Goal: Information Seeking & Learning: Learn about a topic

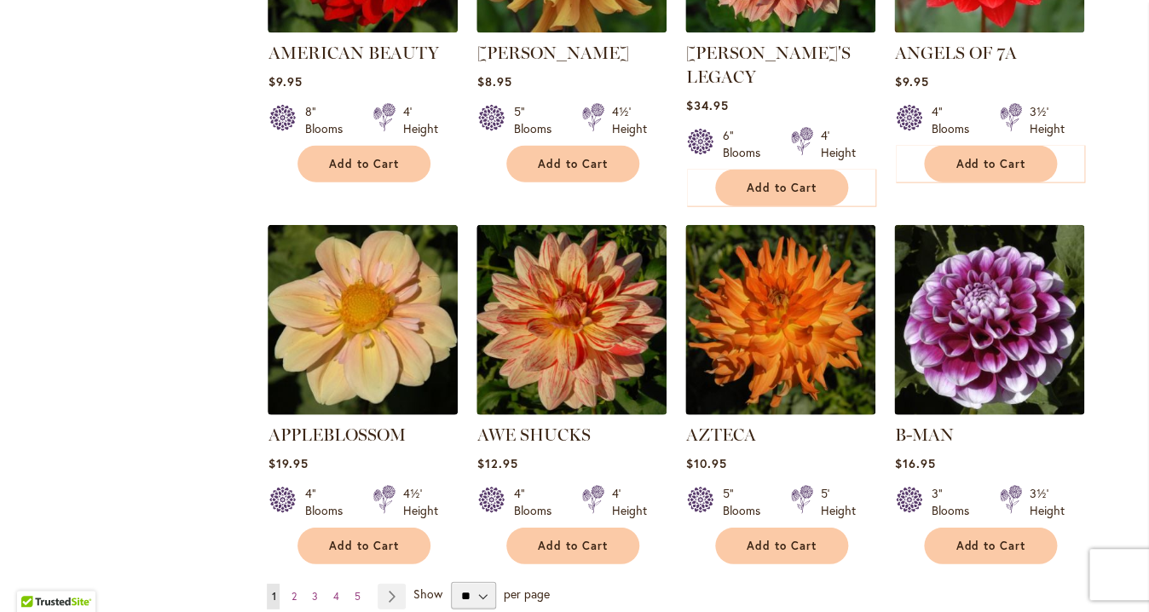
scroll to position [1300, 0]
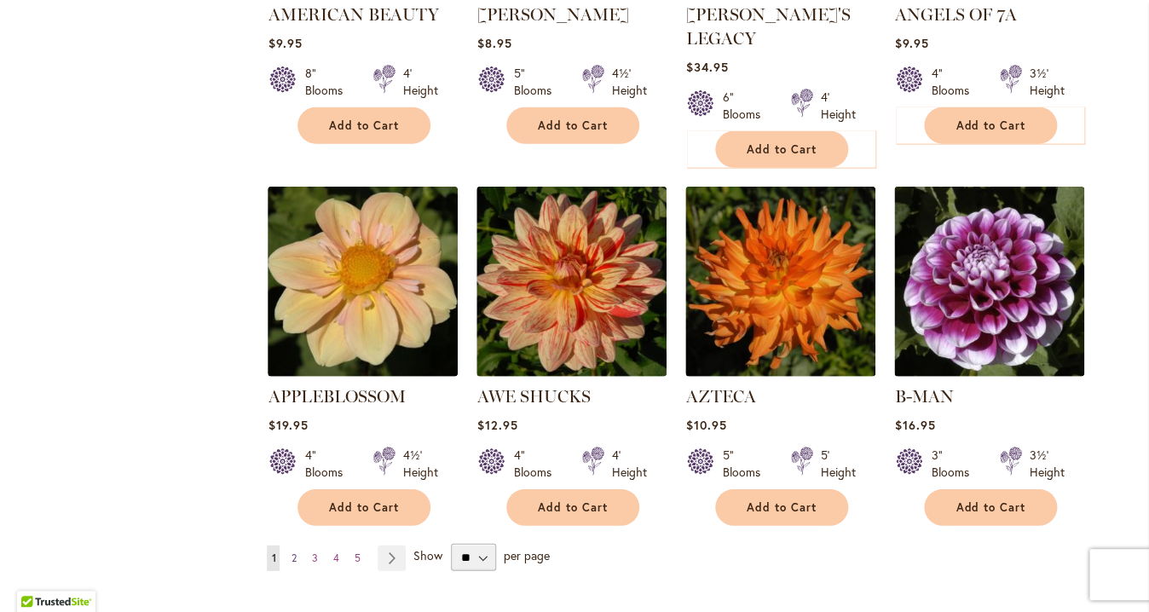
click at [291, 551] on span "2" at bounding box center [293, 557] width 5 height 13
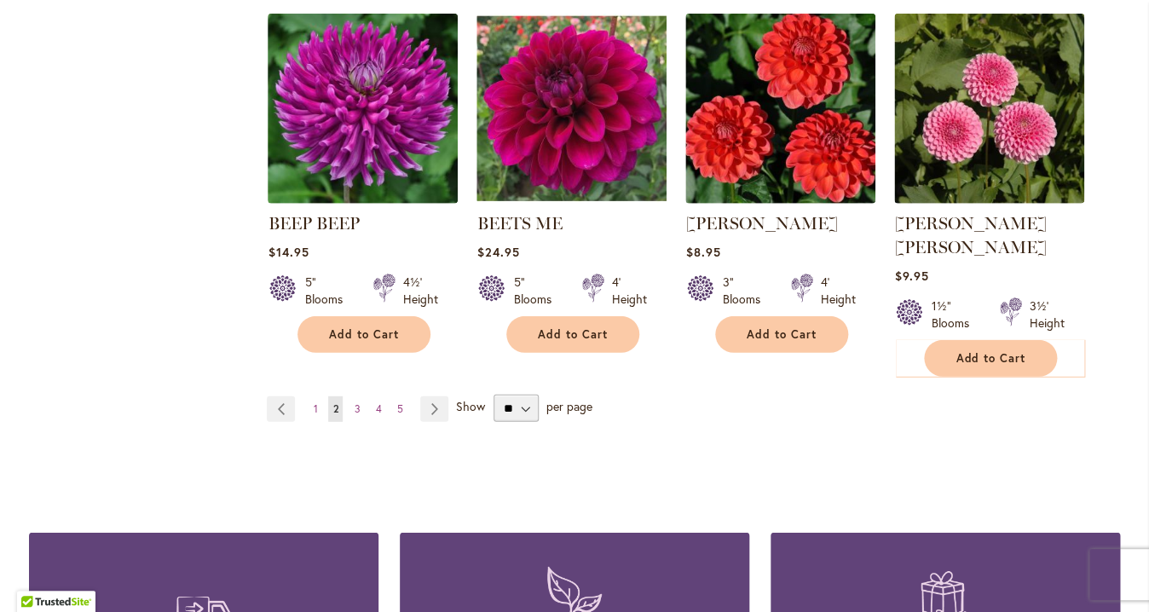
scroll to position [1462, 0]
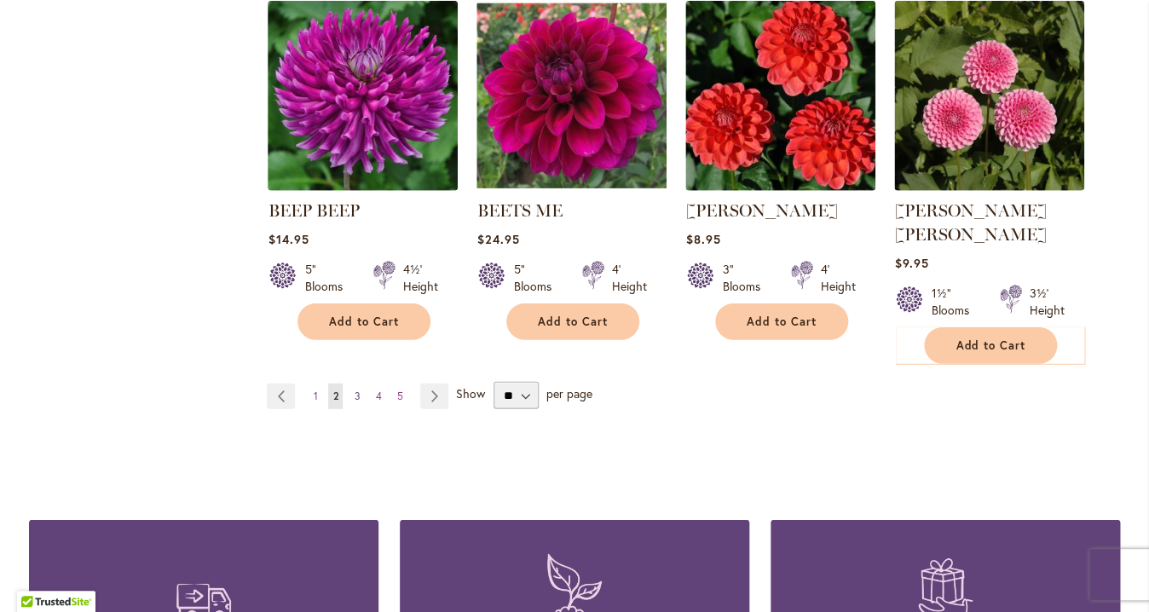
click at [354, 389] on span "3" at bounding box center [357, 395] width 6 height 13
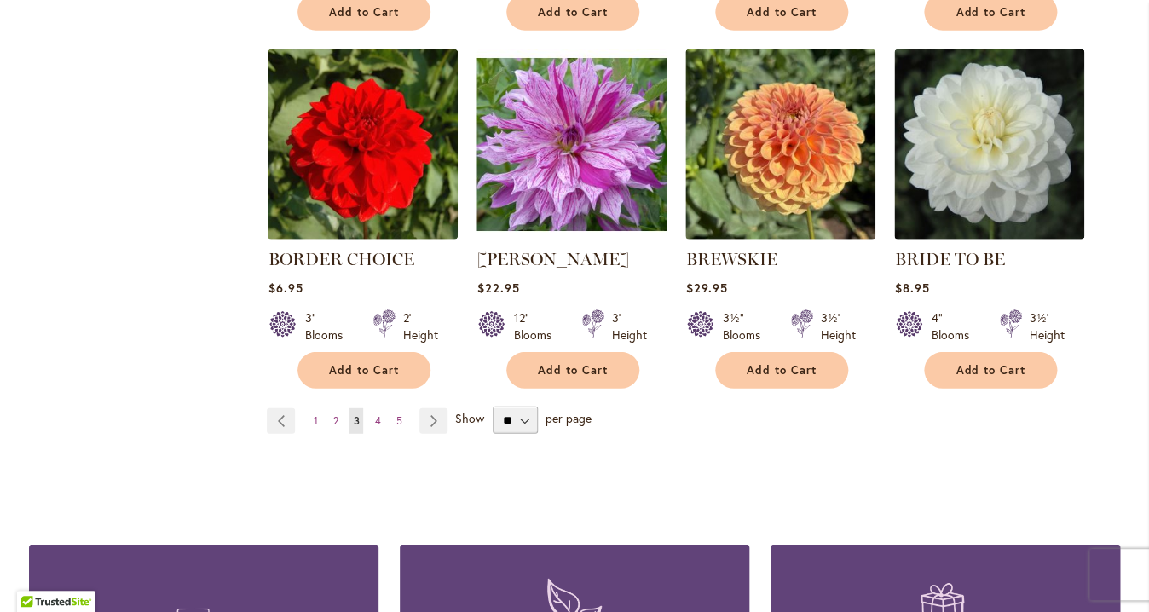
scroll to position [1416, 0]
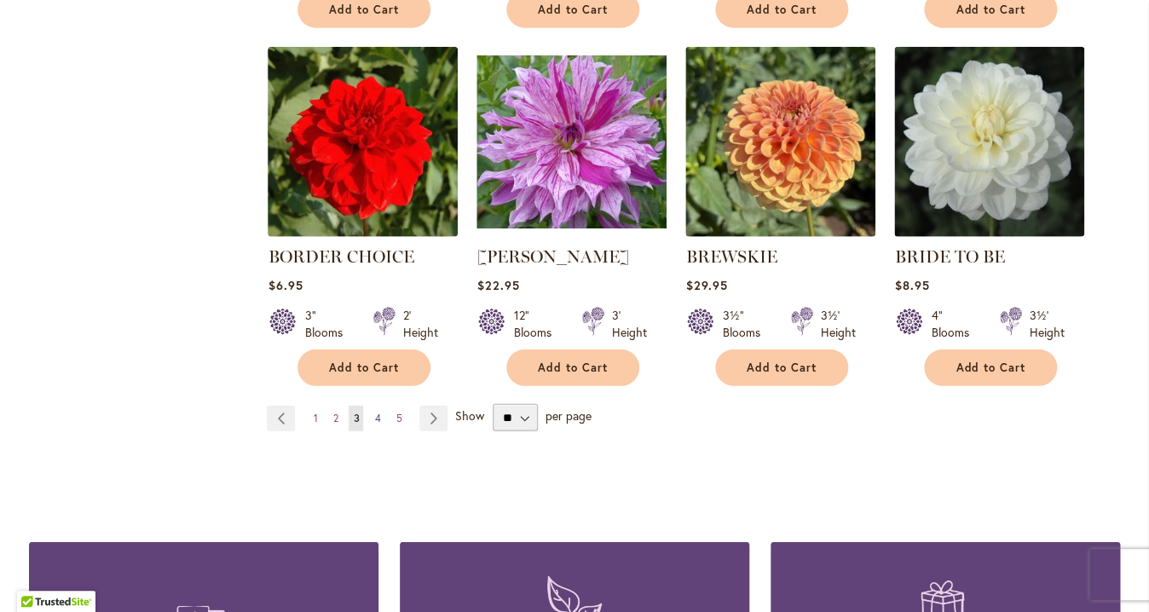
click at [374, 418] on span "4" at bounding box center [377, 418] width 6 height 13
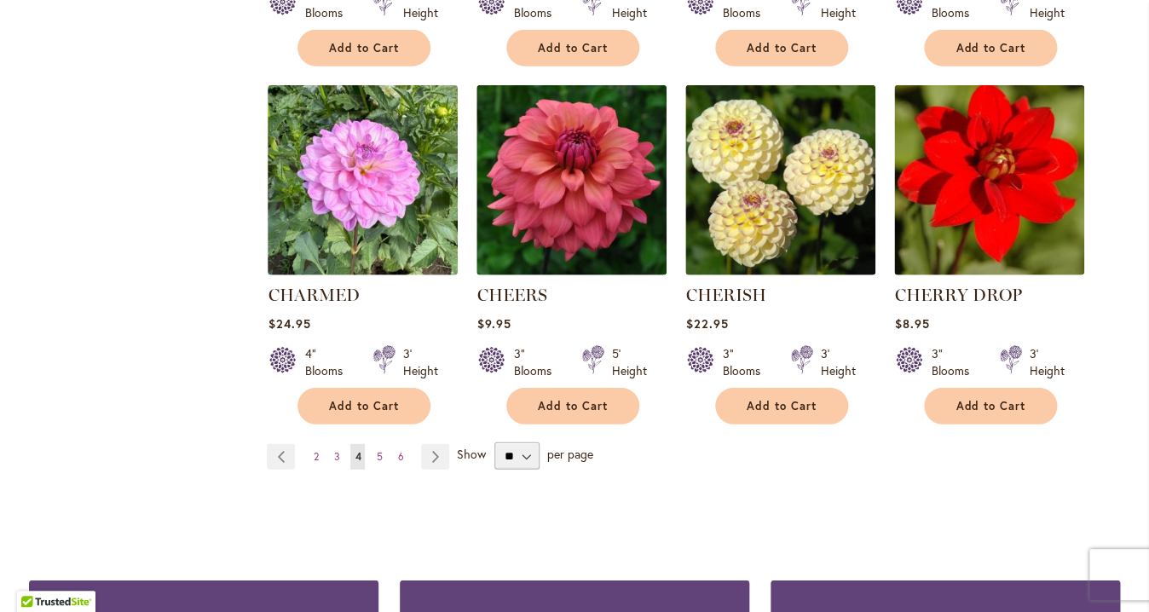
scroll to position [1404, 0]
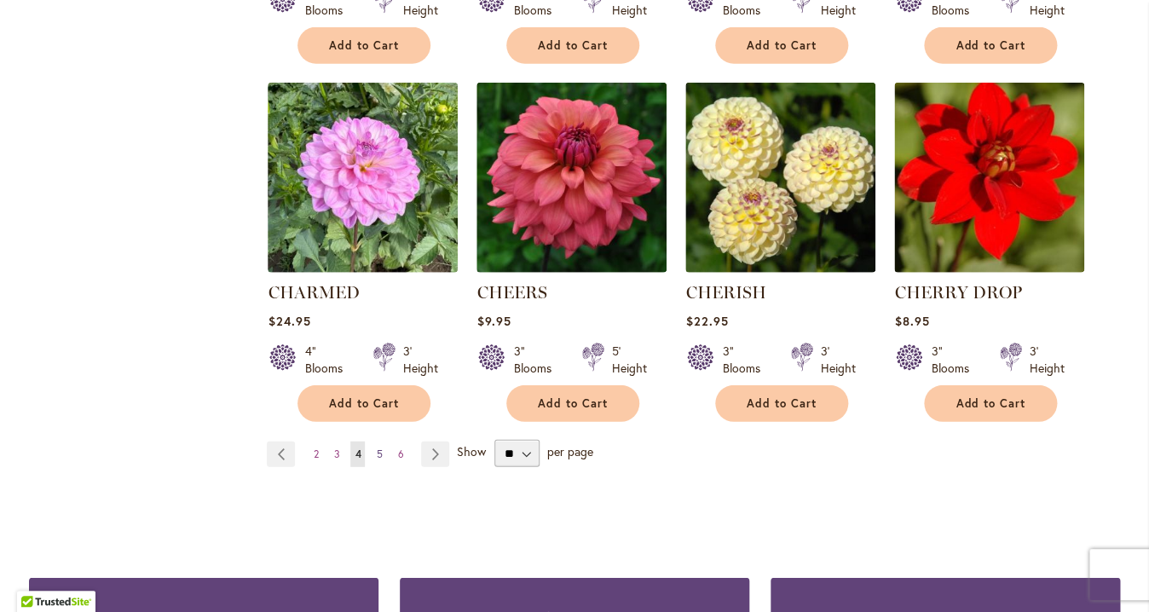
click at [376, 452] on span "5" at bounding box center [379, 453] width 6 height 13
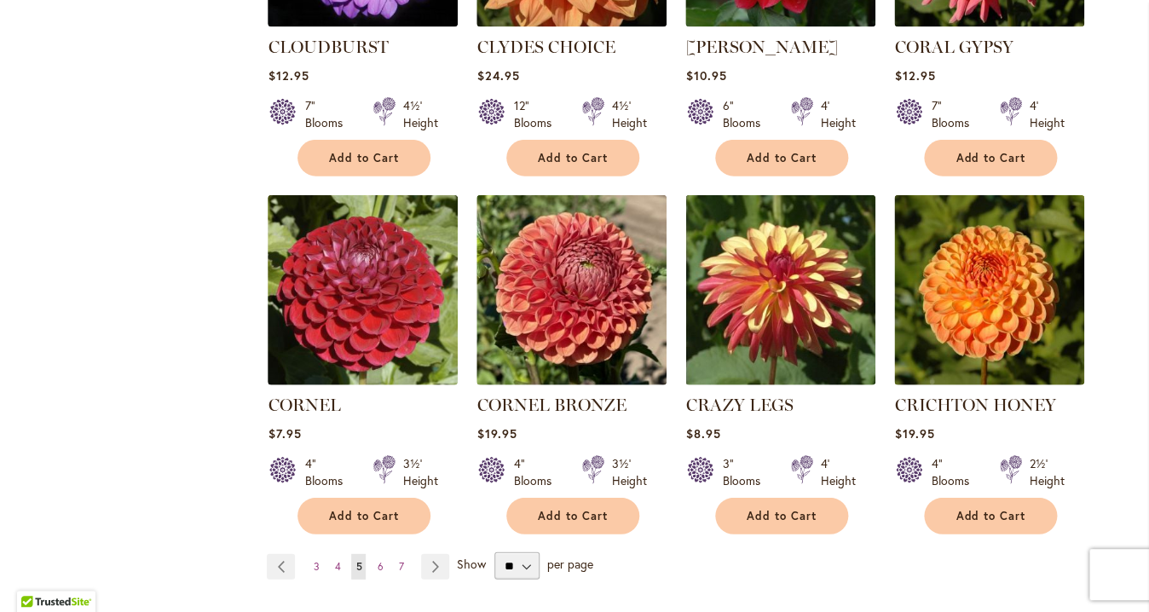
scroll to position [1327, 0]
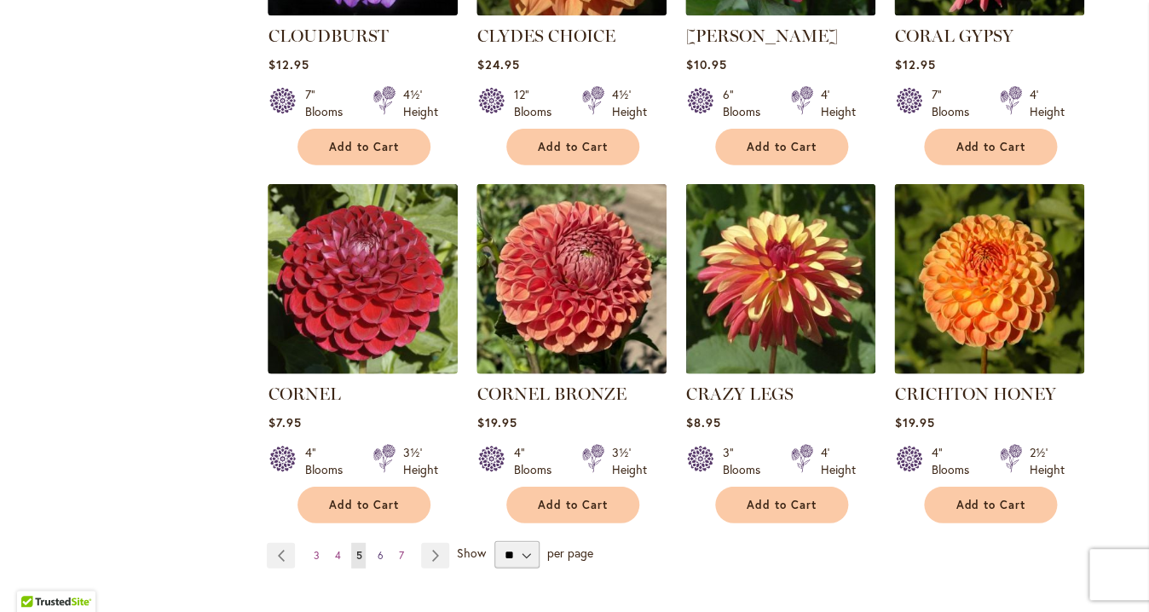
click at [377, 549] on span "6" at bounding box center [380, 555] width 6 height 13
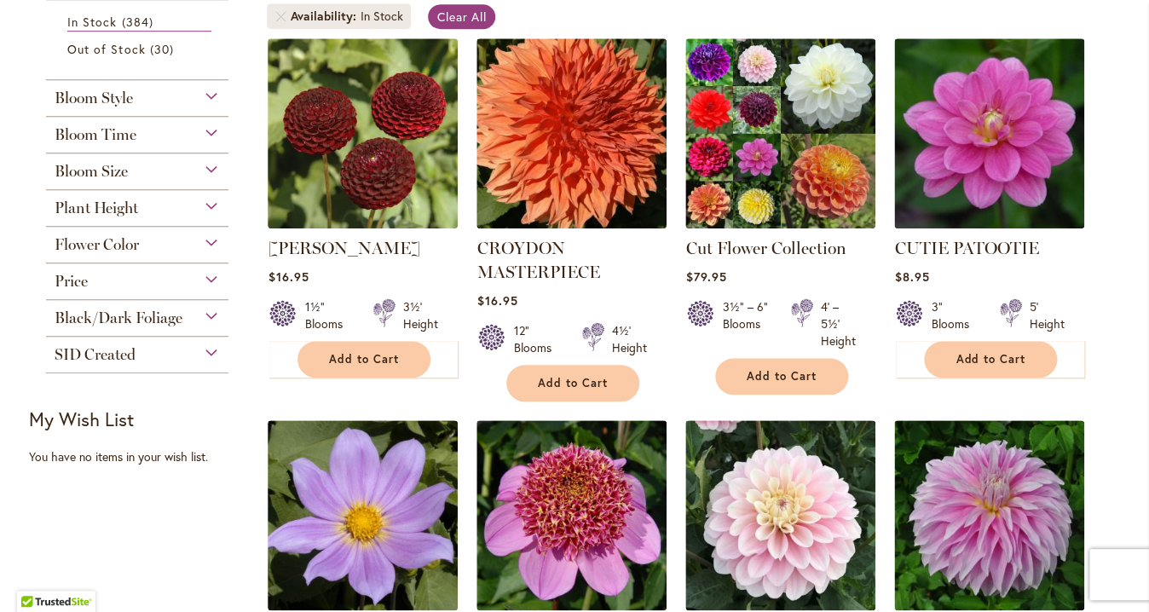
scroll to position [353, 0]
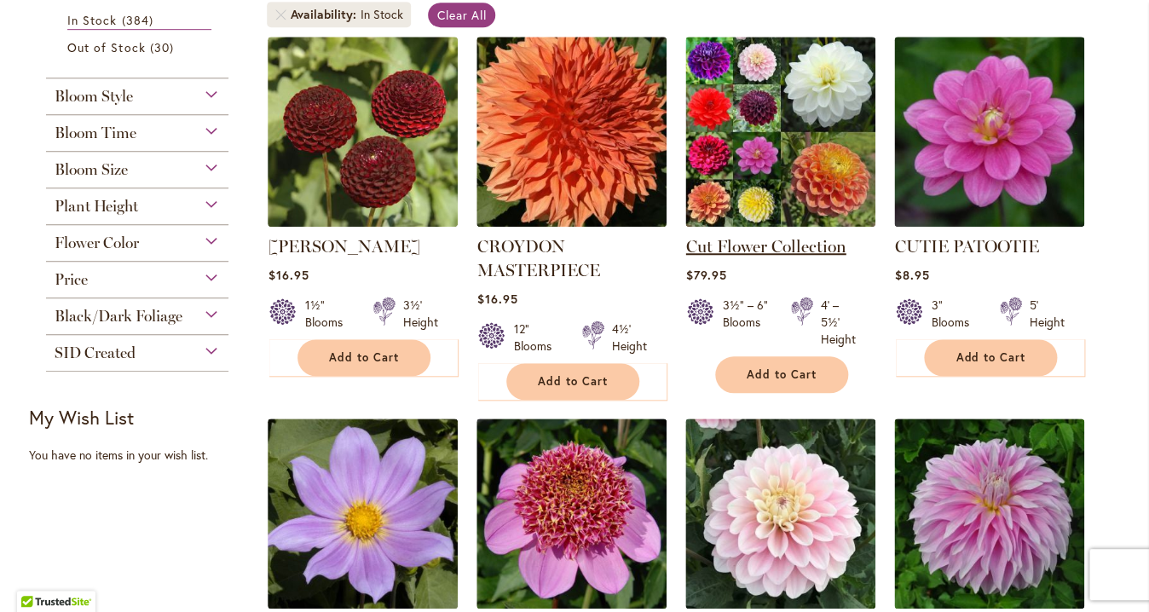
click at [732, 245] on link "Cut Flower Collection" at bounding box center [765, 246] width 160 height 20
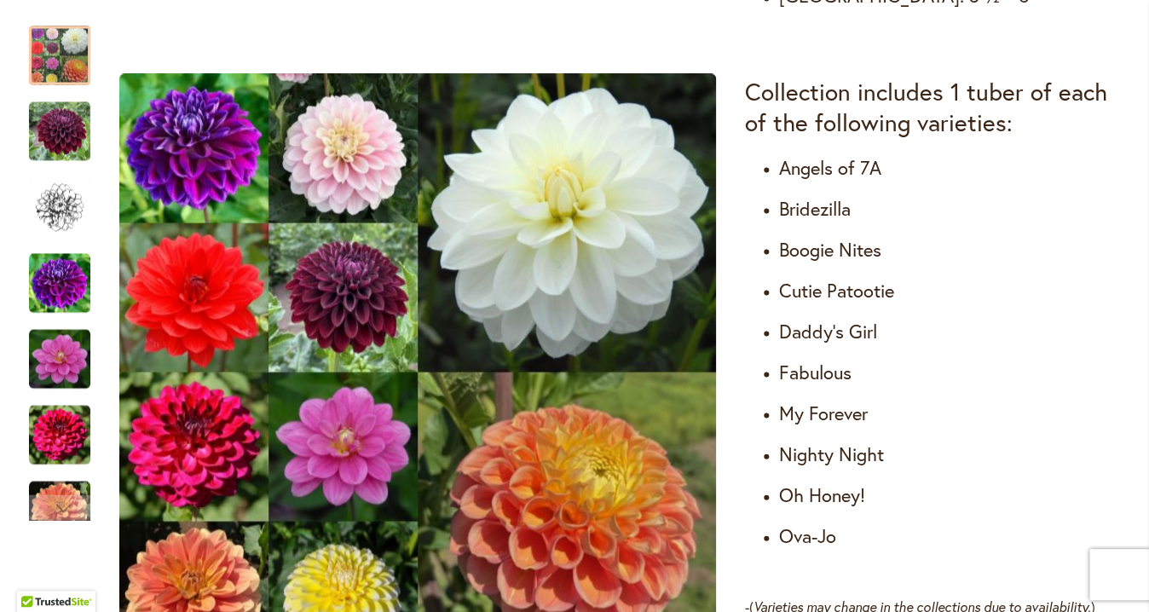
scroll to position [1005, 0]
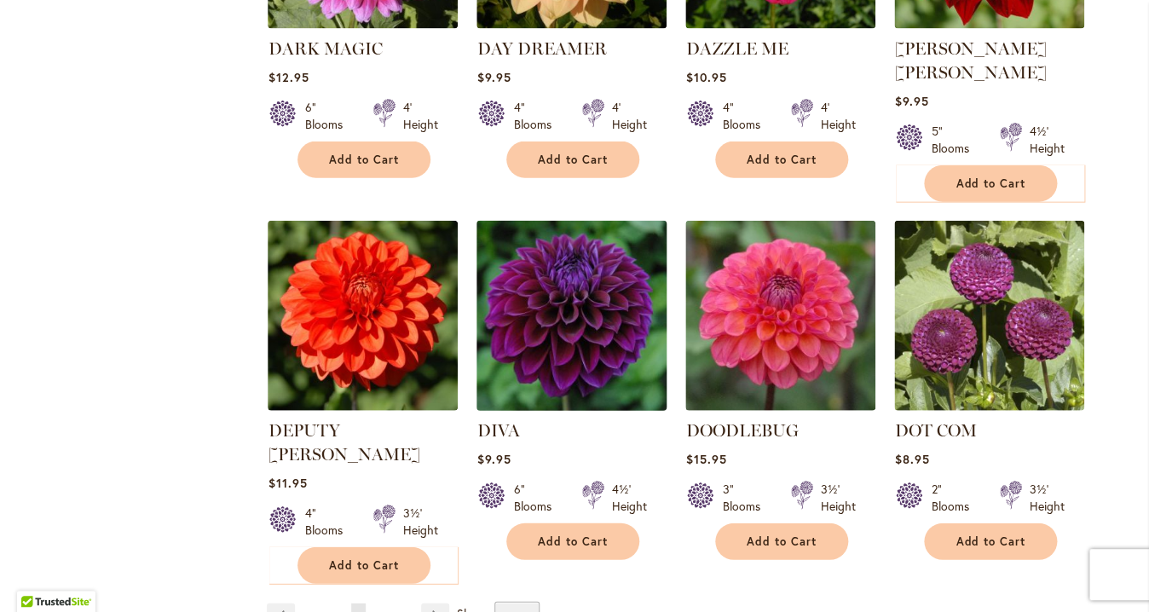
scroll to position [1292, 0]
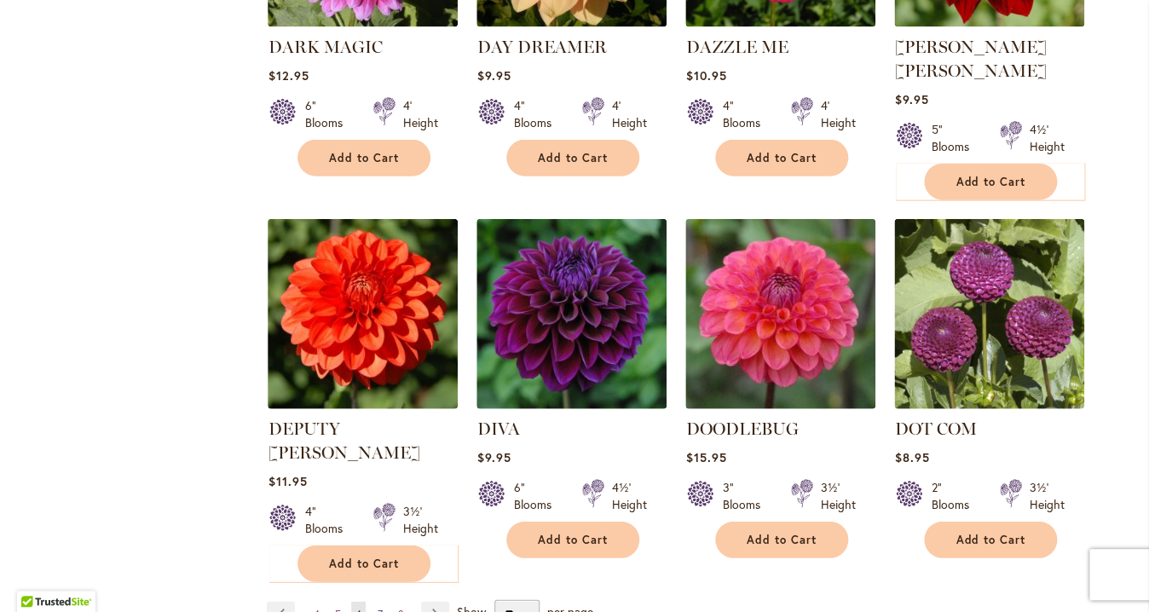
click at [377, 608] on span "7" at bounding box center [379, 614] width 5 height 13
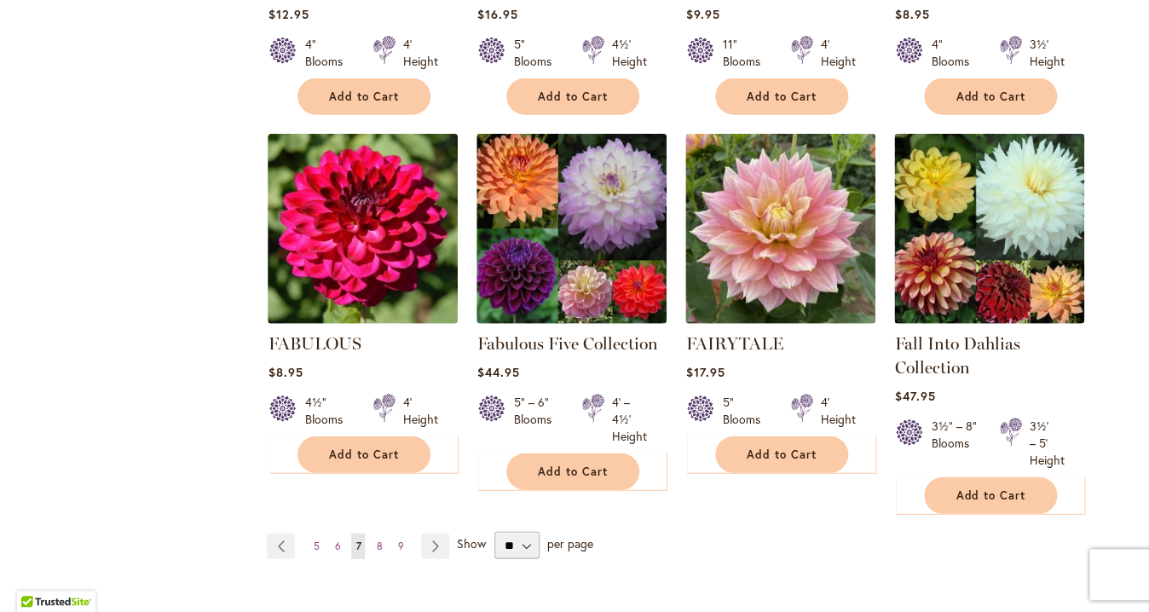
scroll to position [1335, 0]
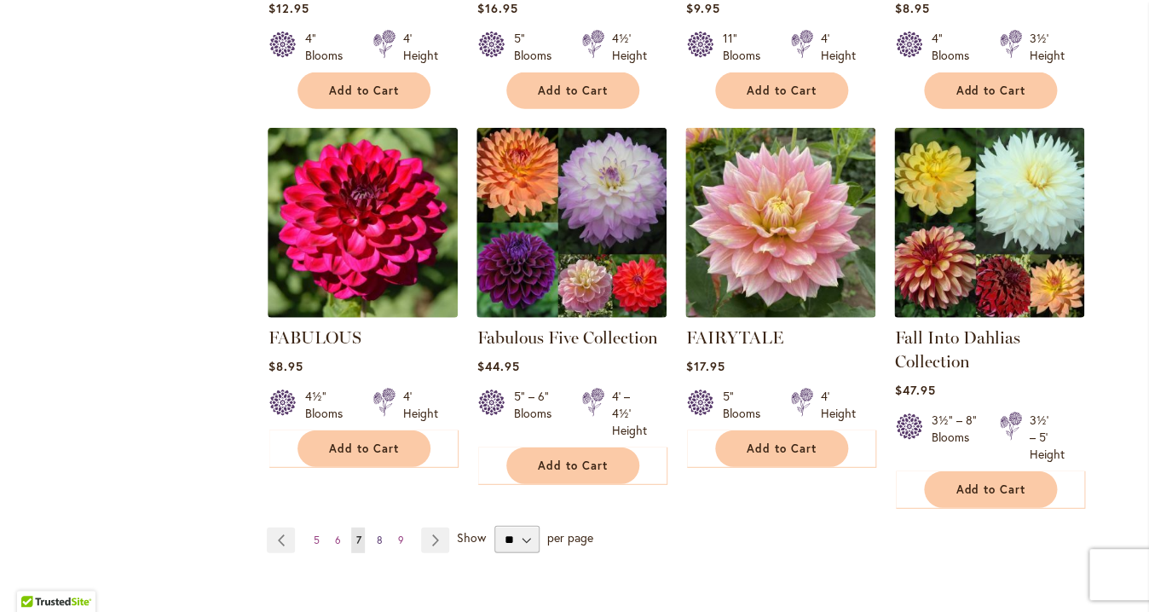
click at [376, 539] on span "8" at bounding box center [379, 539] width 6 height 13
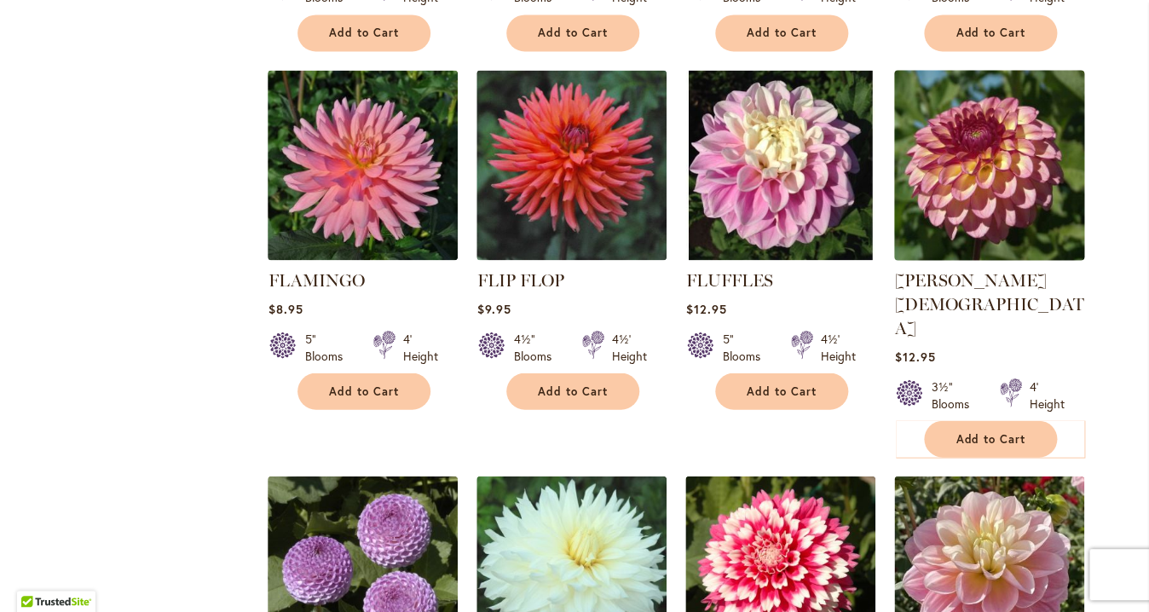
scroll to position [1062, 0]
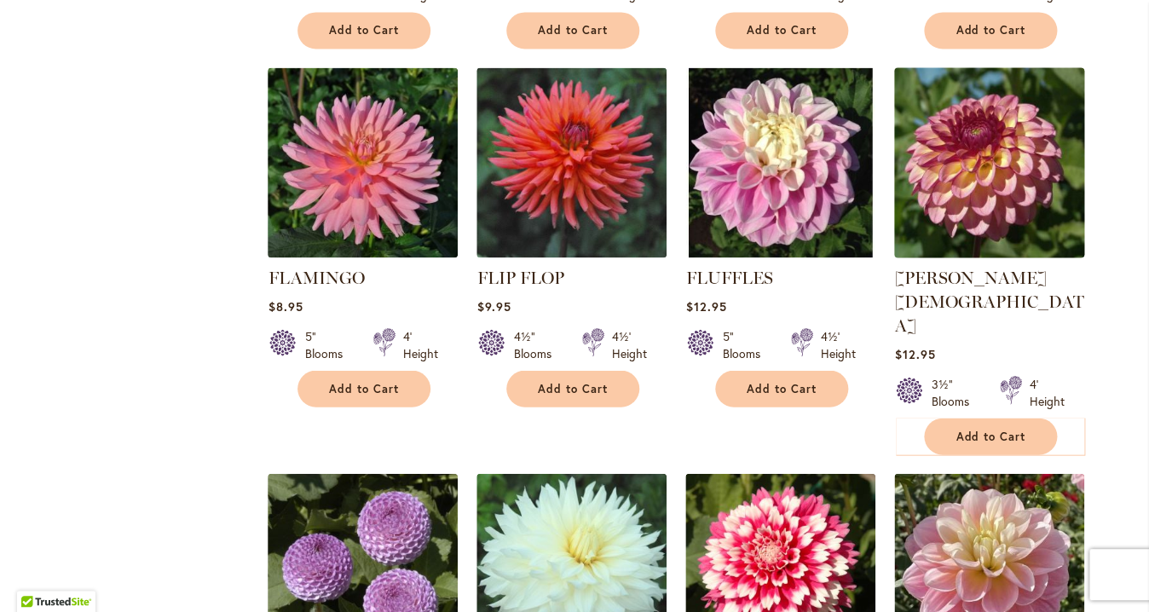
click at [950, 168] on img at bounding box center [989, 161] width 199 height 199
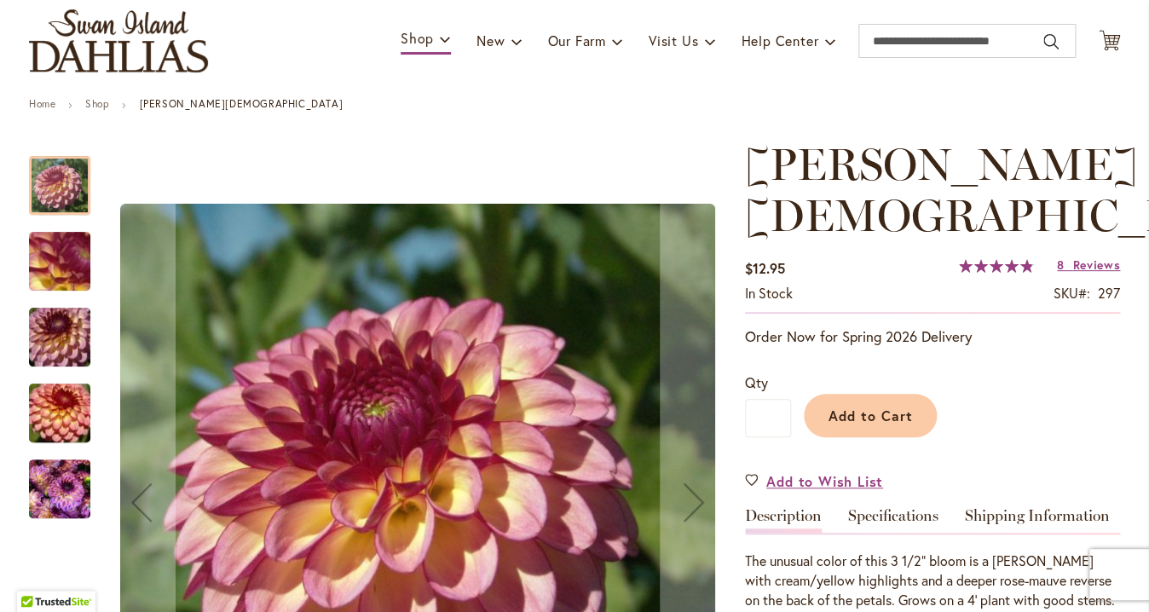
scroll to position [171, 0]
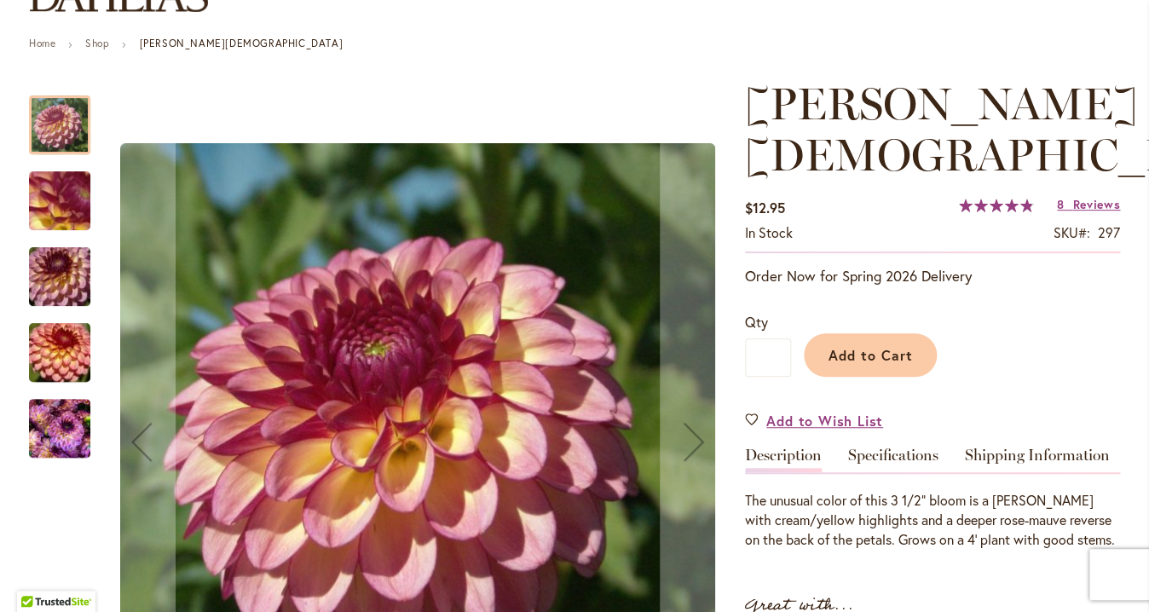
click at [59, 209] on img "Foxy Lady" at bounding box center [59, 201] width 123 height 92
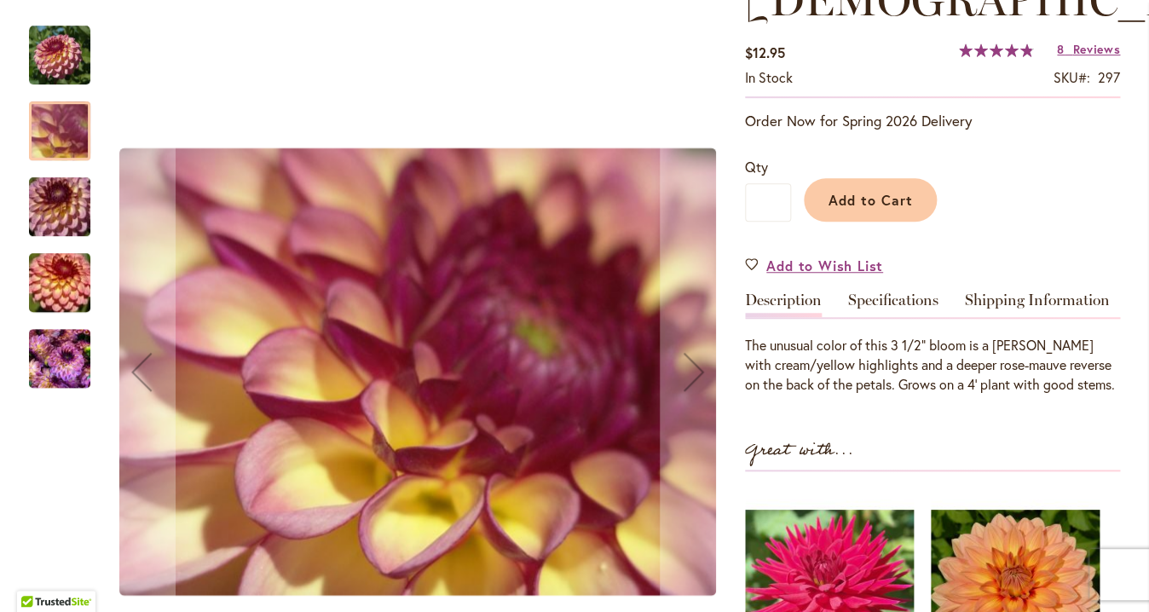
scroll to position [329, 0]
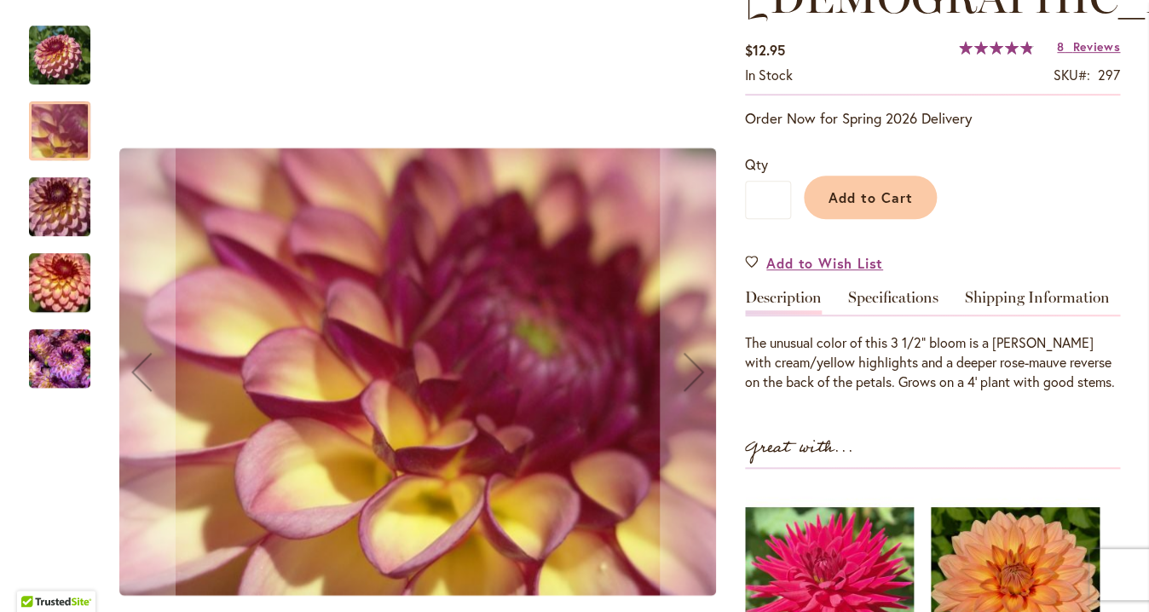
click at [59, 206] on img "Foxy Lady" at bounding box center [59, 207] width 123 height 82
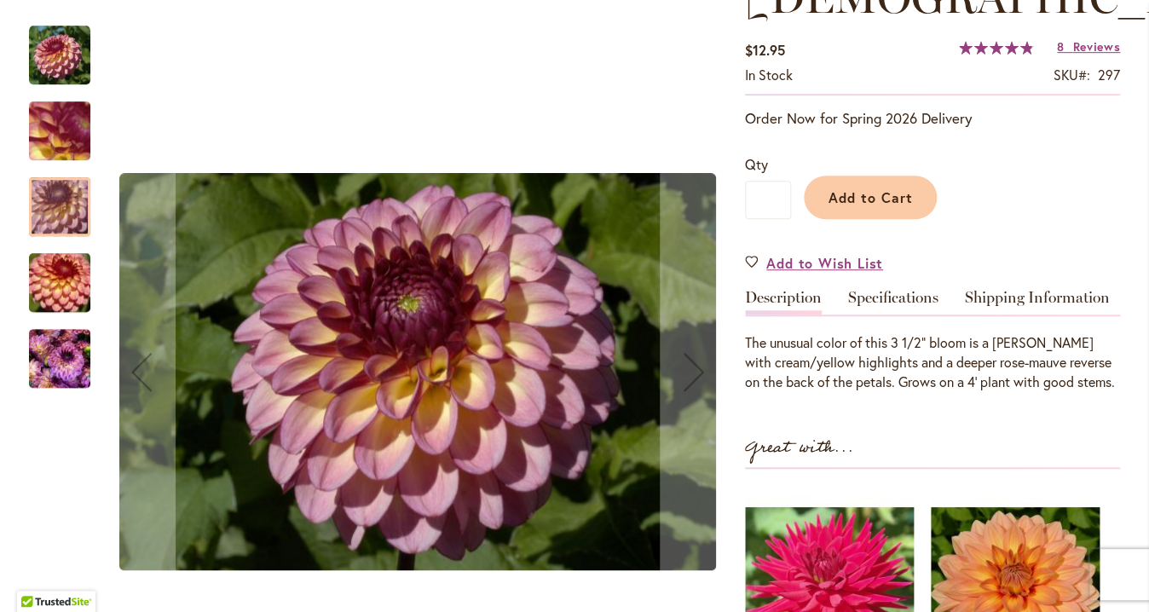
click at [53, 279] on img "Foxy Lady" at bounding box center [59, 283] width 123 height 82
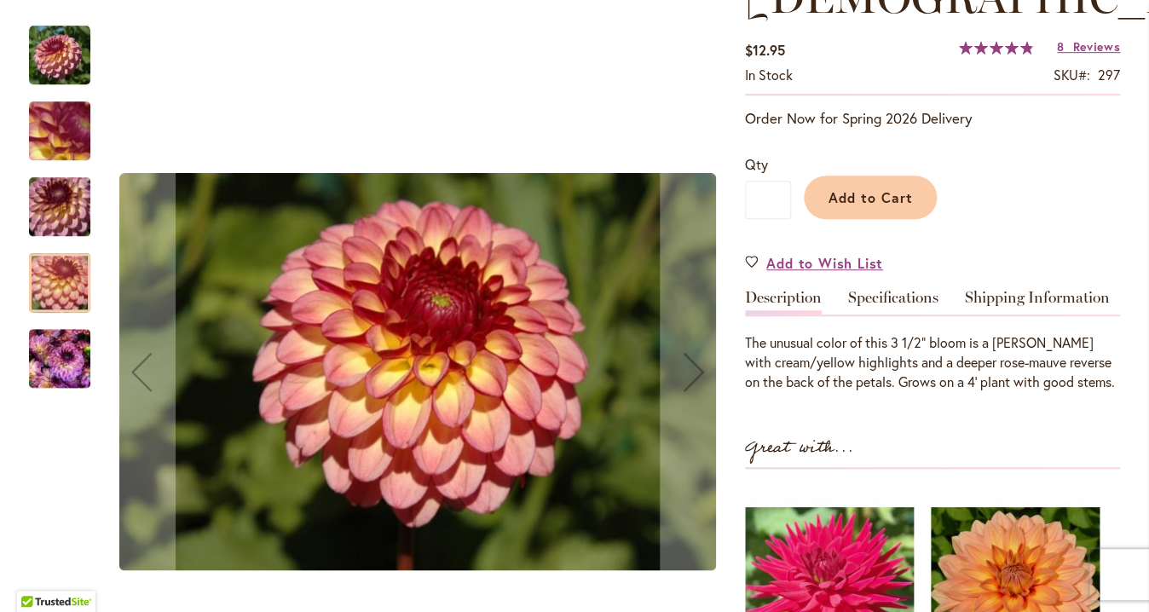
click at [53, 343] on img "Foxy Lady" at bounding box center [59, 359] width 61 height 82
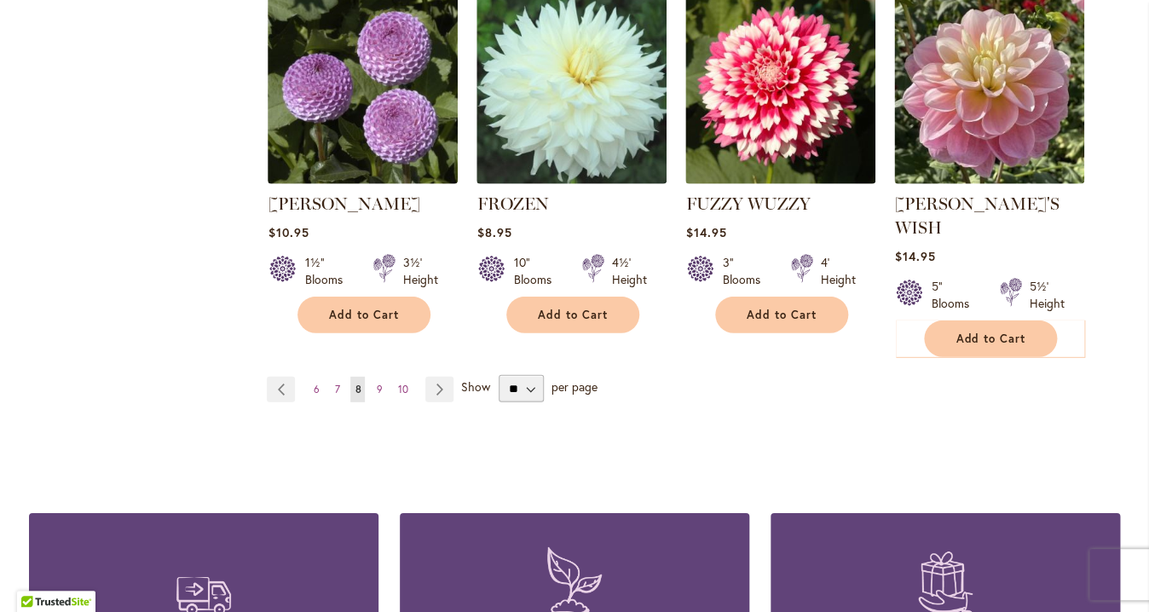
scroll to position [1661, 0]
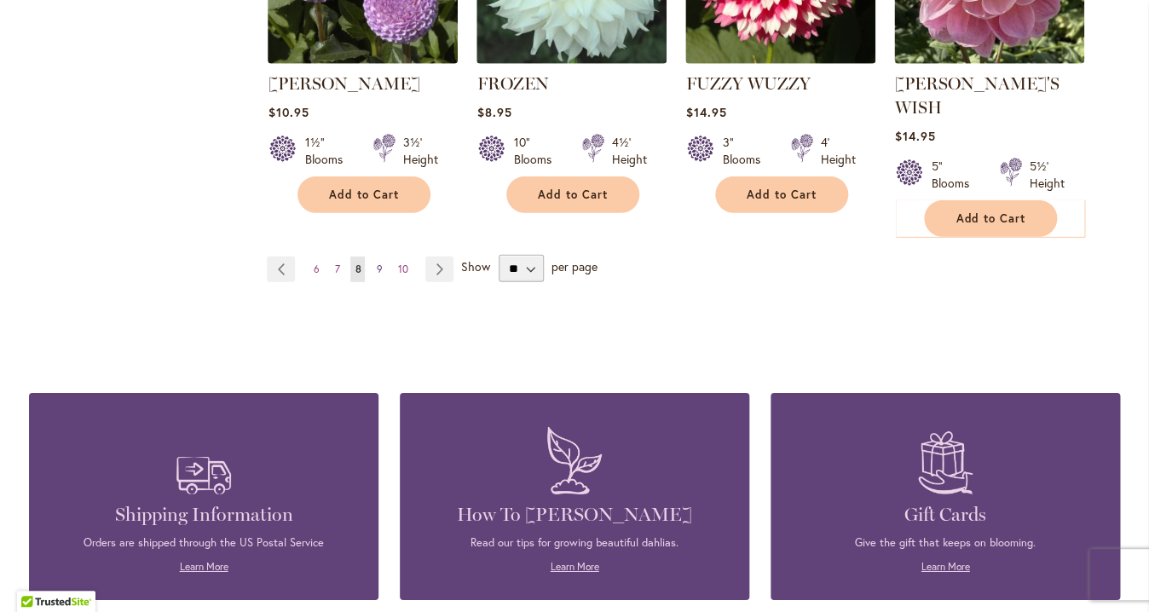
click at [378, 256] on link "Page 9" at bounding box center [379, 269] width 14 height 26
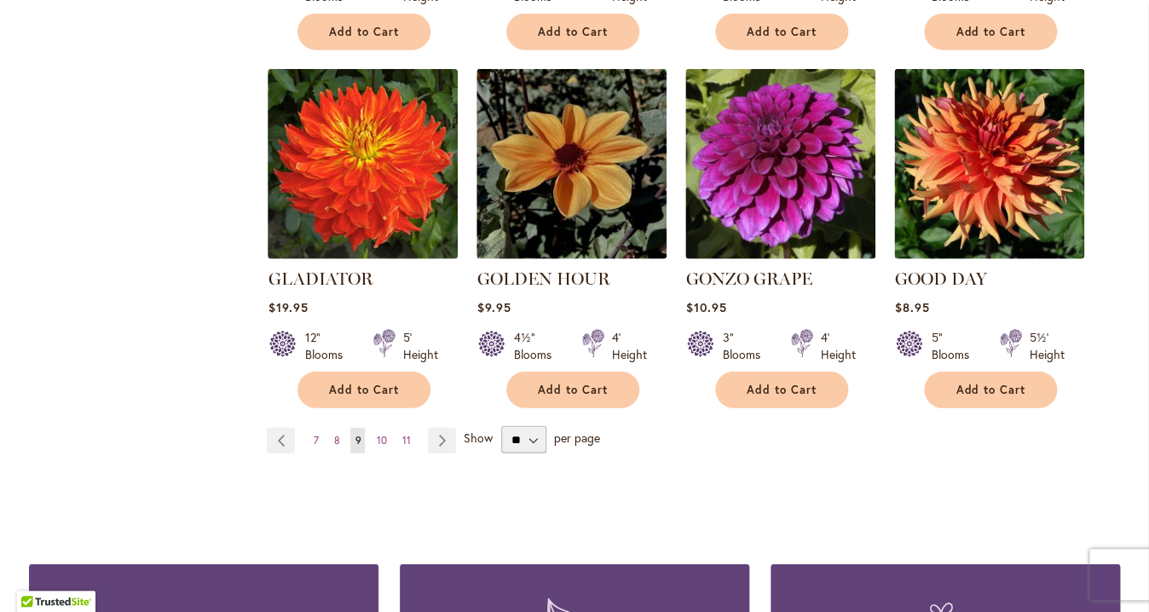
scroll to position [1443, 0]
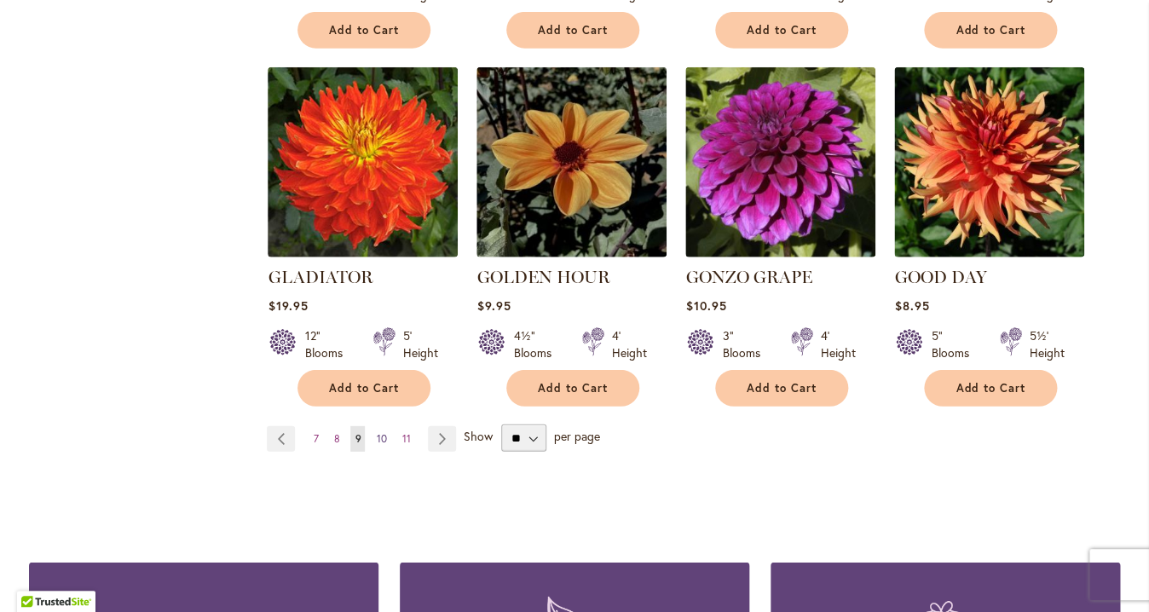
click at [376, 432] on span "10" at bounding box center [381, 438] width 10 height 13
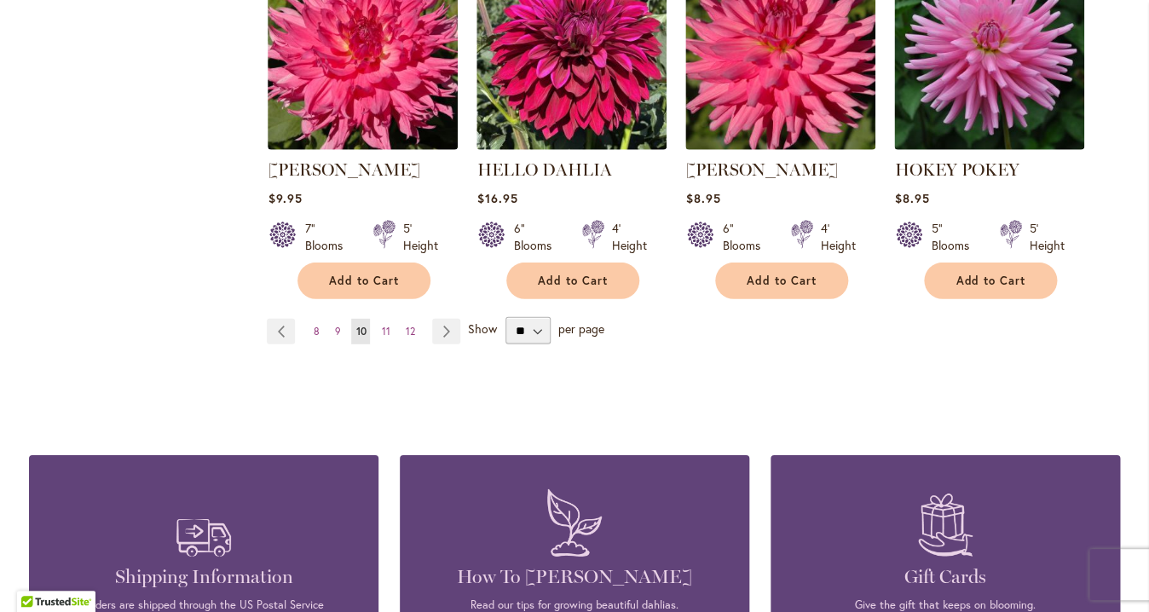
scroll to position [1597, 0]
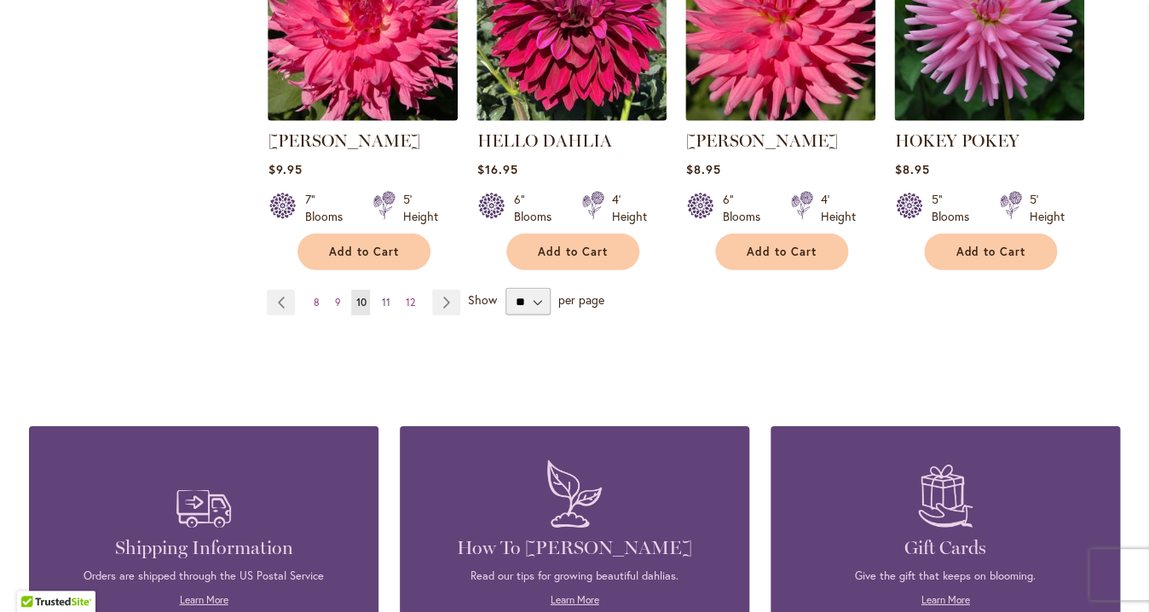
click at [383, 302] on span "11" at bounding box center [385, 302] width 9 height 13
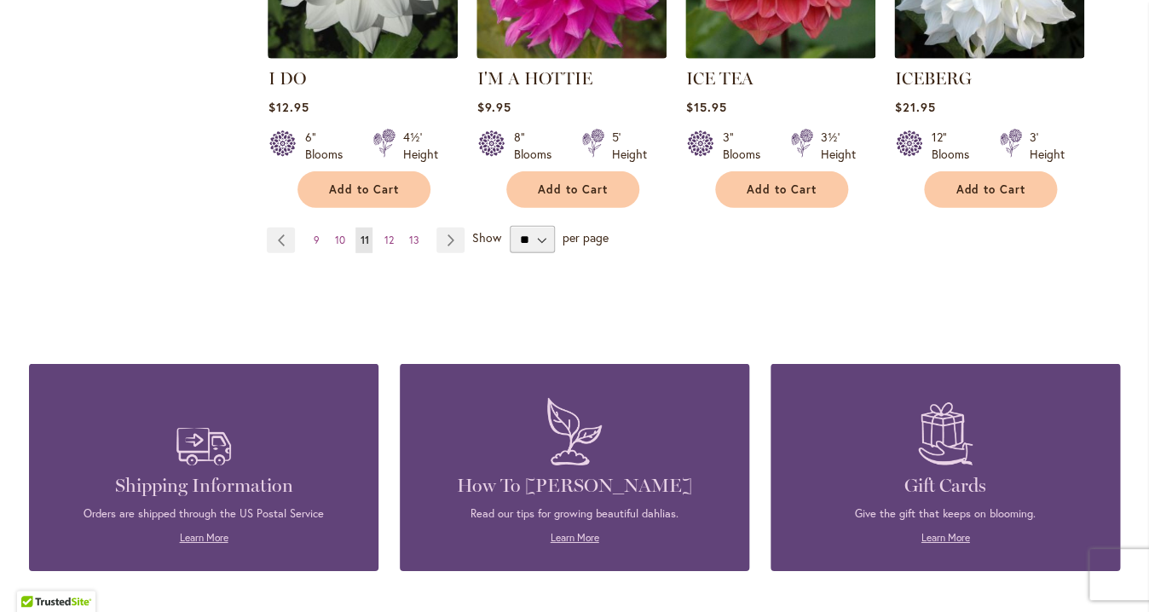
scroll to position [1656, 0]
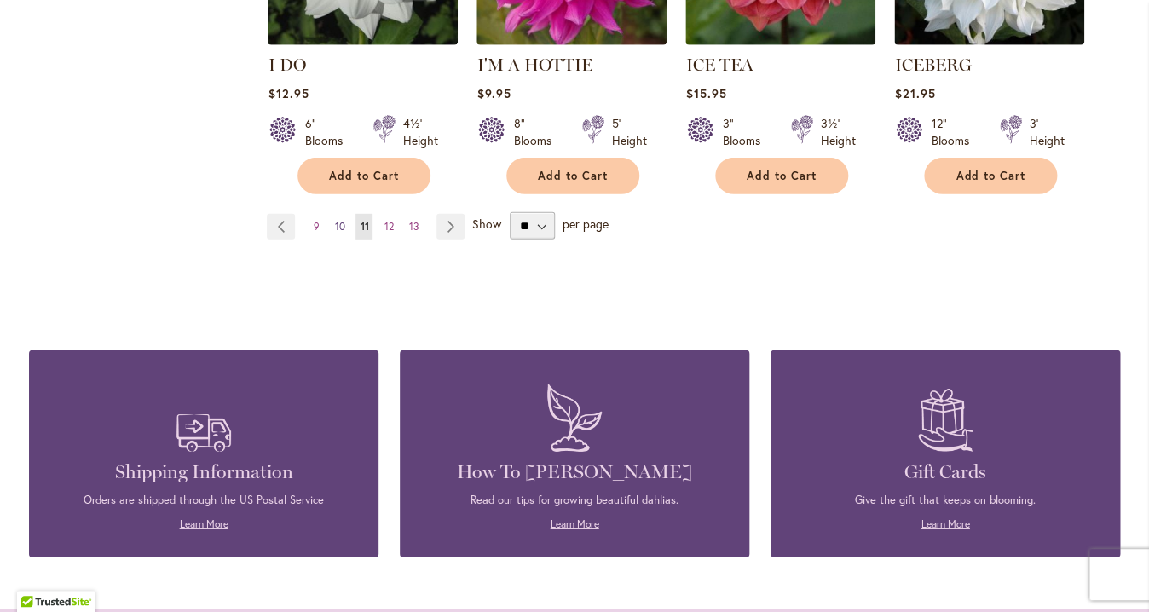
click at [335, 220] on span "10" at bounding box center [339, 226] width 10 height 13
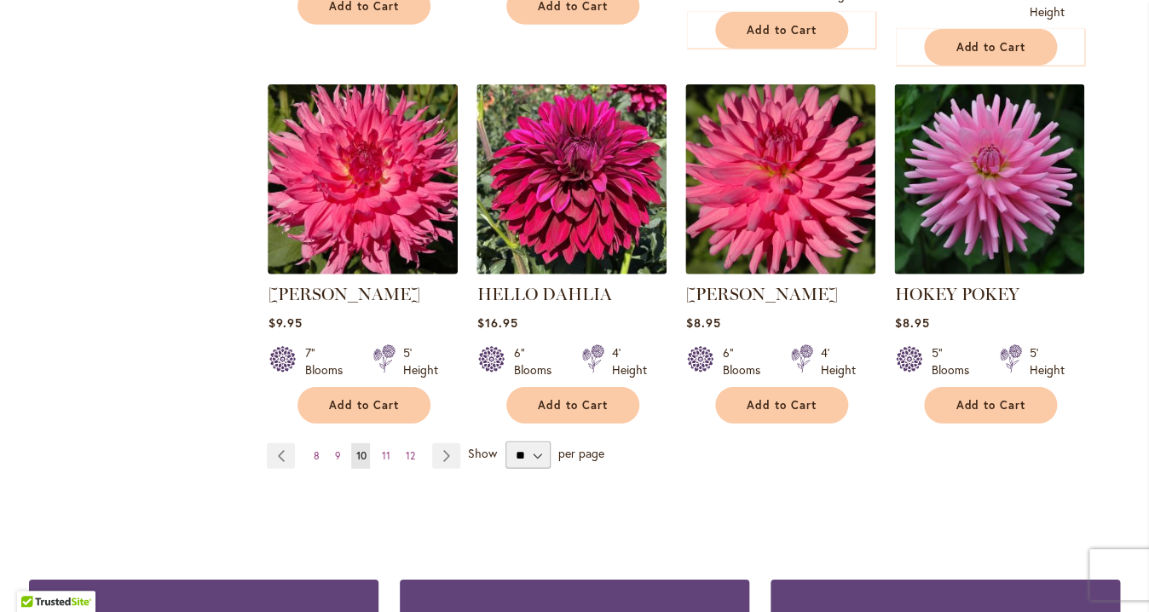
scroll to position [1464, 0]
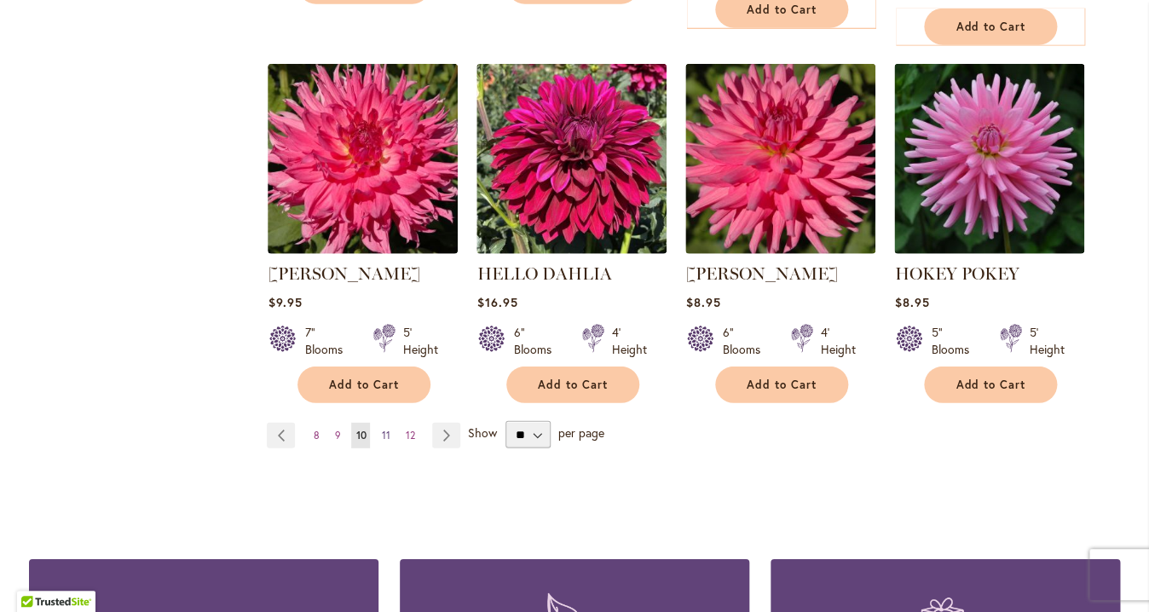
click at [381, 435] on span "11" at bounding box center [385, 435] width 9 height 13
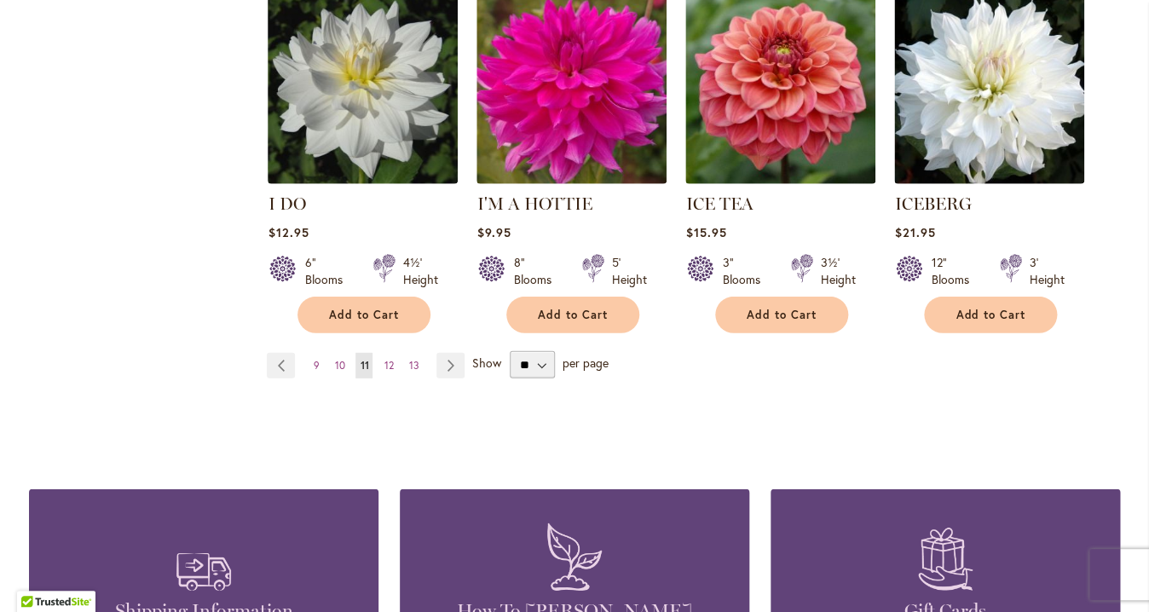
scroll to position [1534, 0]
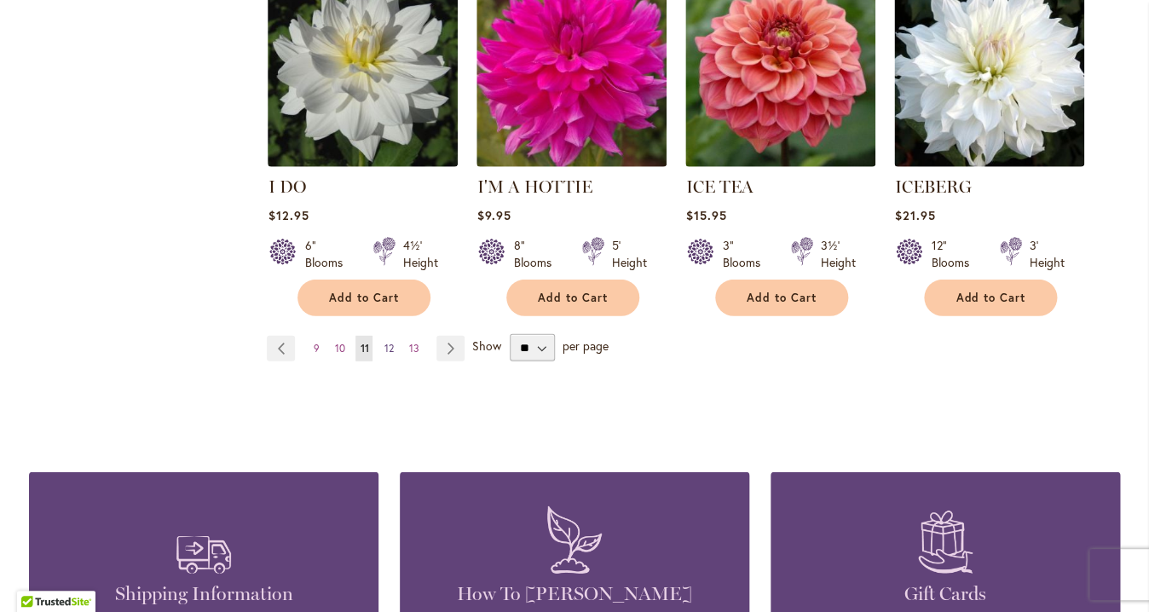
click at [385, 342] on span "12" at bounding box center [387, 348] width 9 height 13
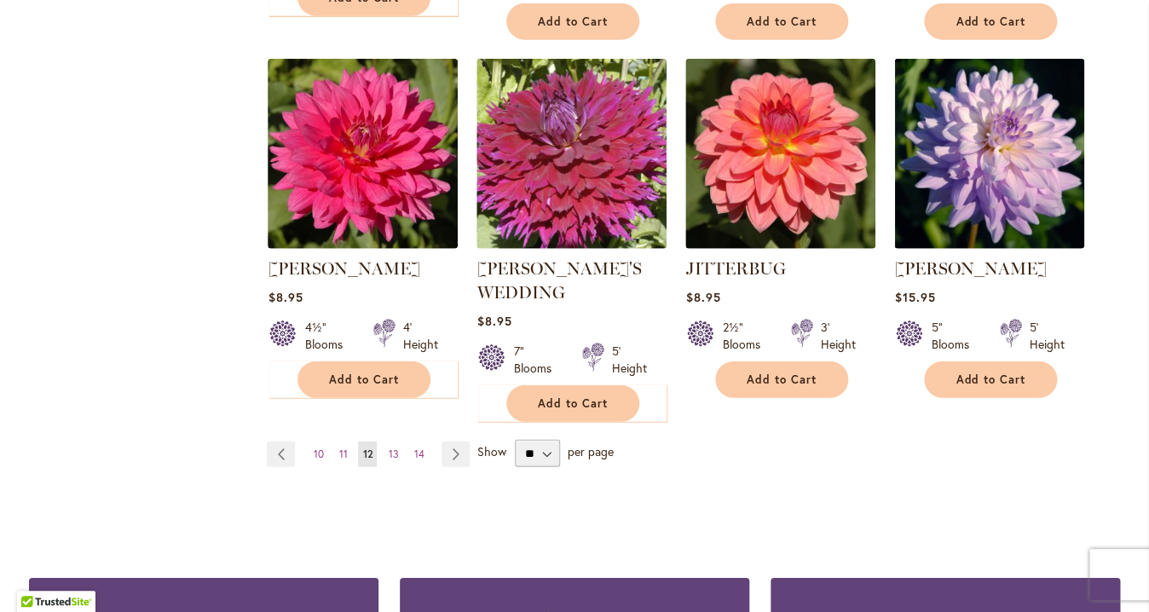
scroll to position [1449, 0]
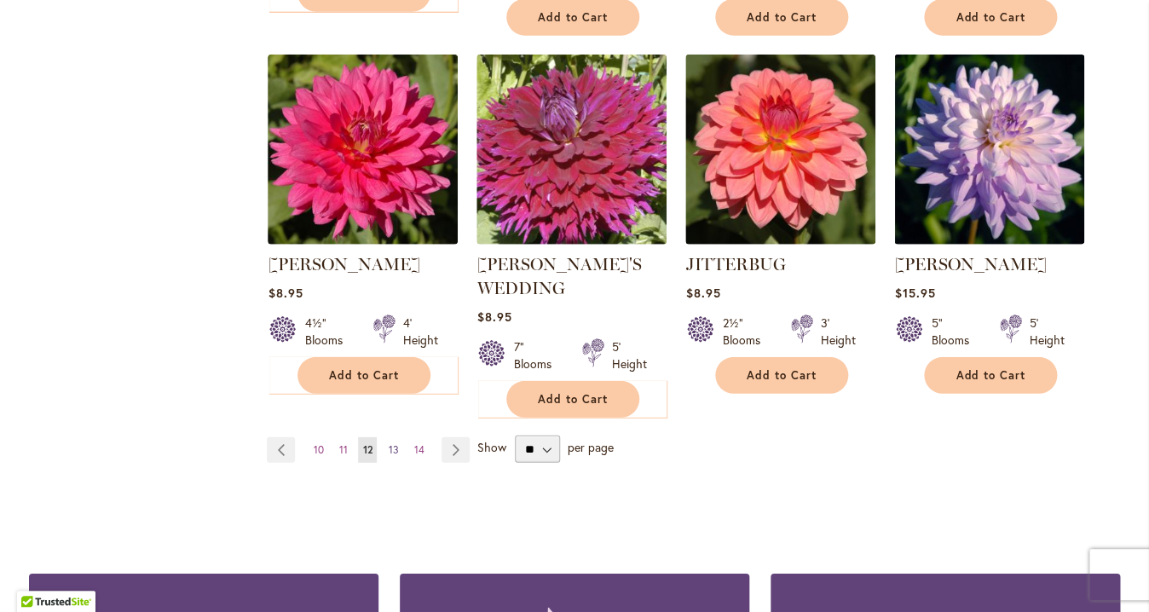
click at [388, 443] on span "13" at bounding box center [393, 449] width 10 height 13
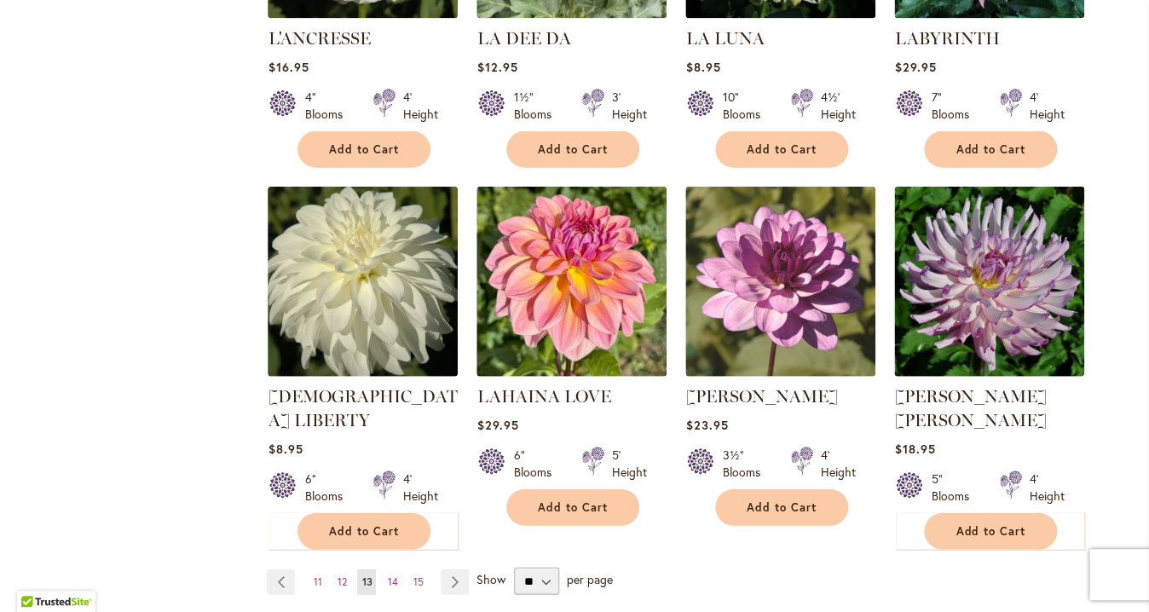
scroll to position [1276, 0]
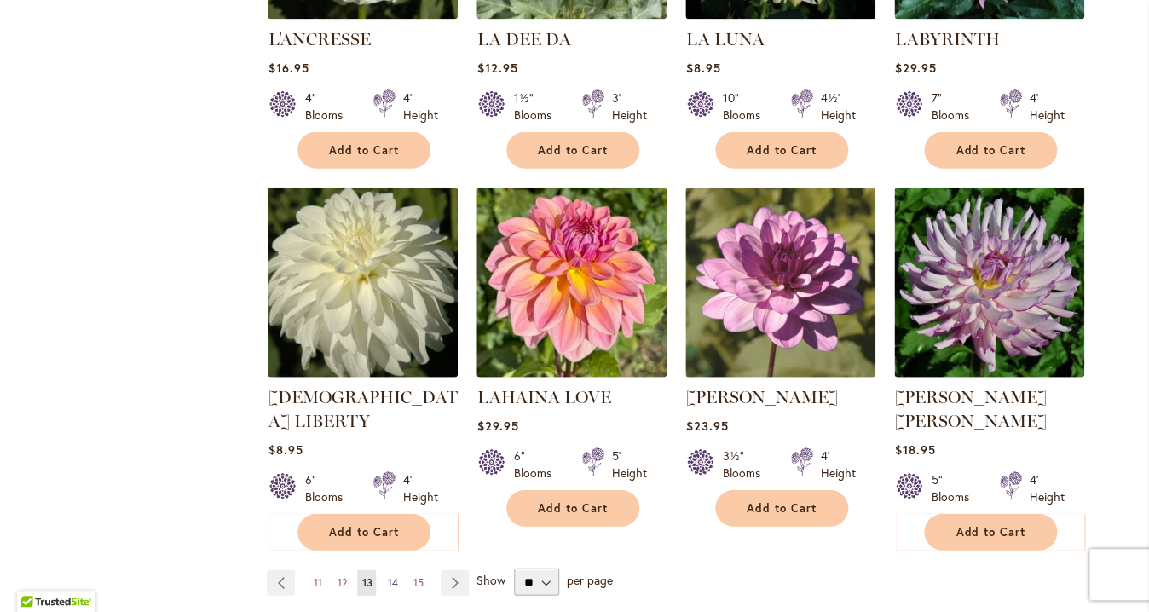
click at [387, 576] on span "14" at bounding box center [392, 582] width 10 height 13
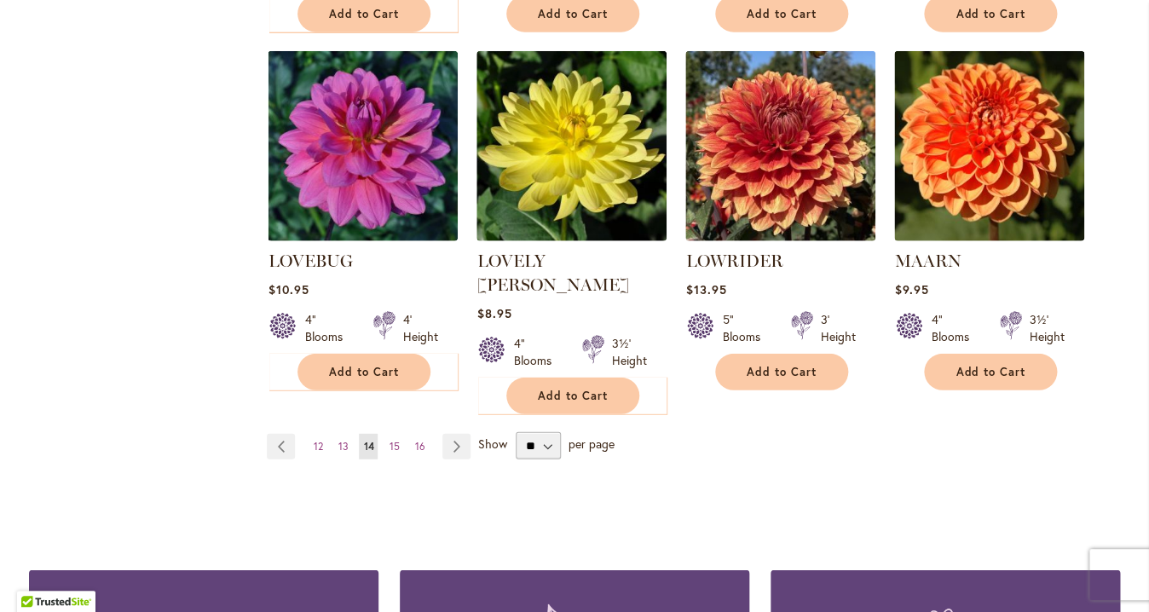
scroll to position [1455, 0]
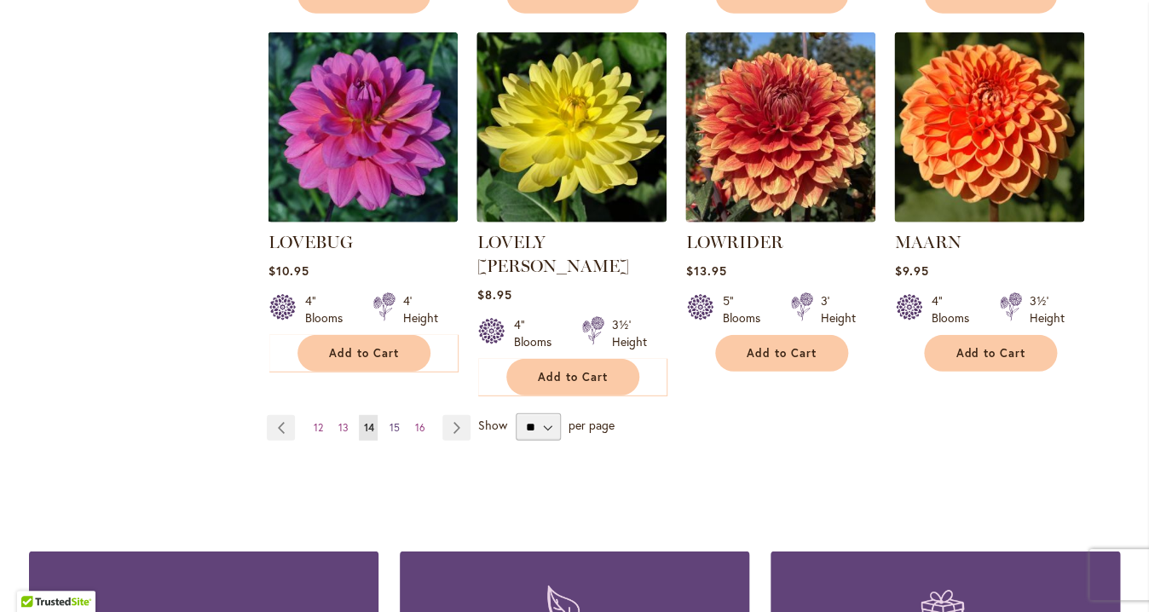
click at [392, 421] on span "15" at bounding box center [394, 427] width 10 height 13
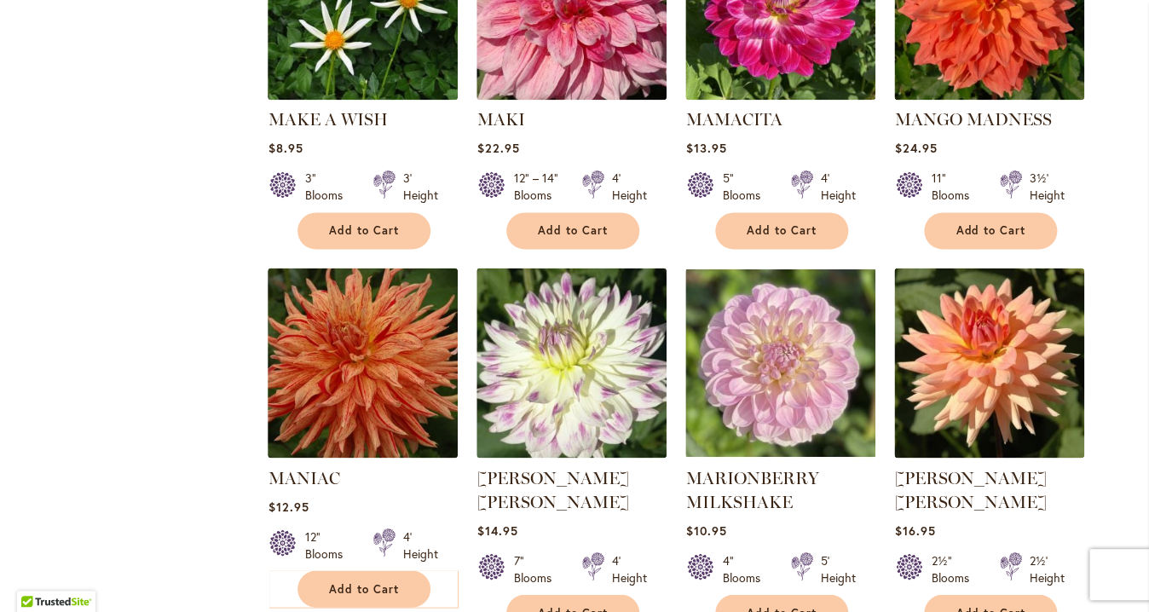
scroll to position [839, 0]
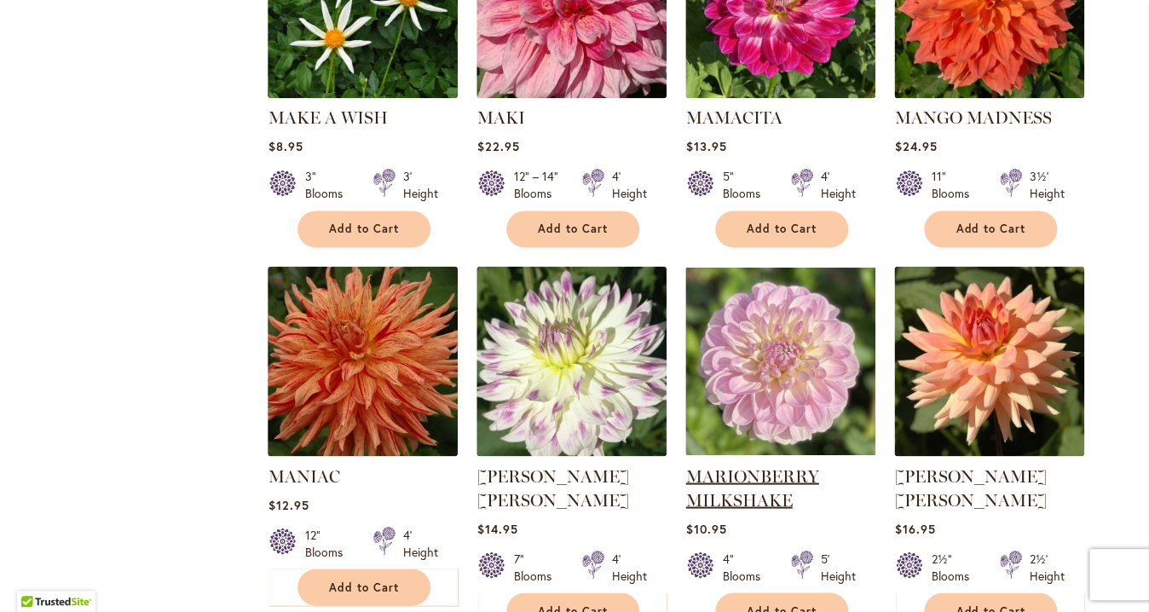
click at [729, 475] on link "MARIONBERRY MILKSHAKE" at bounding box center [751, 487] width 133 height 44
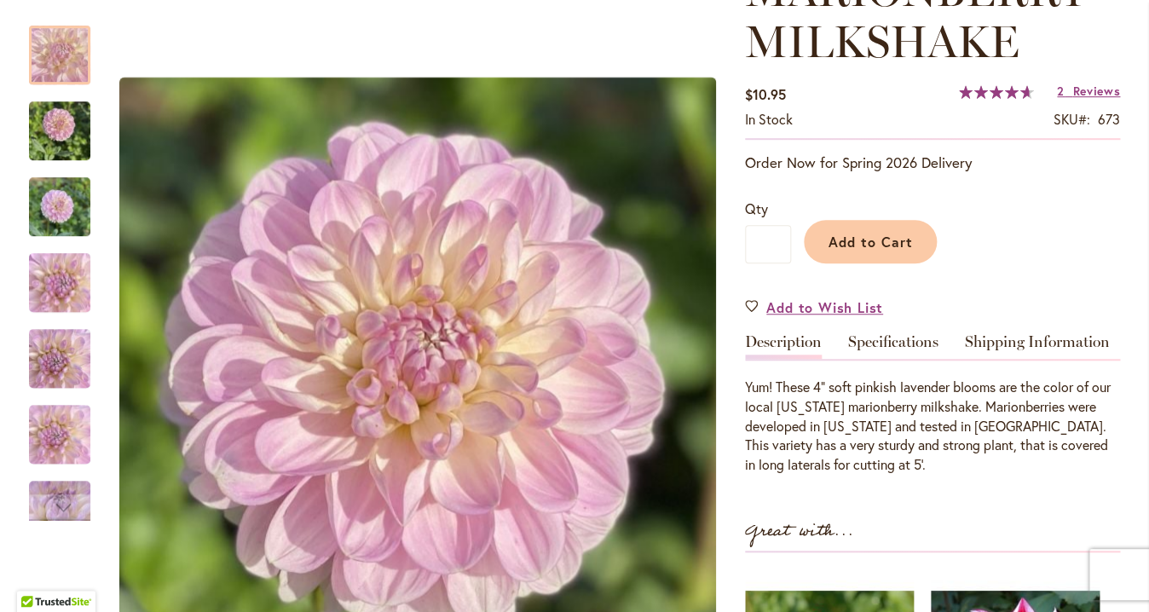
scroll to position [292, 0]
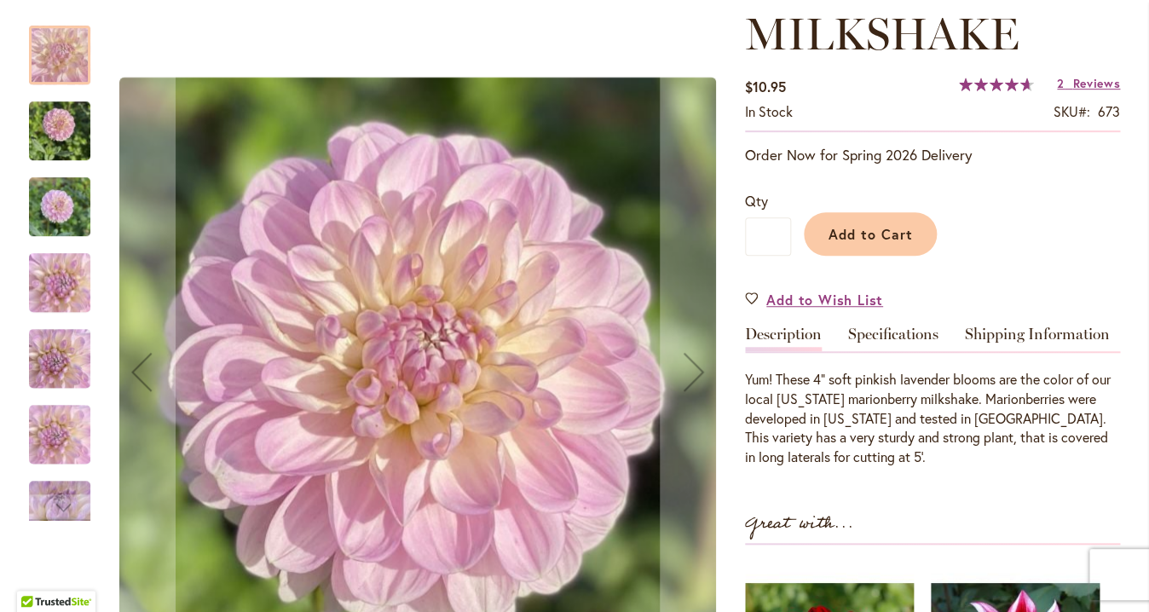
click at [66, 141] on img "MARIONBERRY MILKSHAKE" at bounding box center [59, 131] width 61 height 82
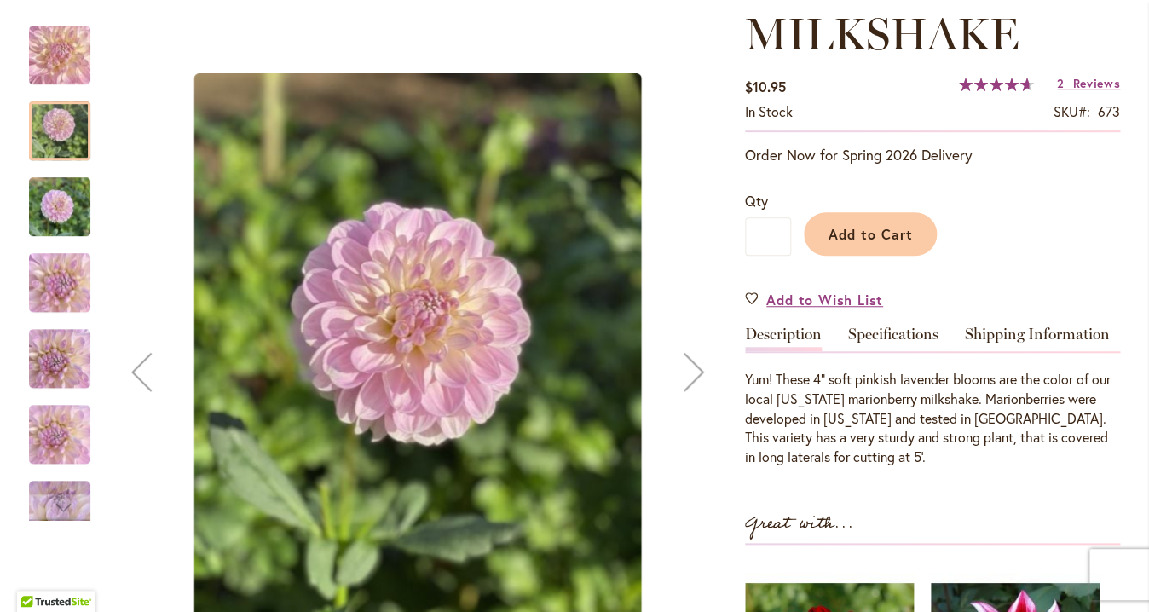
click at [58, 280] on img "MARIONBERRY MILKSHAKE" at bounding box center [59, 282] width 123 height 69
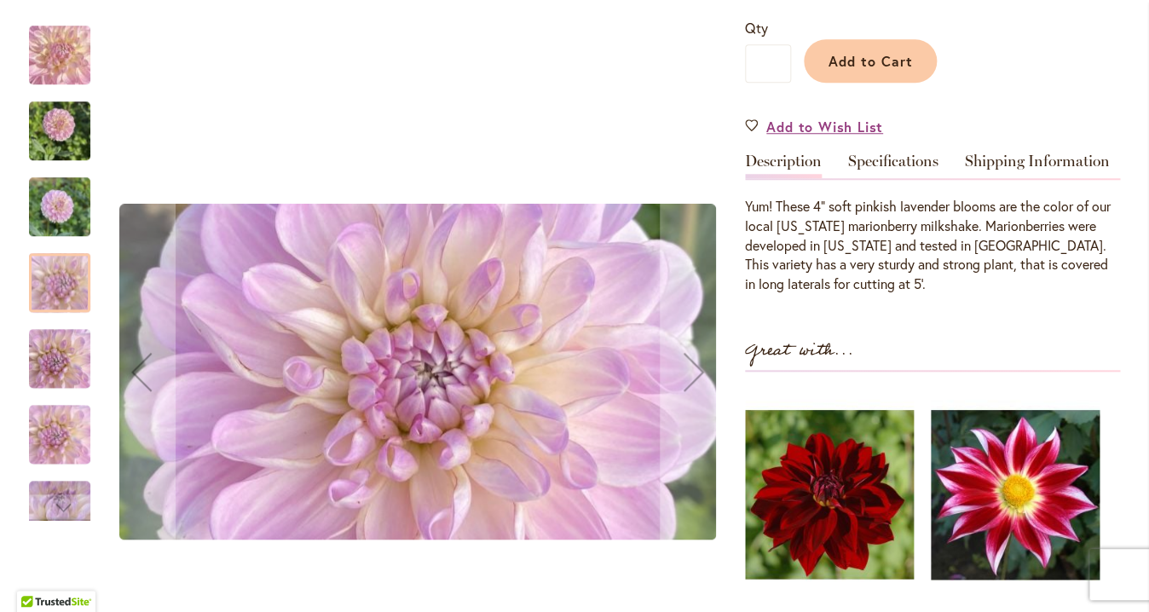
scroll to position [507, 0]
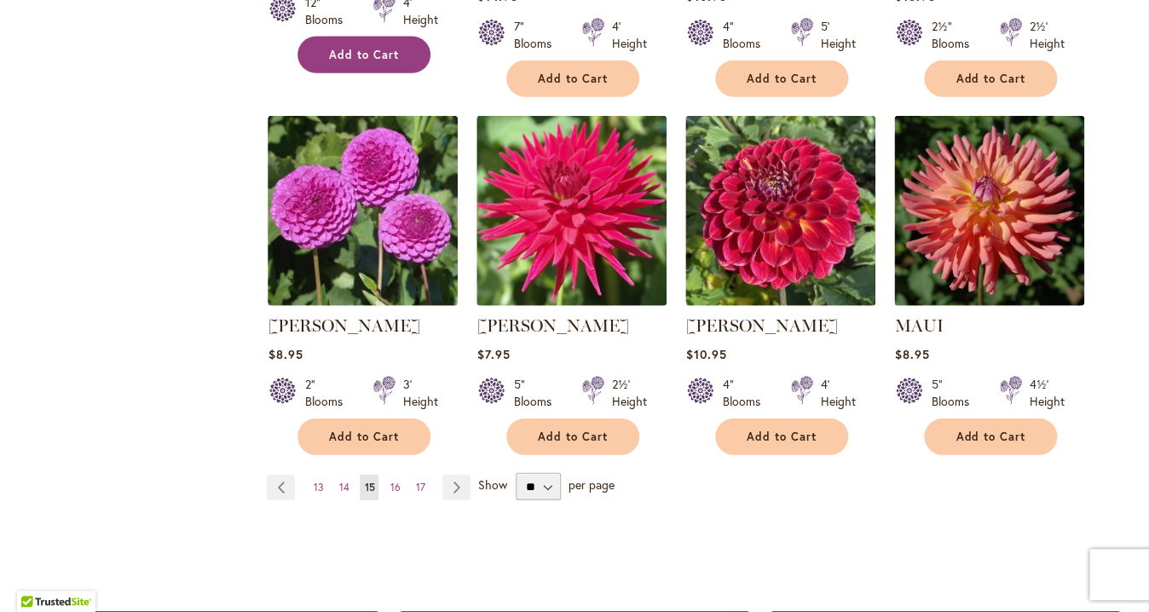
scroll to position [1386, 0]
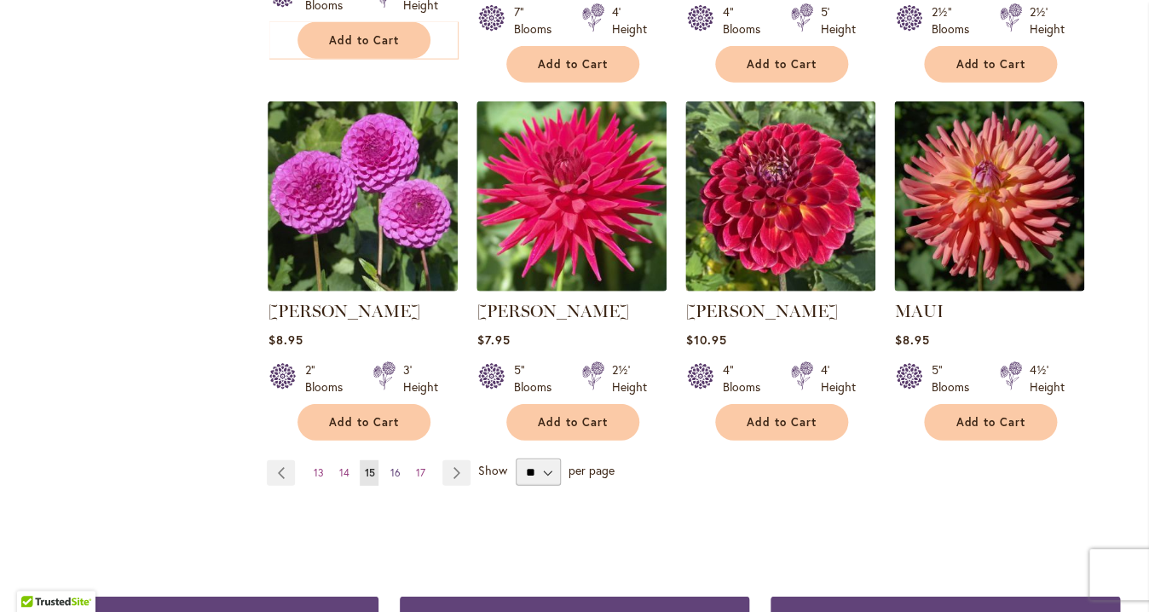
click at [389, 472] on span "16" at bounding box center [394, 472] width 10 height 13
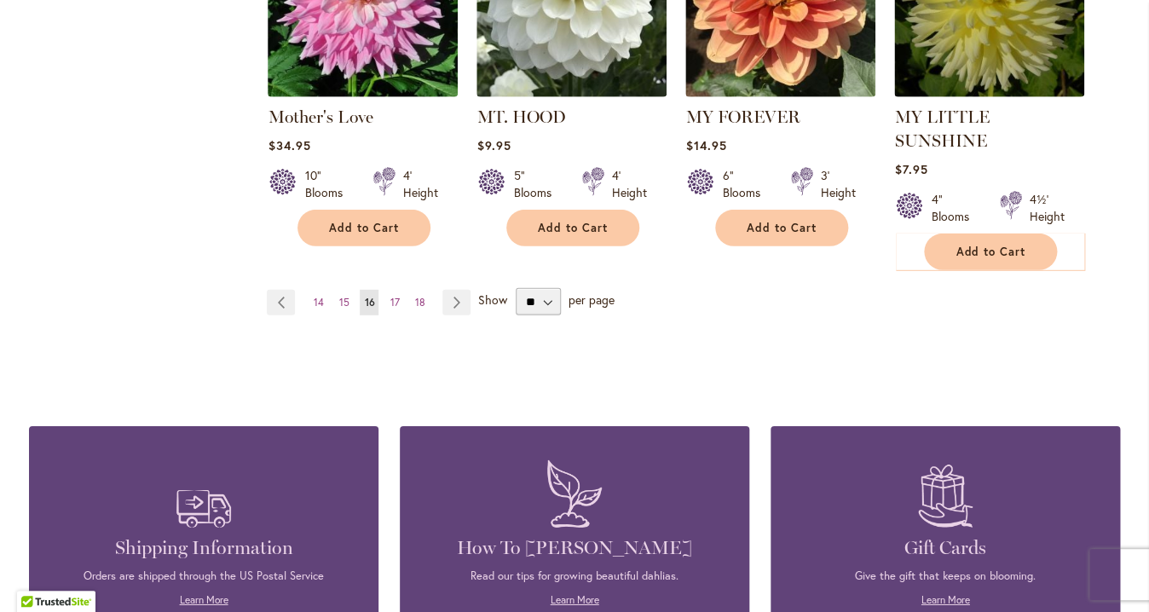
scroll to position [1636, 0]
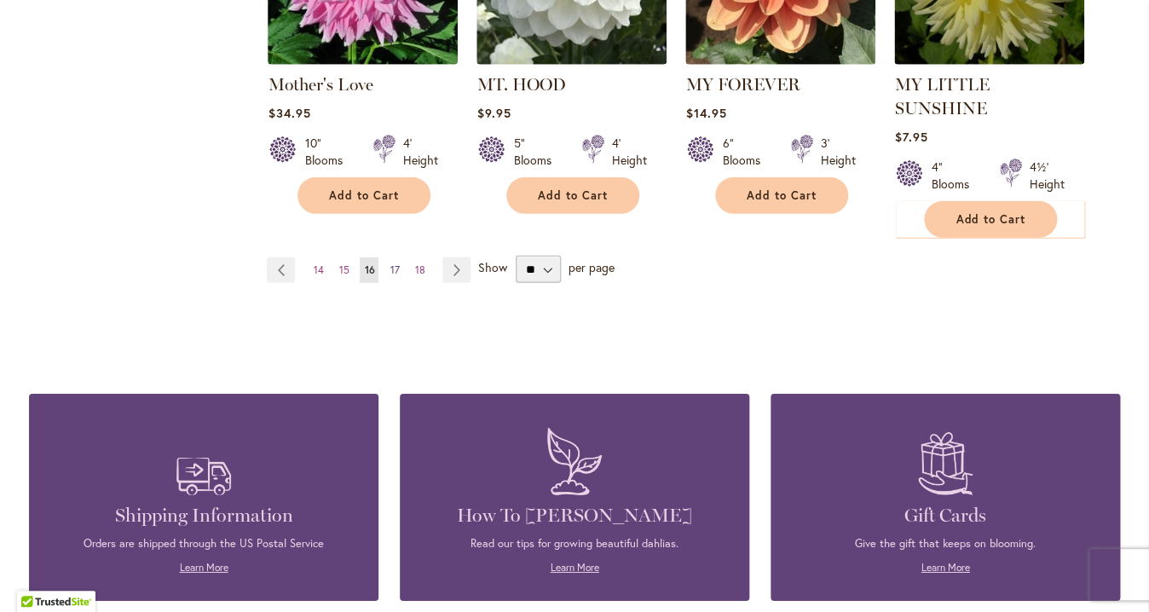
click at [389, 263] on span "17" at bounding box center [393, 269] width 9 height 13
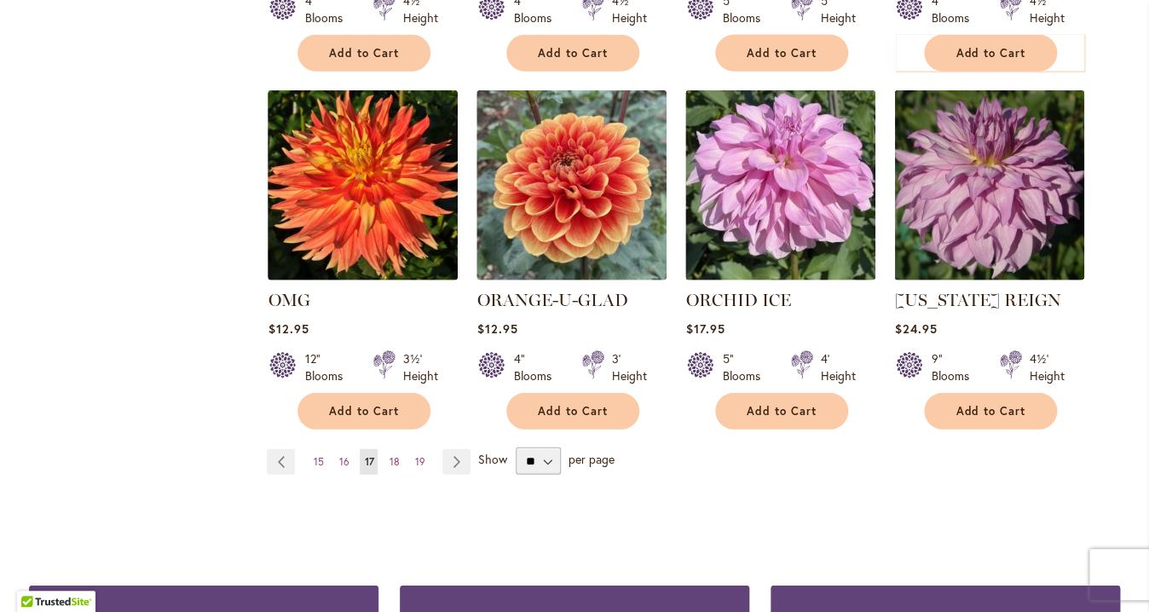
scroll to position [1409, 0]
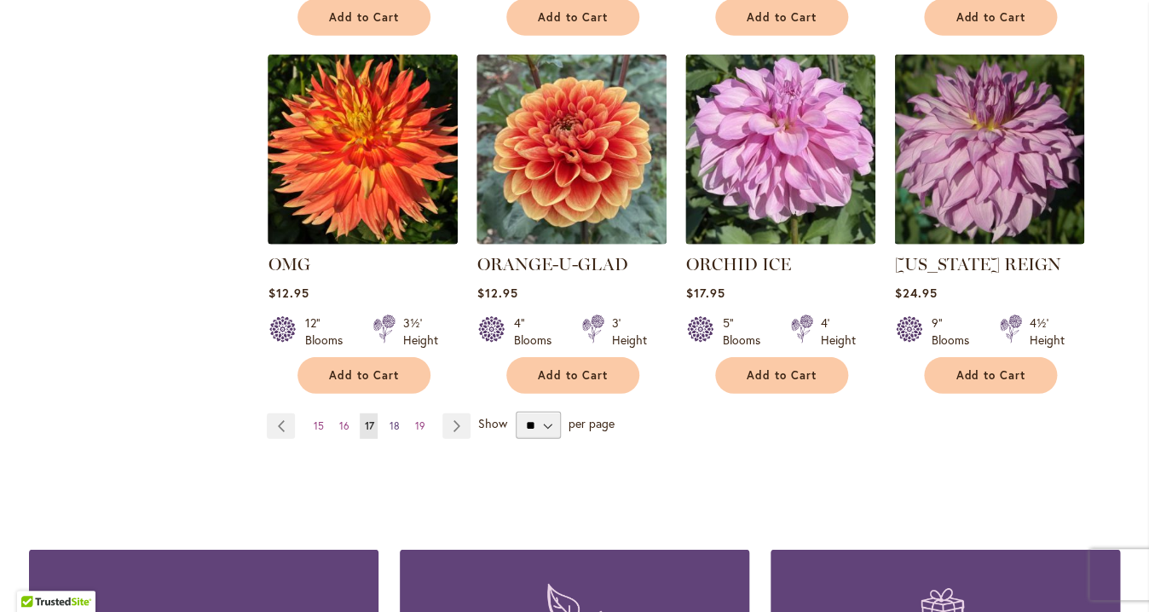
click at [389, 423] on span "18" at bounding box center [394, 425] width 10 height 13
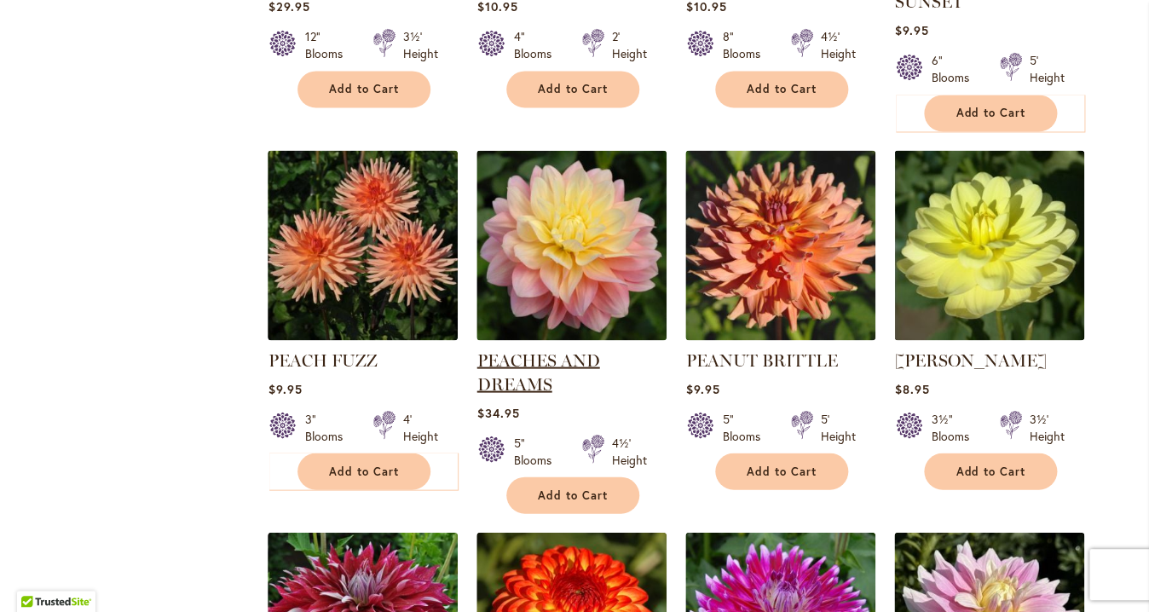
scroll to position [976, 0]
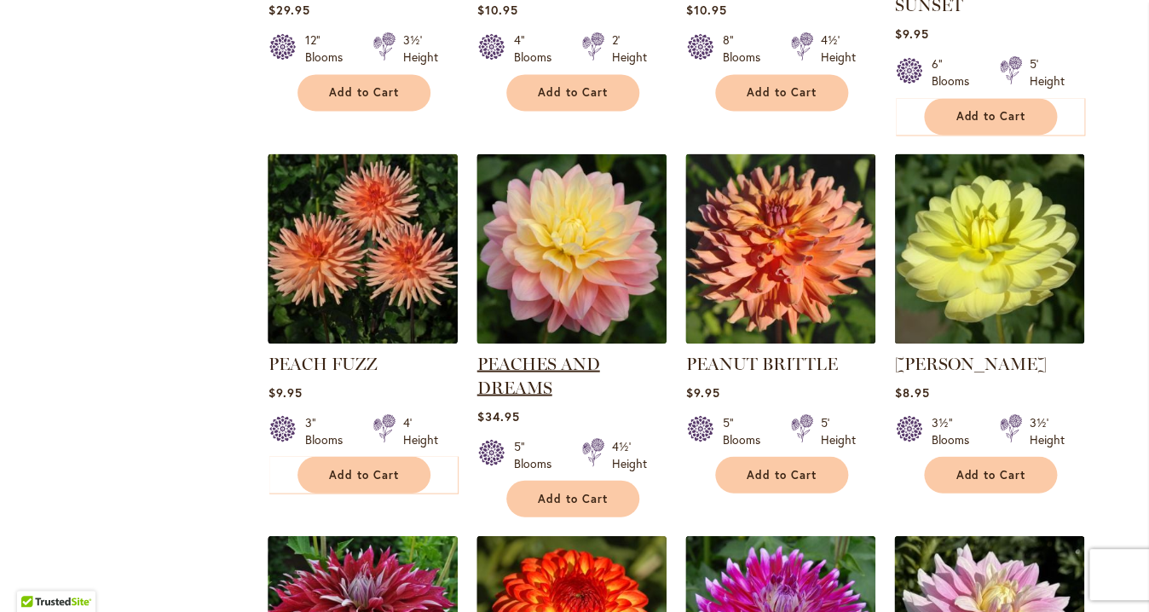
click at [500, 364] on link "PEACHES AND DREAMS" at bounding box center [537, 375] width 123 height 44
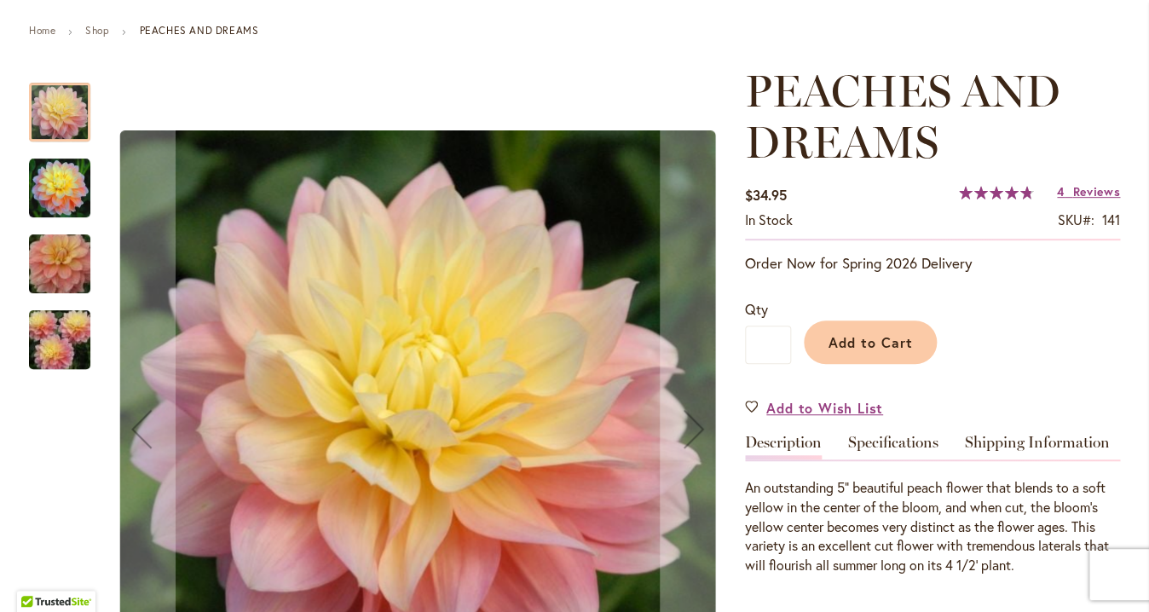
scroll to position [200, 0]
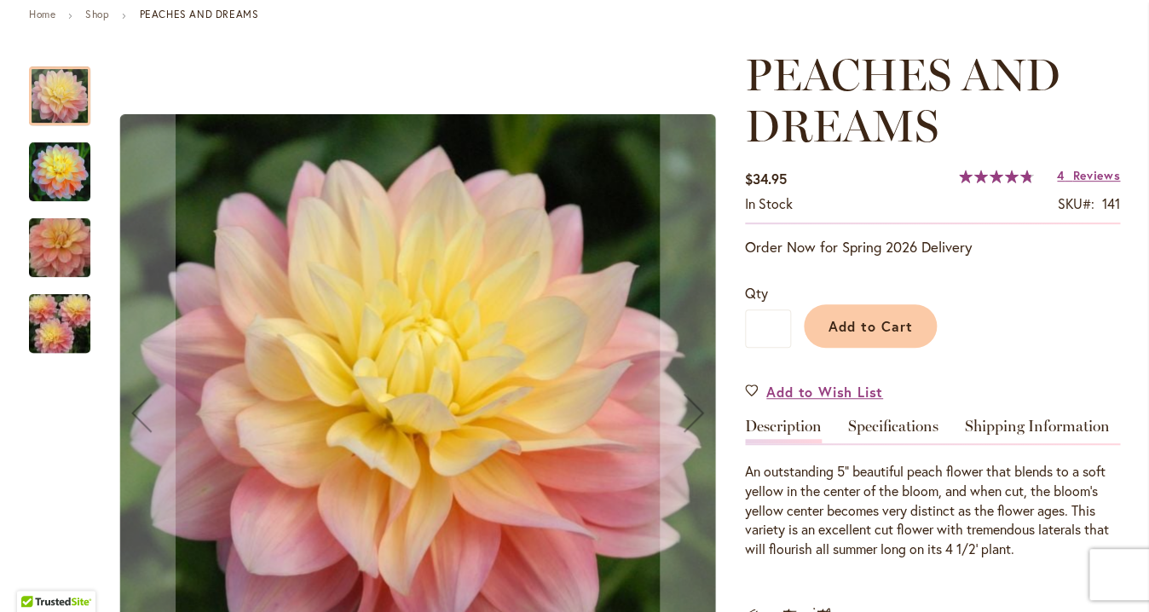
click at [36, 173] on img "PEACHES AND DREAMS" at bounding box center [59, 171] width 61 height 61
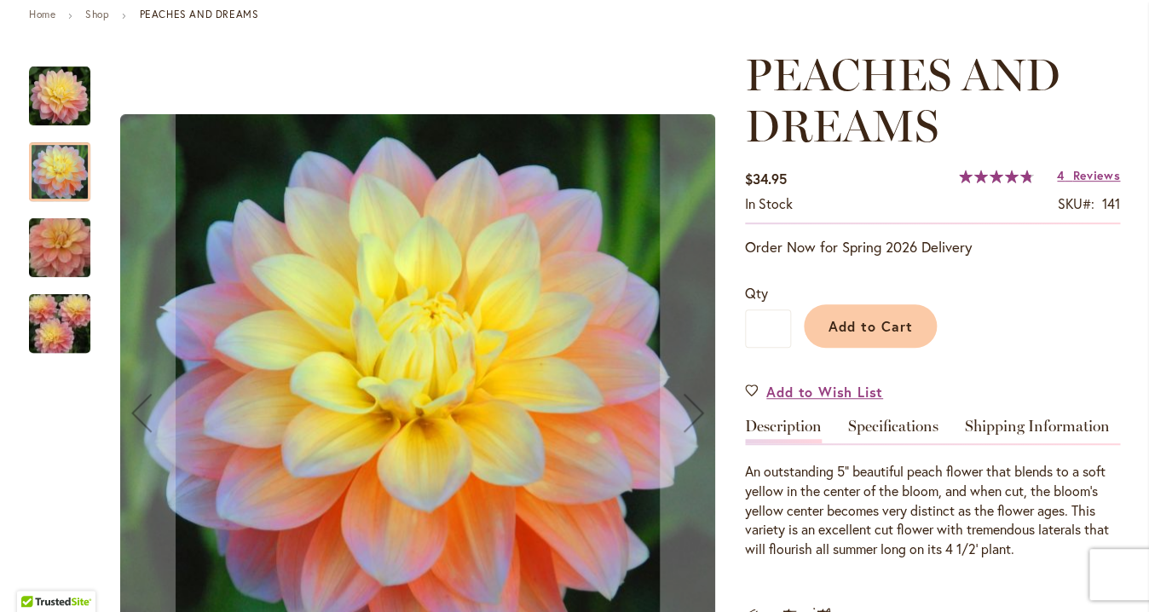
click at [47, 251] on img "PEACHES AND DREAMS" at bounding box center [59, 248] width 123 height 82
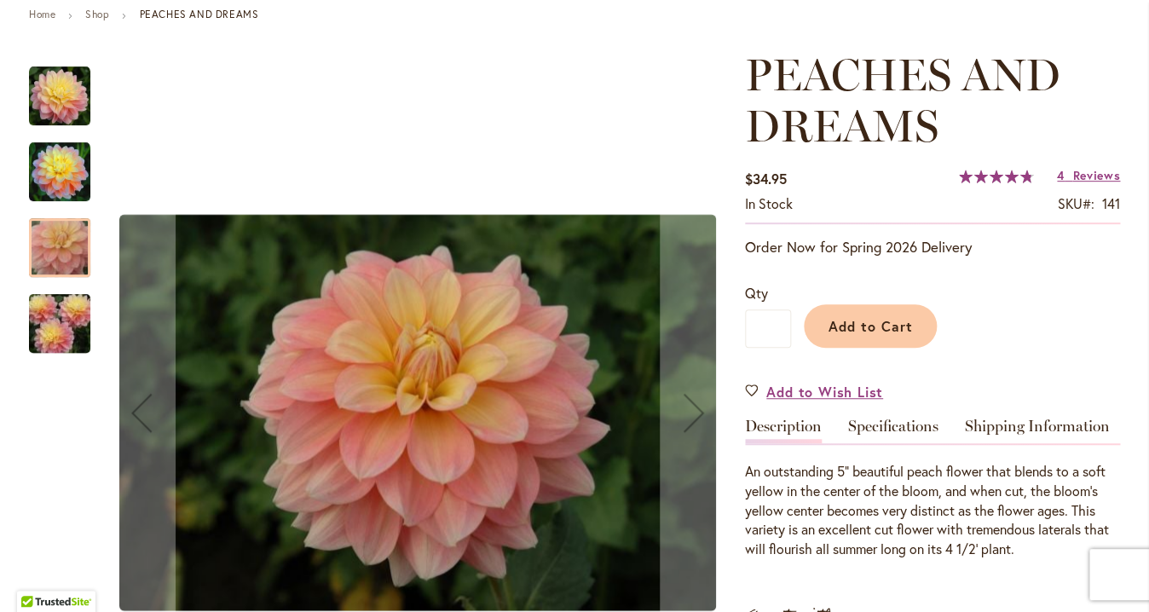
click at [43, 320] on img "PEACHES AND DREAMS" at bounding box center [59, 324] width 123 height 82
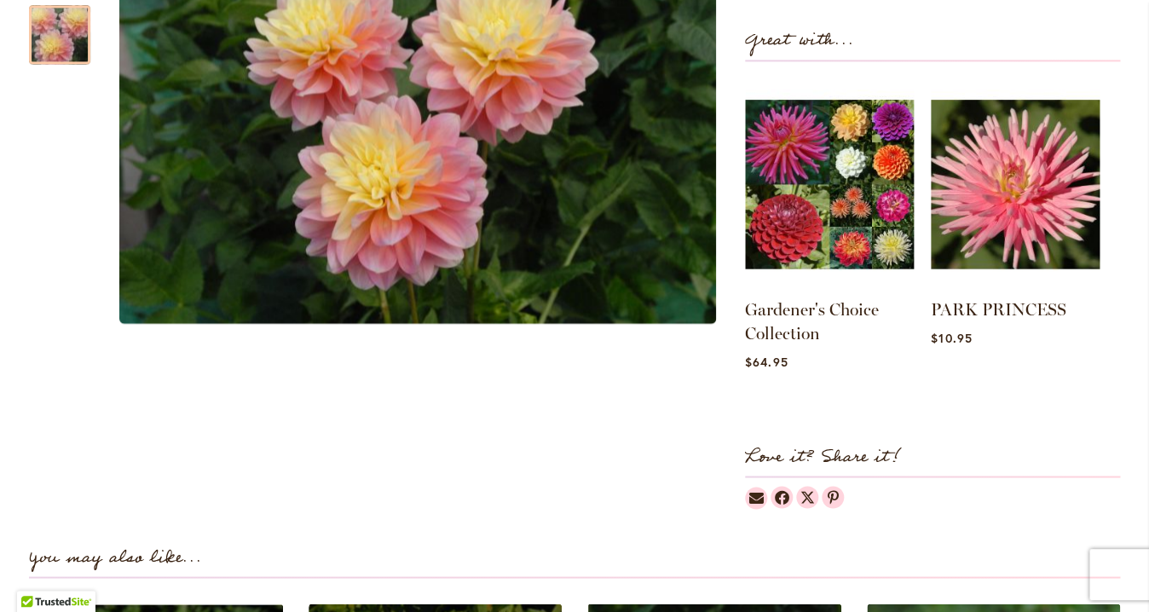
scroll to position [763, 0]
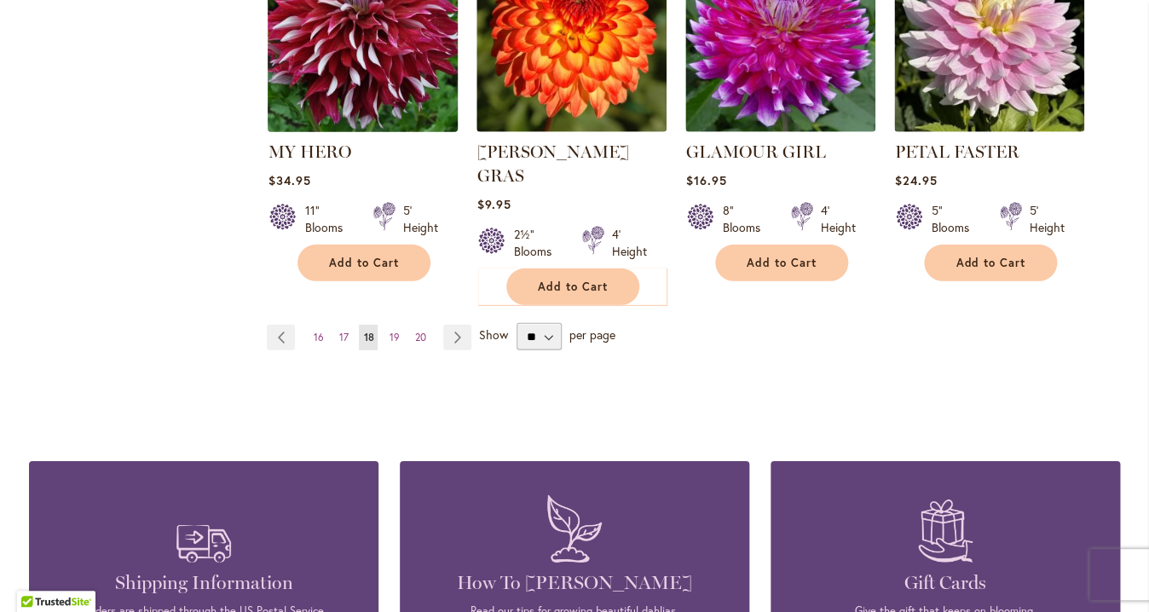
scroll to position [1582, 0]
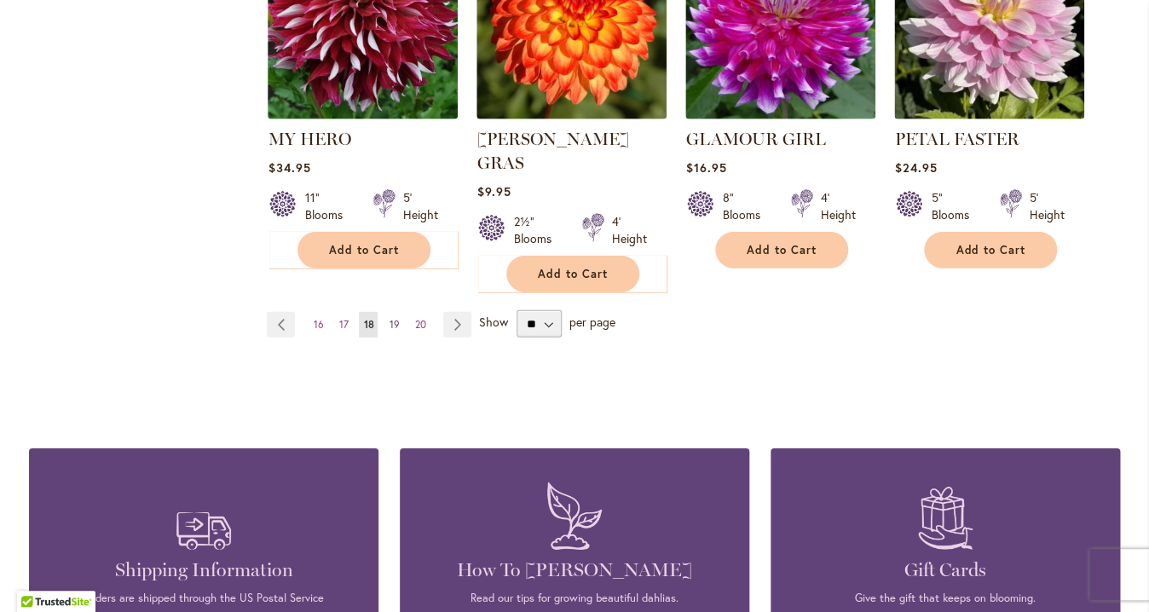
click at [389, 318] on span "19" at bounding box center [394, 324] width 10 height 13
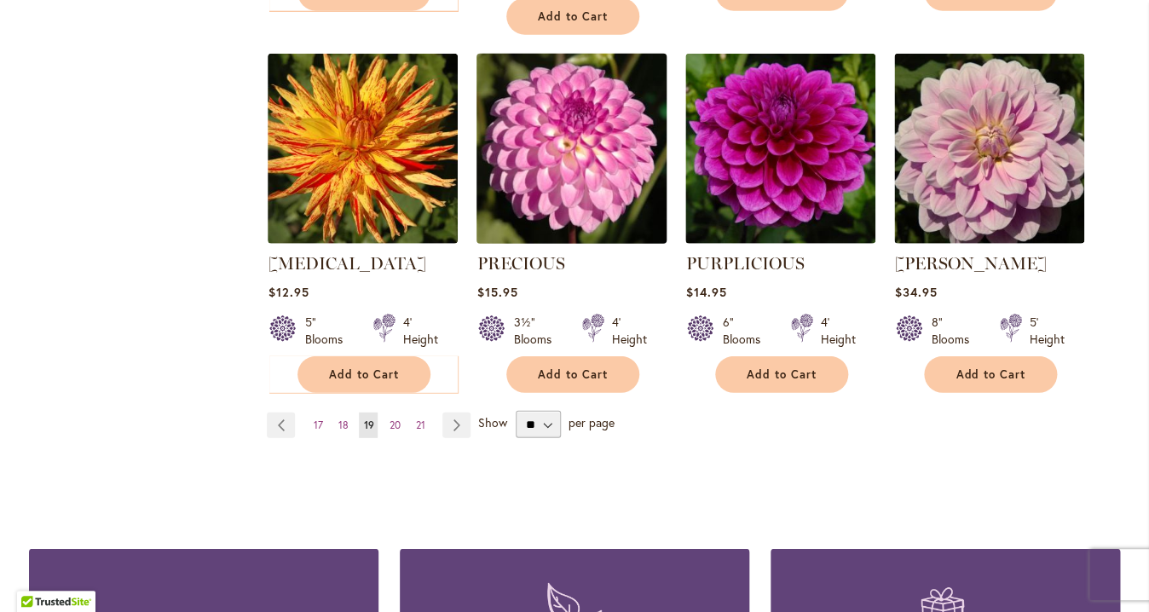
scroll to position [1462, 0]
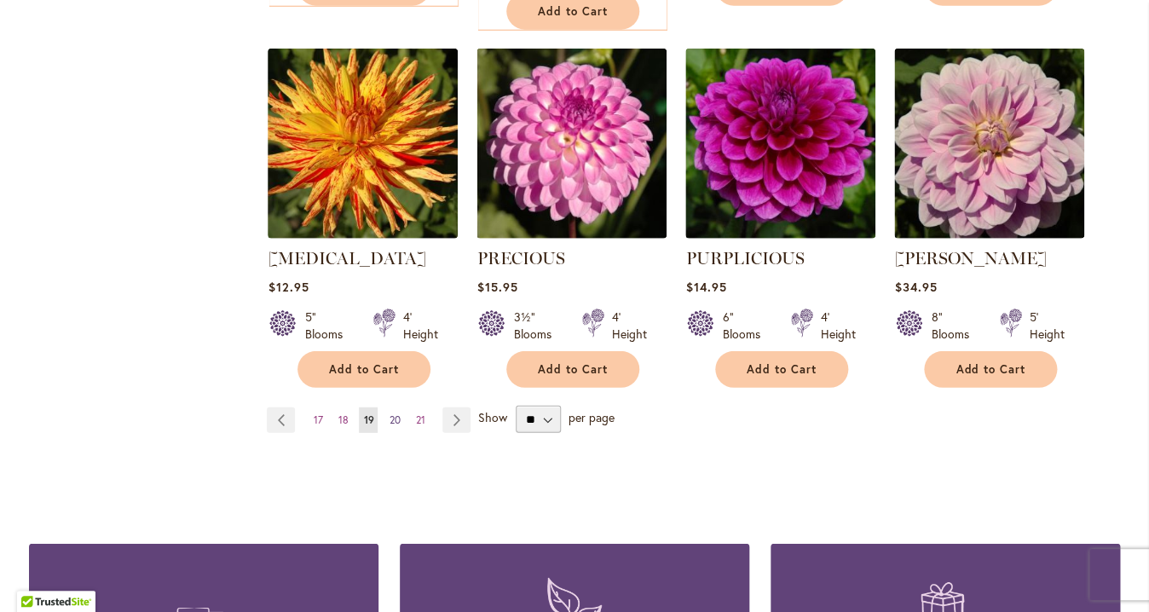
click at [392, 413] on span "20" at bounding box center [394, 419] width 11 height 13
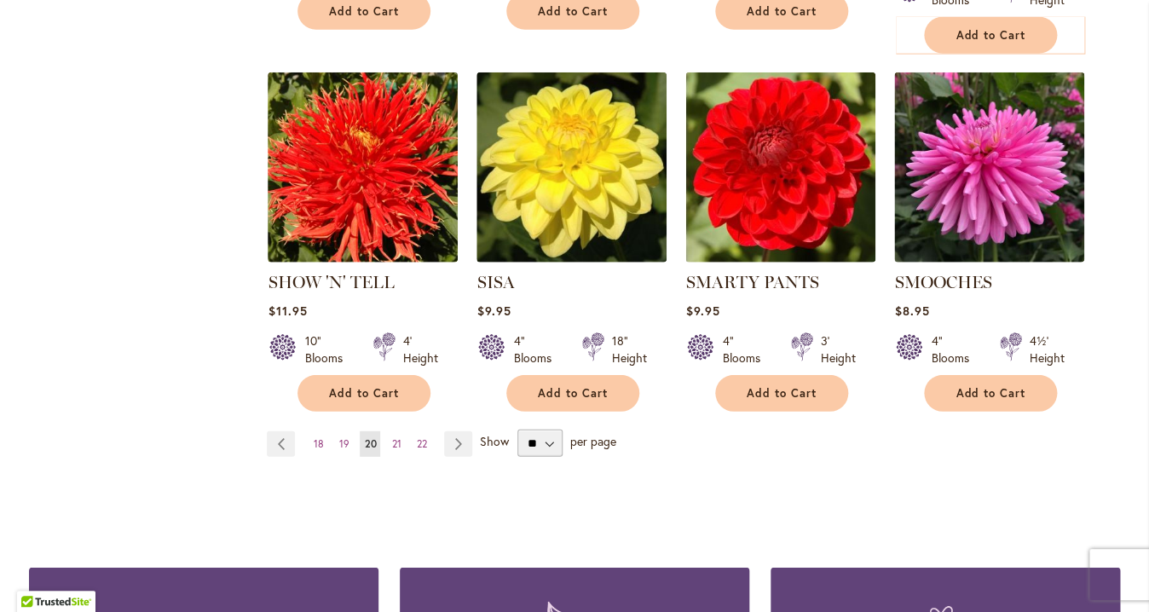
scroll to position [1451, 0]
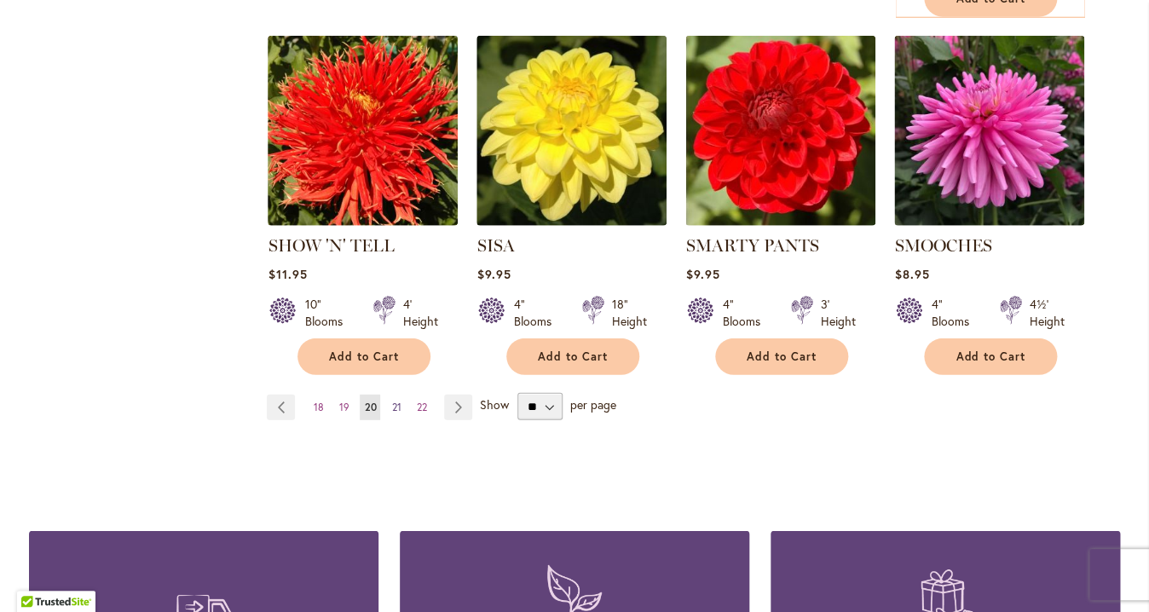
click at [391, 400] on span "21" at bounding box center [395, 406] width 9 height 13
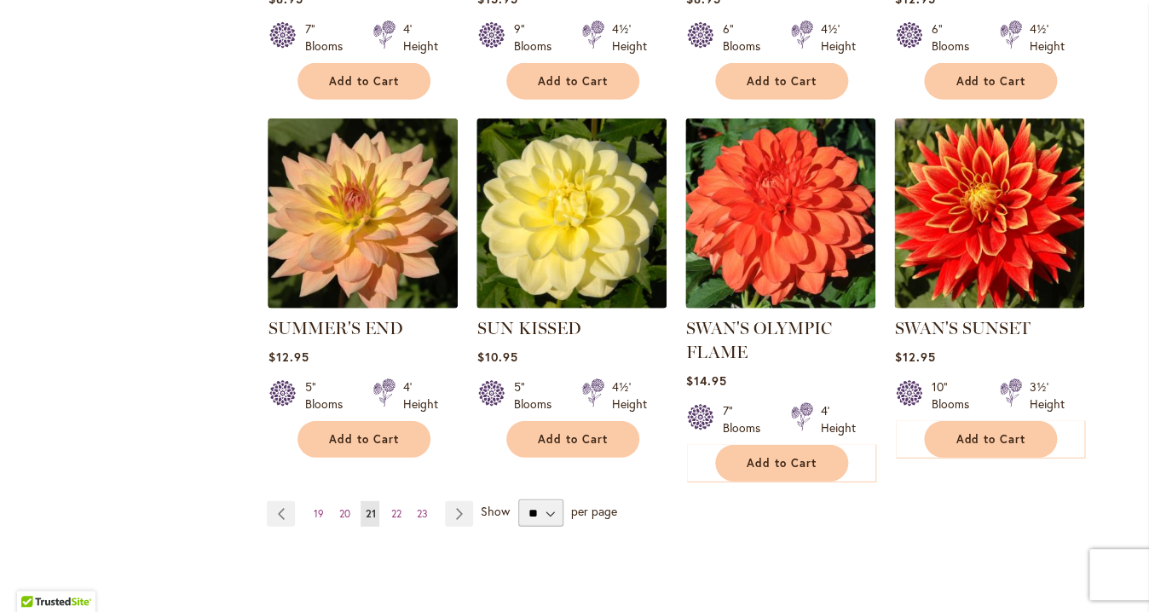
scroll to position [1345, 0]
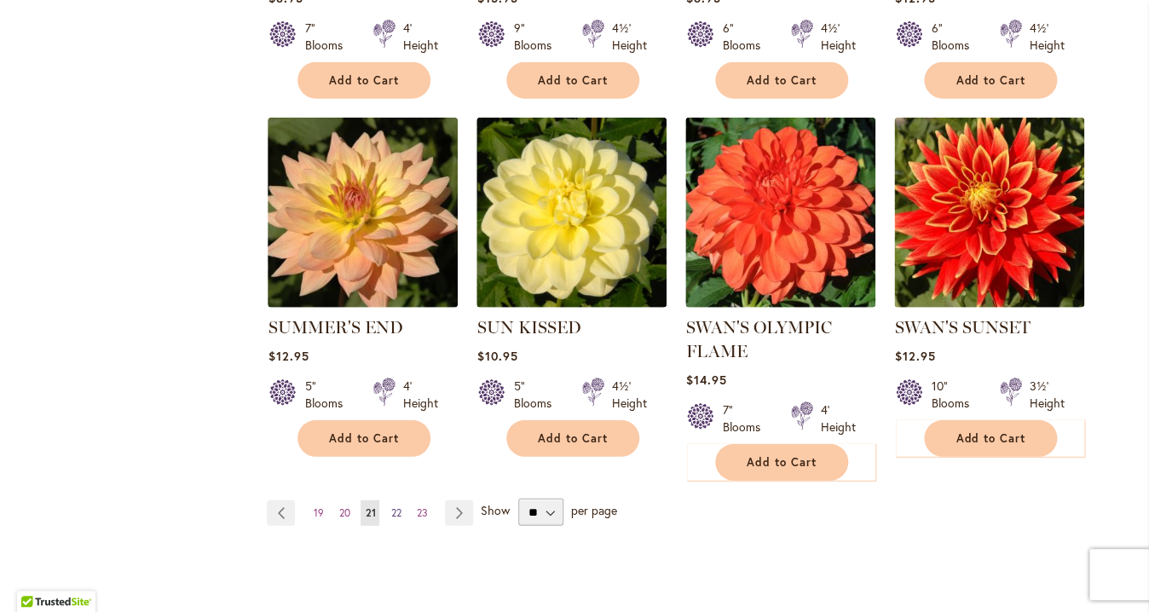
click at [392, 510] on span "22" at bounding box center [395, 512] width 10 height 13
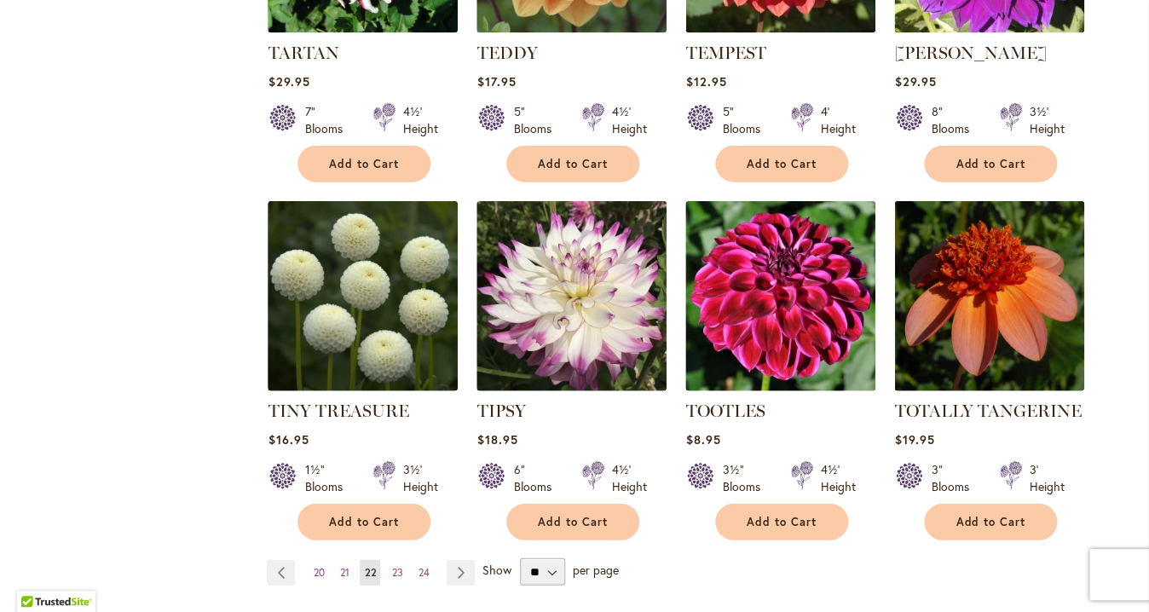
scroll to position [1290, 0]
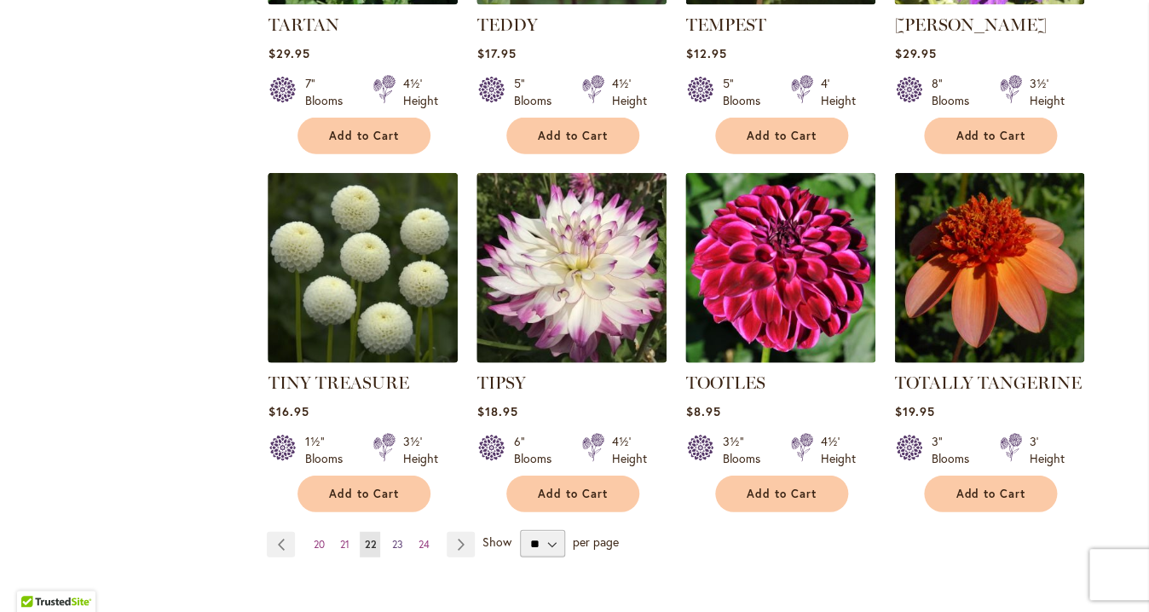
click at [394, 544] on span "23" at bounding box center [396, 544] width 11 height 13
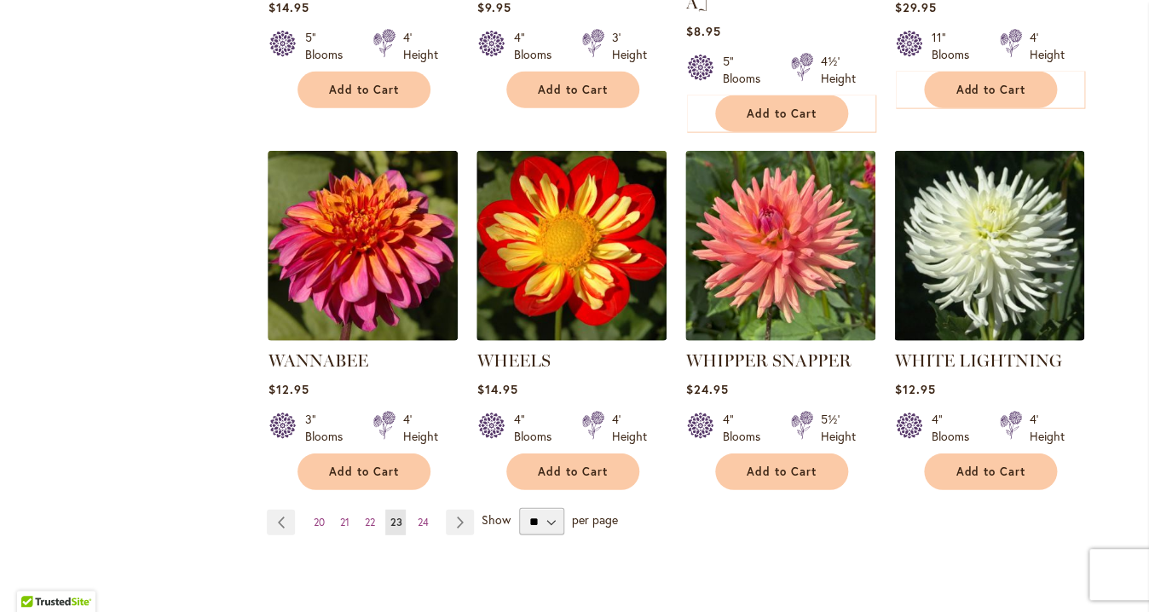
scroll to position [1335, 0]
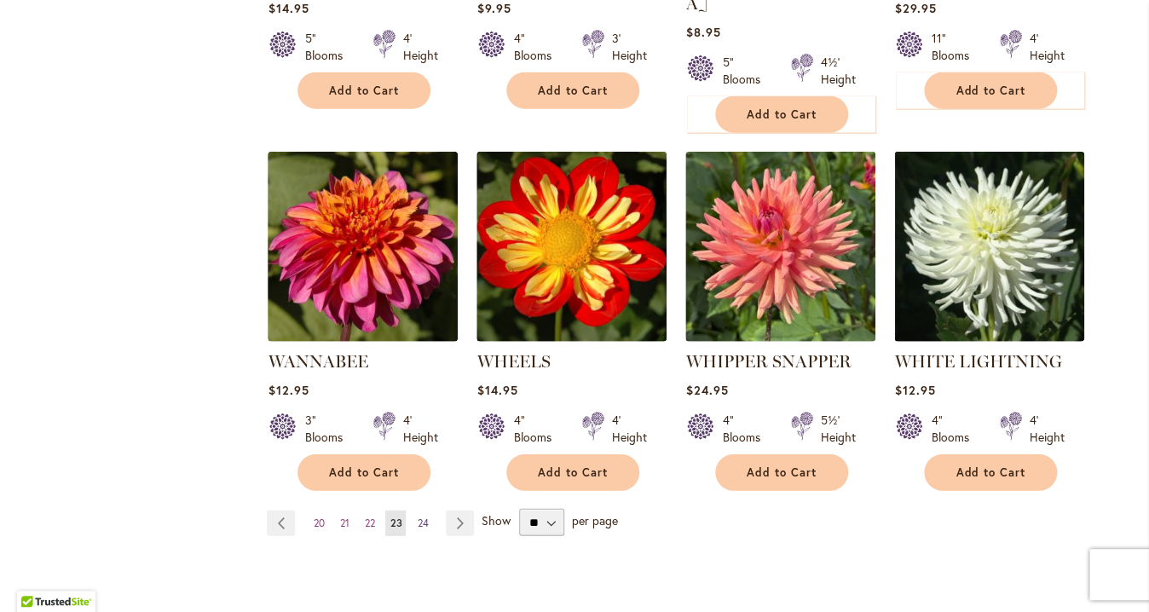
click at [422, 516] on span "24" at bounding box center [422, 522] width 11 height 13
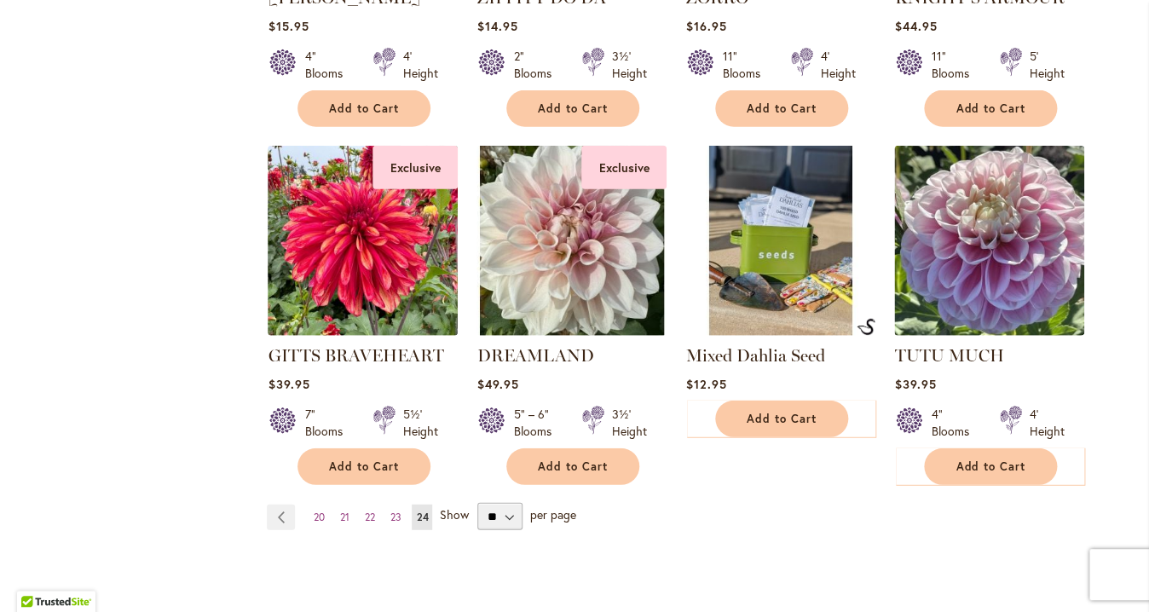
scroll to position [1322, 0]
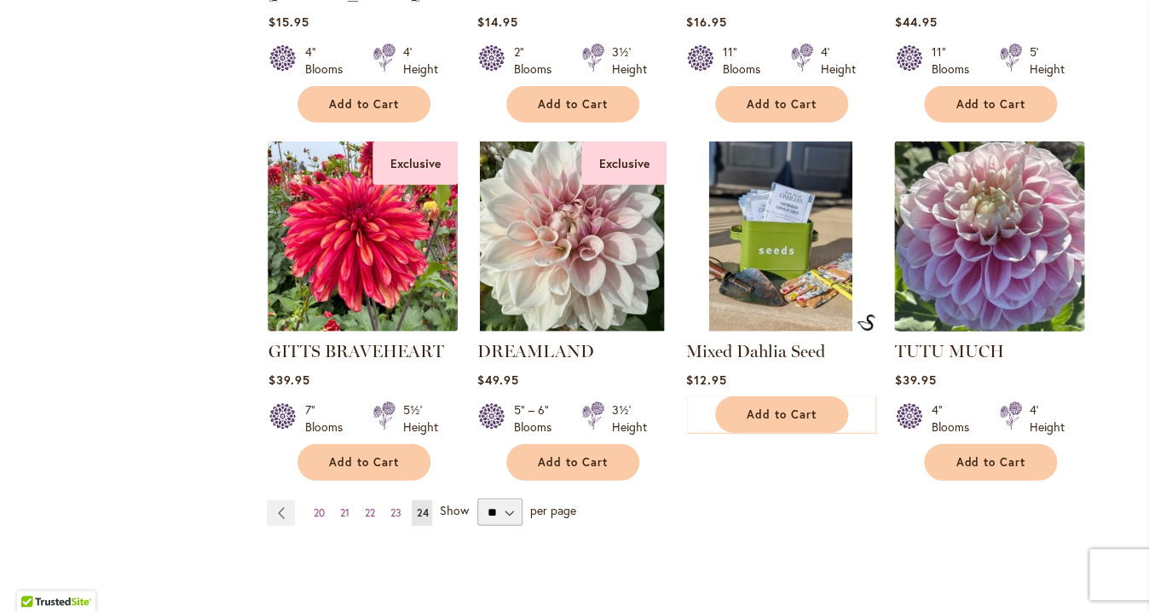
click at [997, 210] on img at bounding box center [989, 235] width 199 height 199
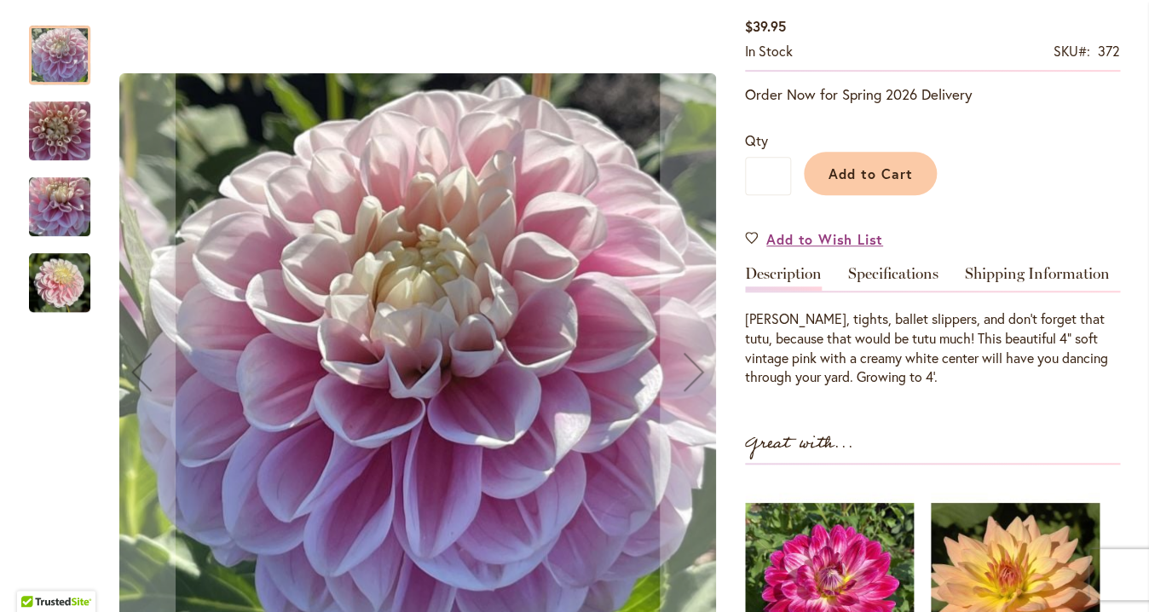
scroll to position [323, 0]
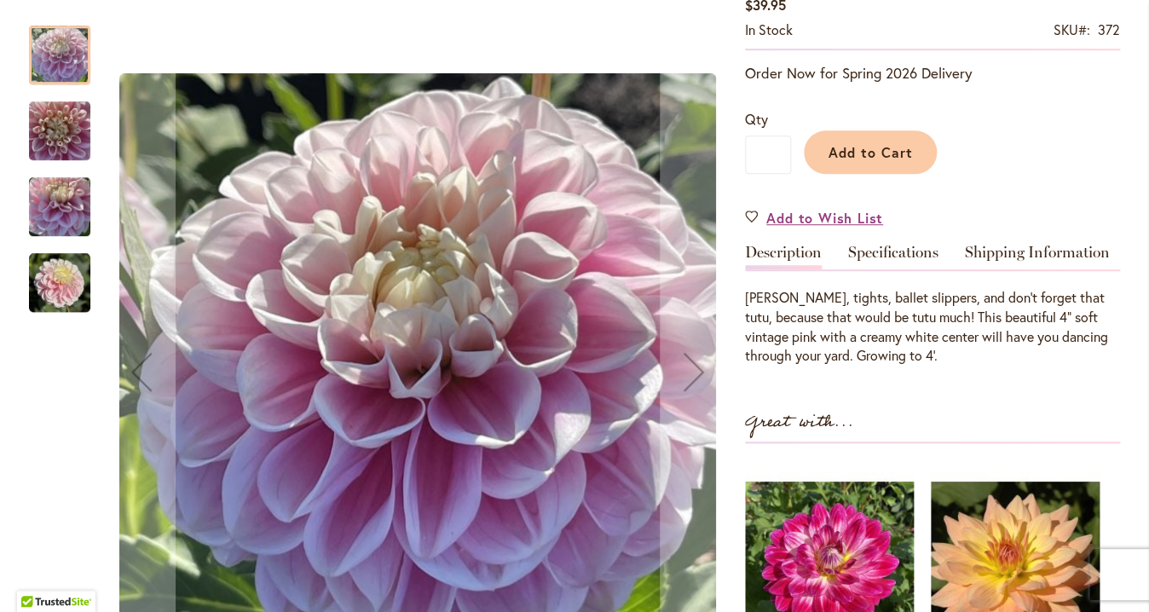
click at [65, 126] on img "TUTU MUCH" at bounding box center [59, 131] width 61 height 82
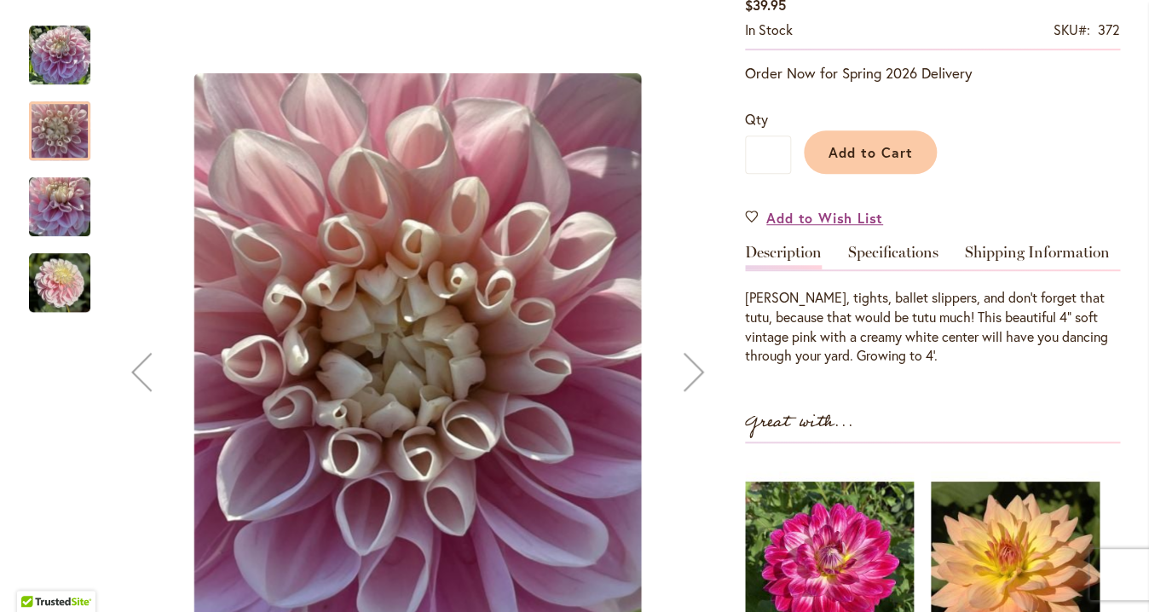
click at [54, 207] on img "TUTU MUCH" at bounding box center [59, 207] width 61 height 82
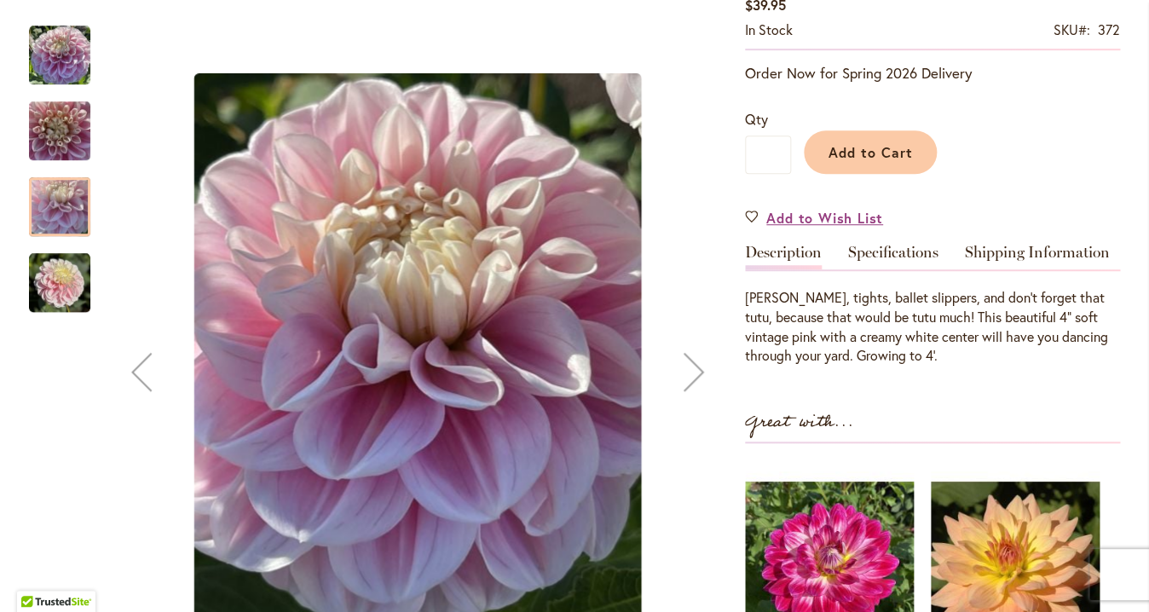
click at [55, 289] on img "TUTU MUCH" at bounding box center [59, 282] width 61 height 61
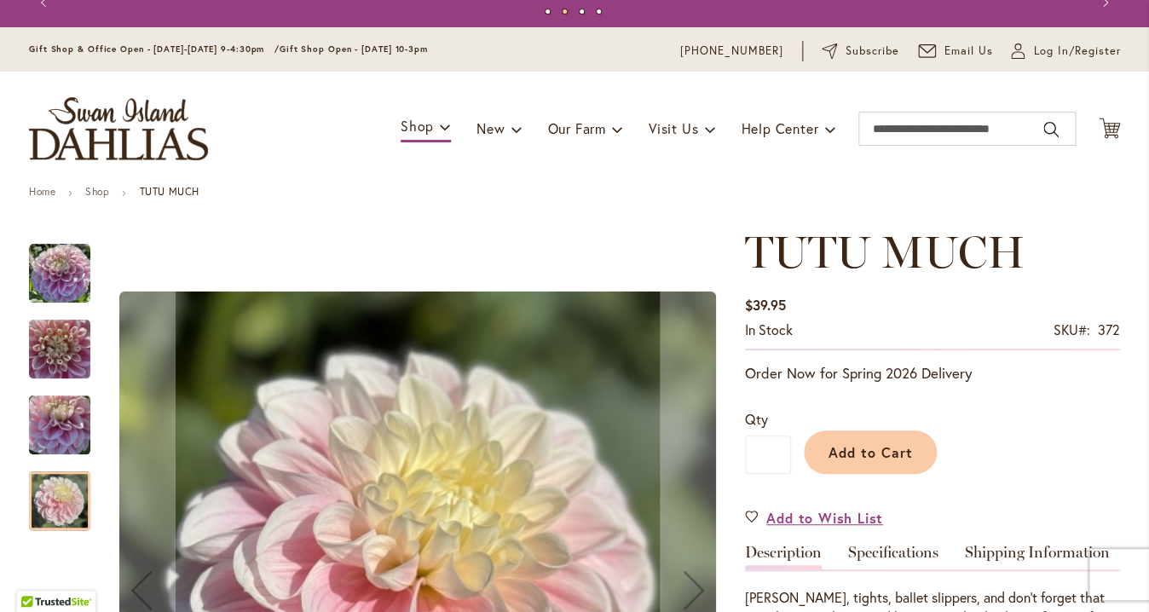
scroll to position [0, 0]
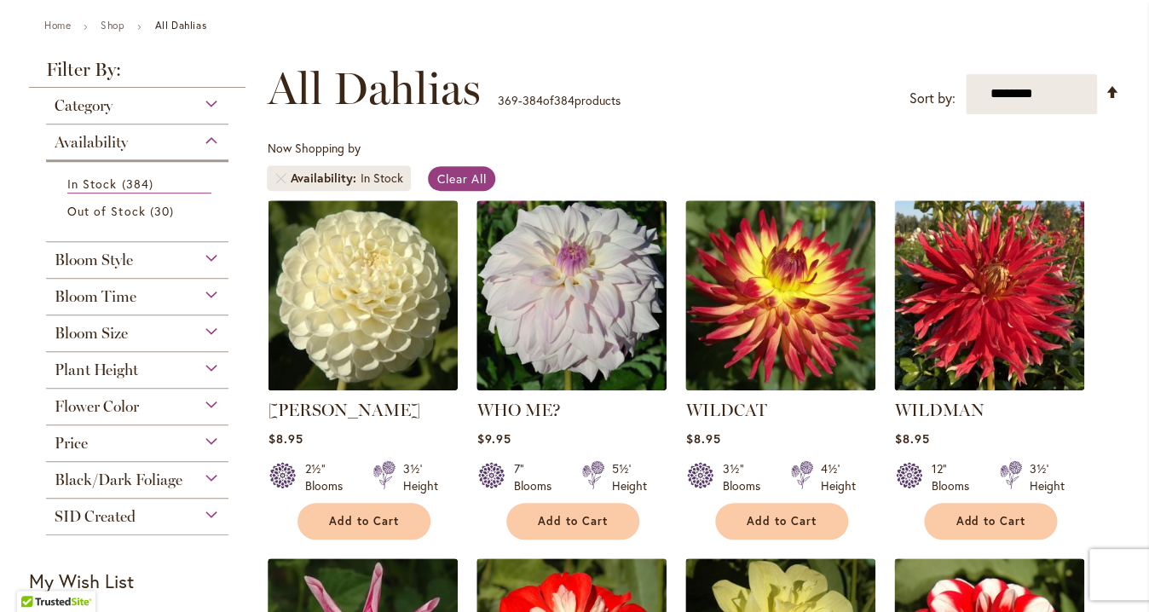
scroll to position [188, 0]
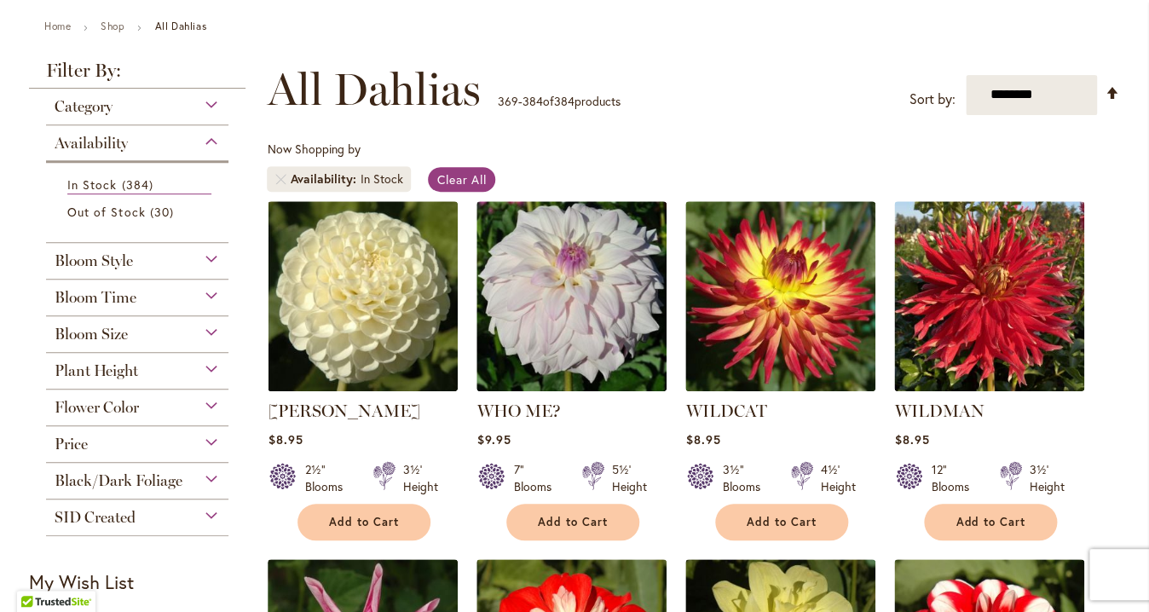
click at [200, 109] on div "Category" at bounding box center [137, 102] width 182 height 27
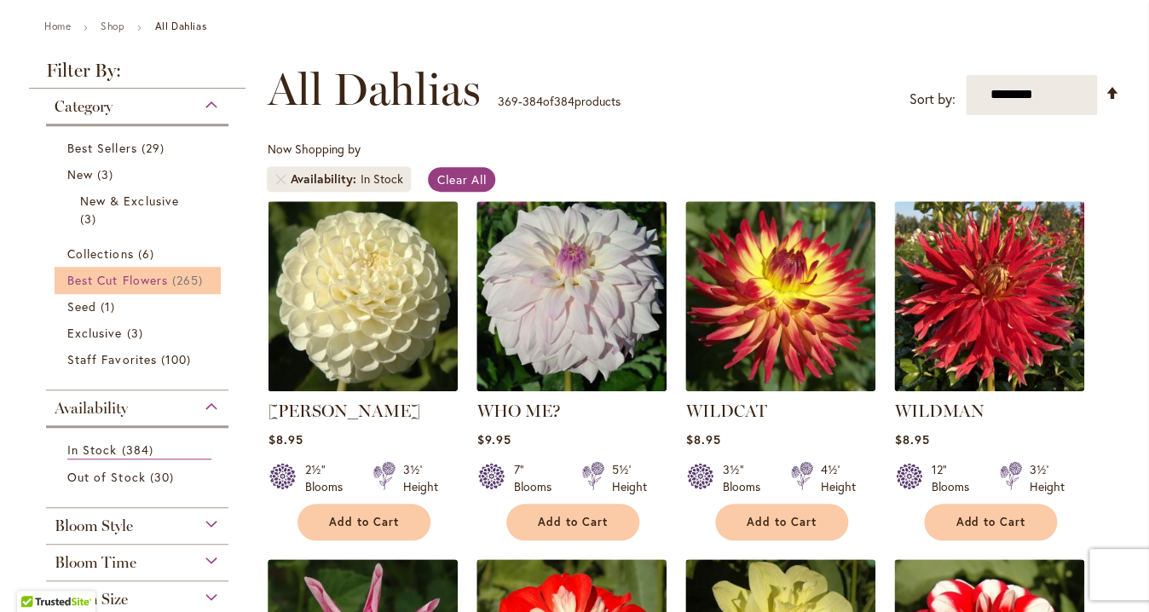
click at [118, 279] on span "Best Cut Flowers" at bounding box center [117, 280] width 101 height 16
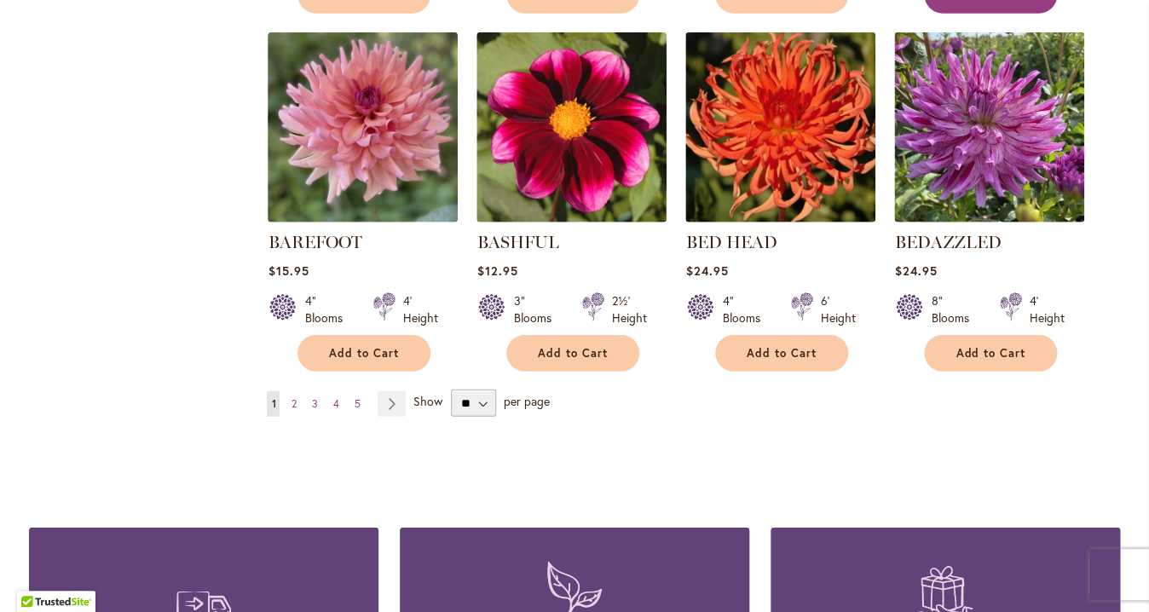
scroll to position [1432, 0]
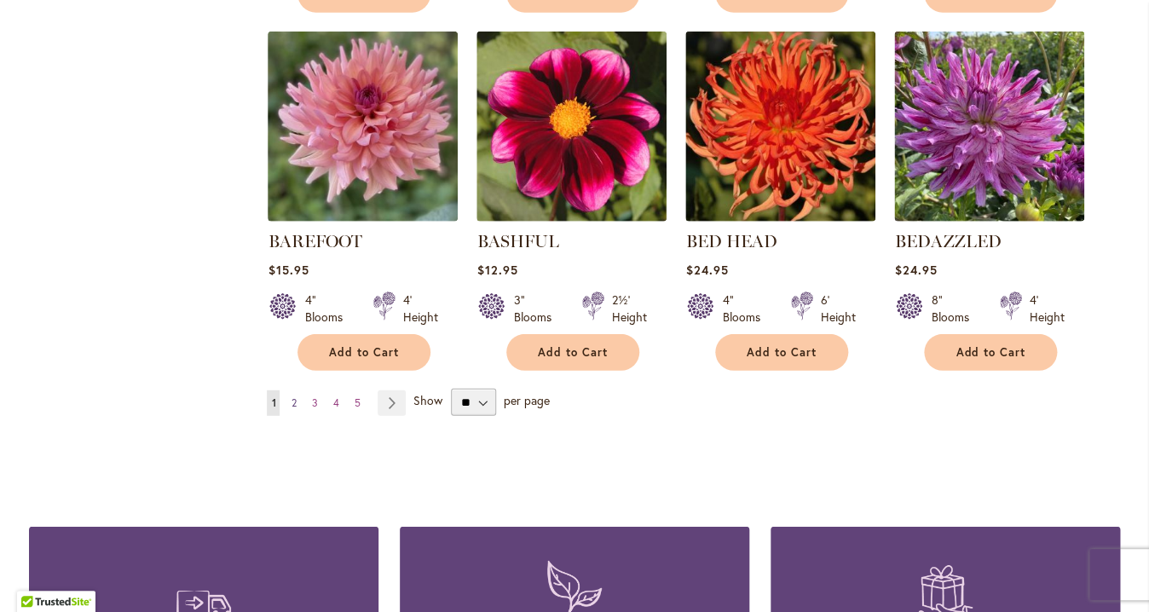
click at [291, 401] on span "2" at bounding box center [293, 402] width 5 height 13
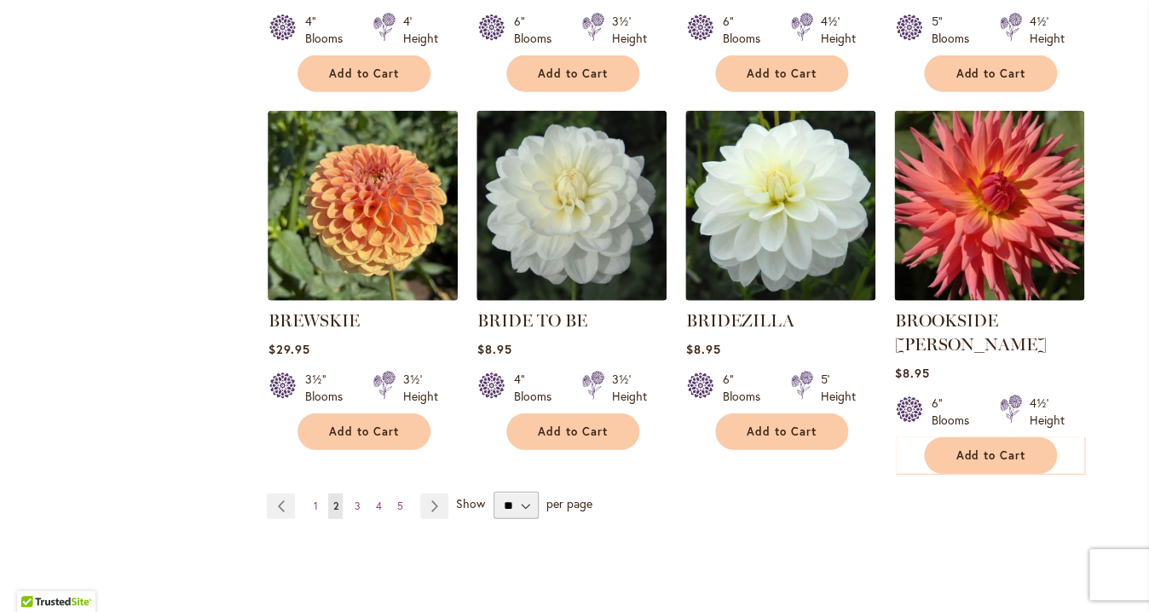
scroll to position [1432, 0]
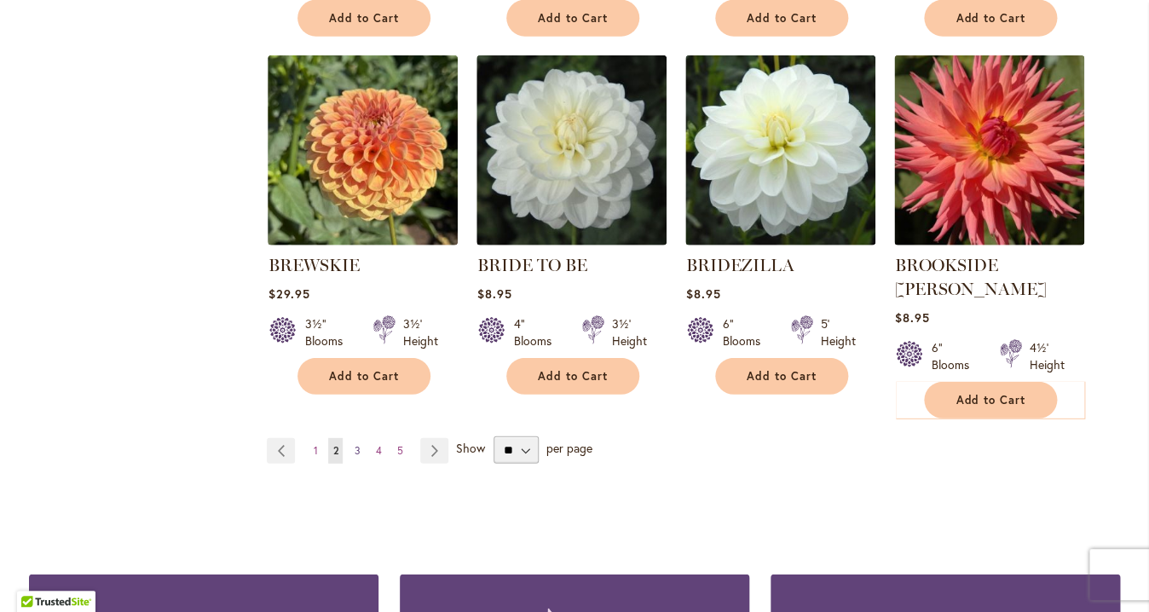
click at [354, 444] on span "3" at bounding box center [357, 450] width 6 height 13
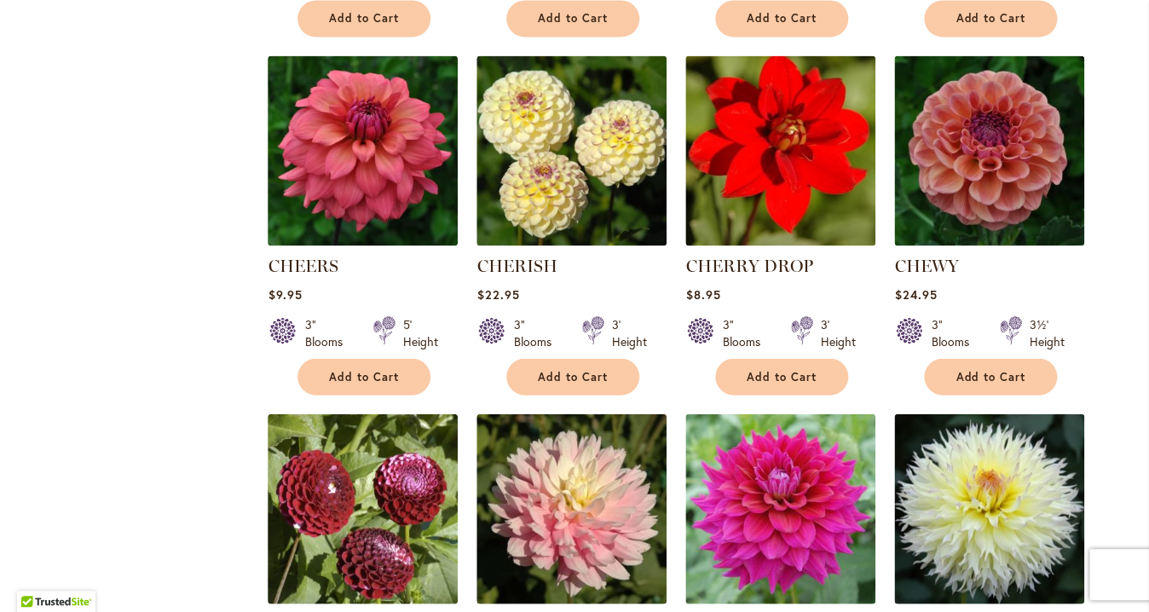
scroll to position [1077, 0]
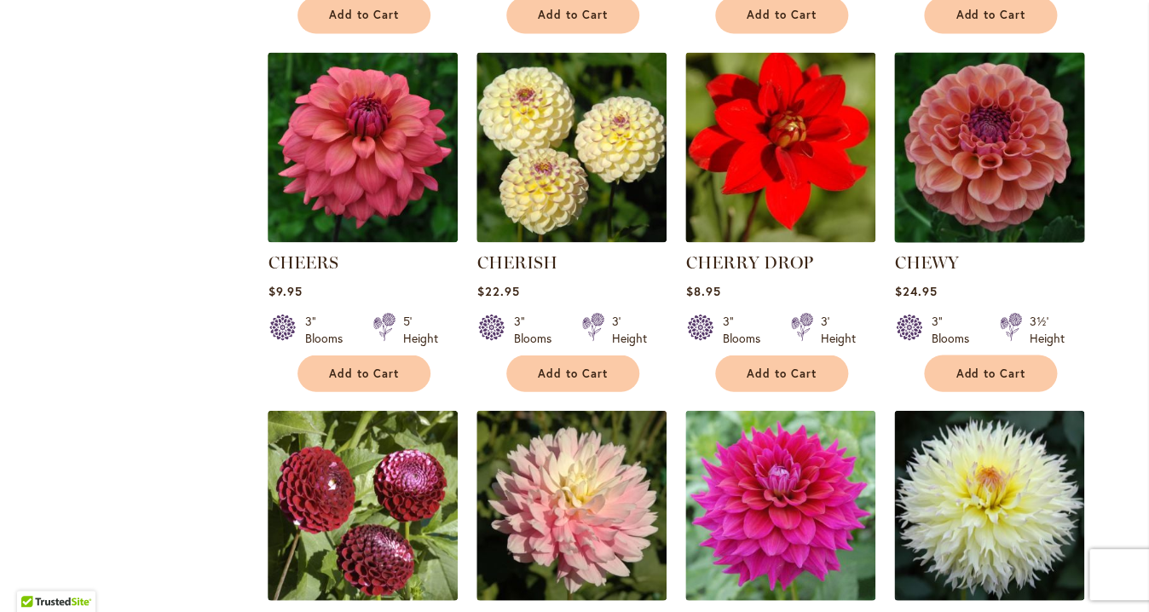
click at [966, 170] on img at bounding box center [989, 146] width 199 height 199
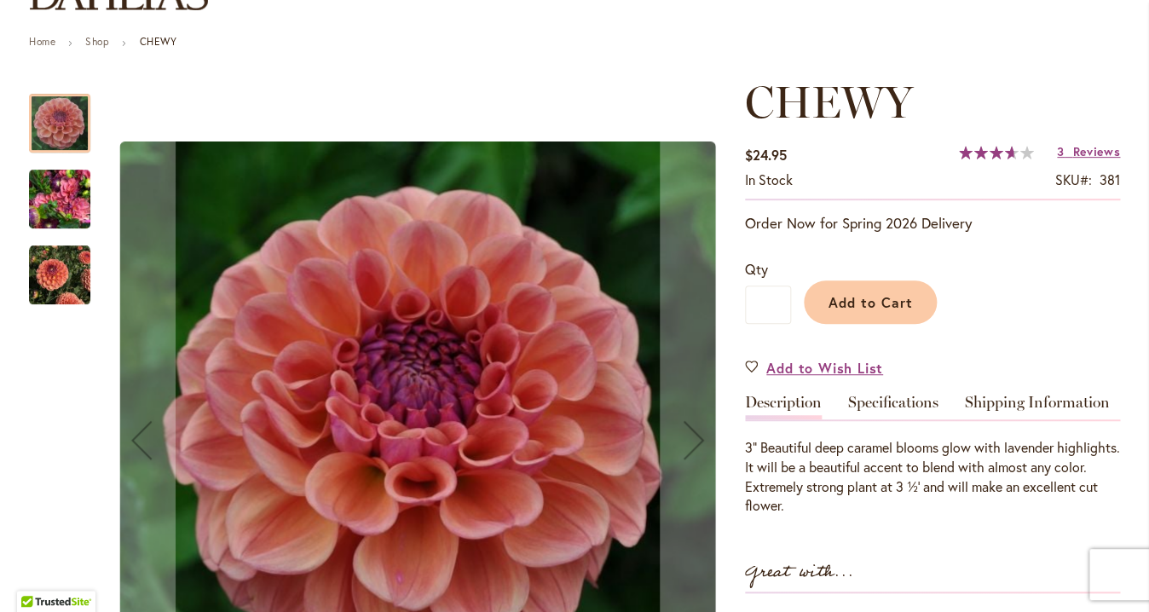
scroll to position [184, 0]
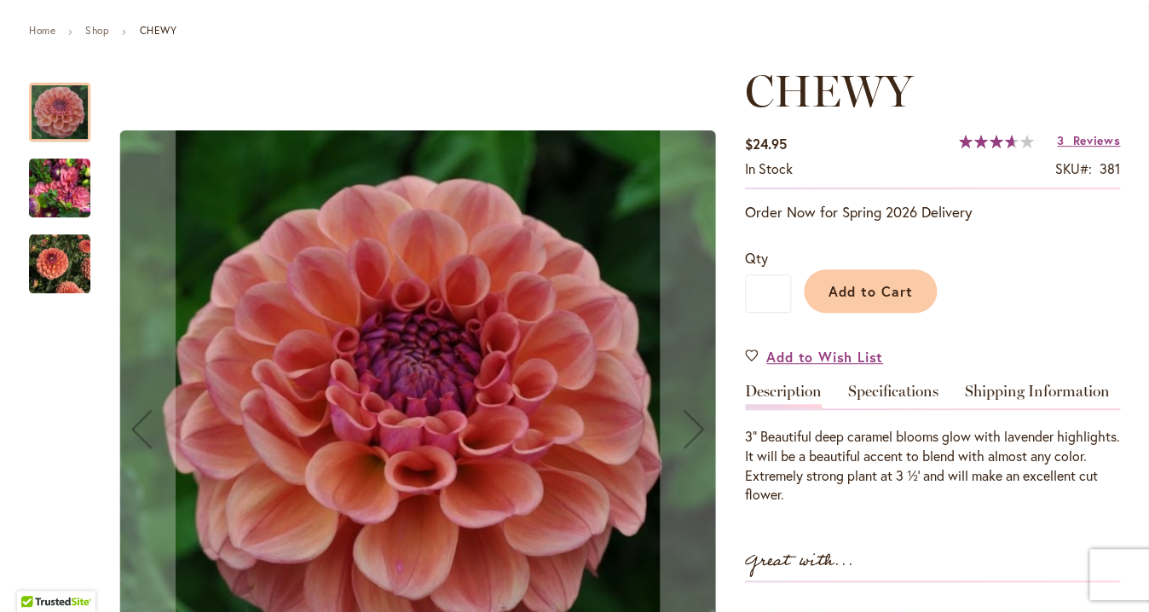
click at [57, 191] on img "CHEWY" at bounding box center [59, 188] width 61 height 82
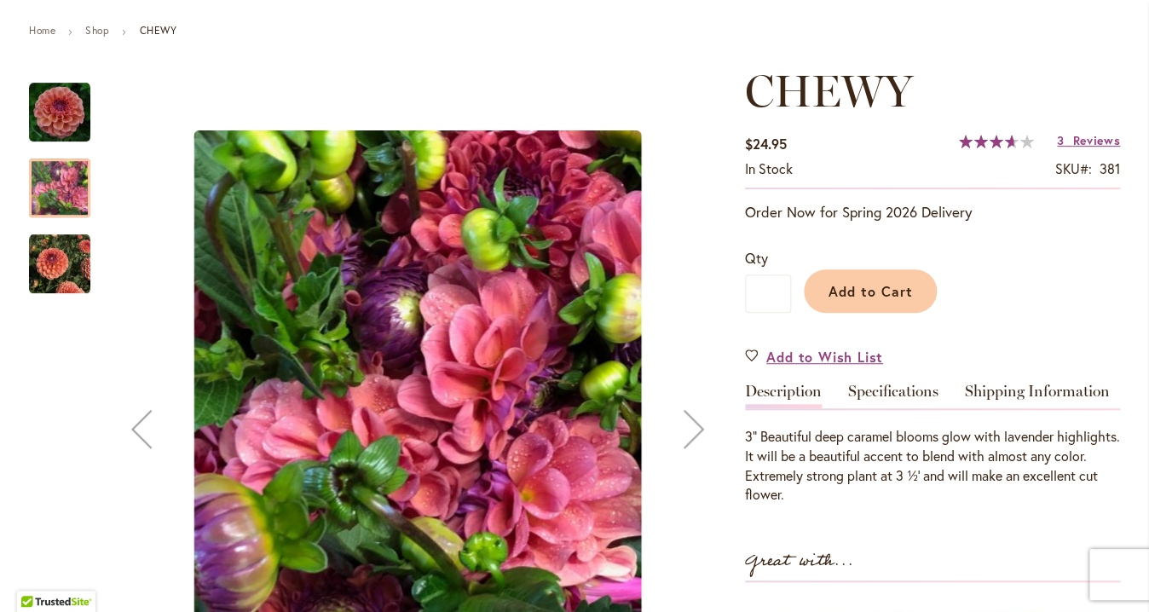
click at [56, 260] on img "CHEWY" at bounding box center [59, 263] width 61 height 61
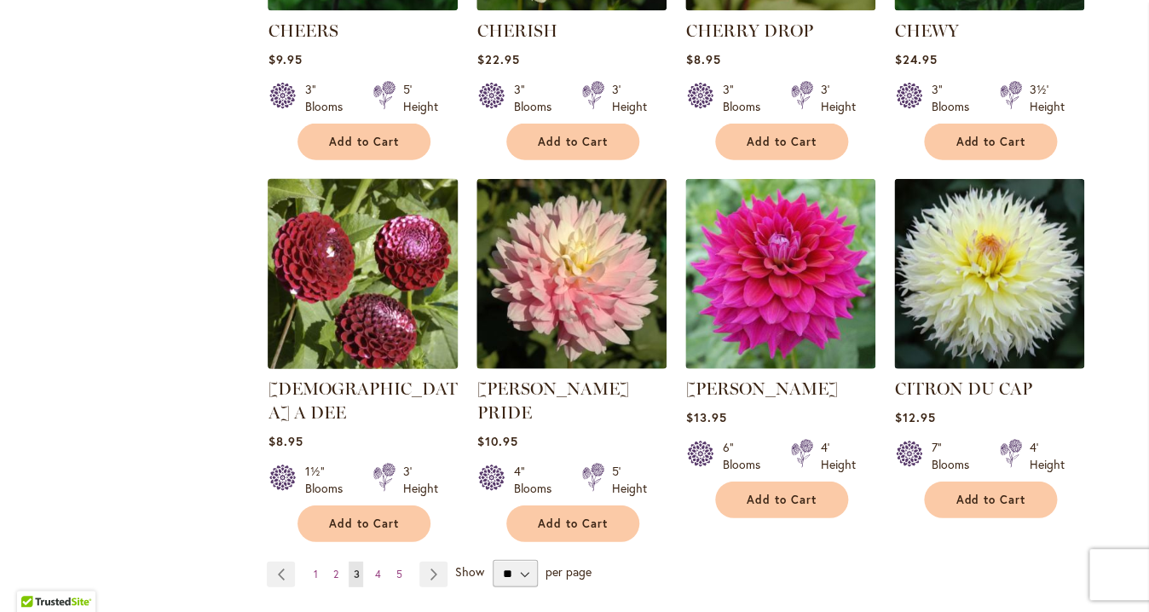
scroll to position [1306, 0]
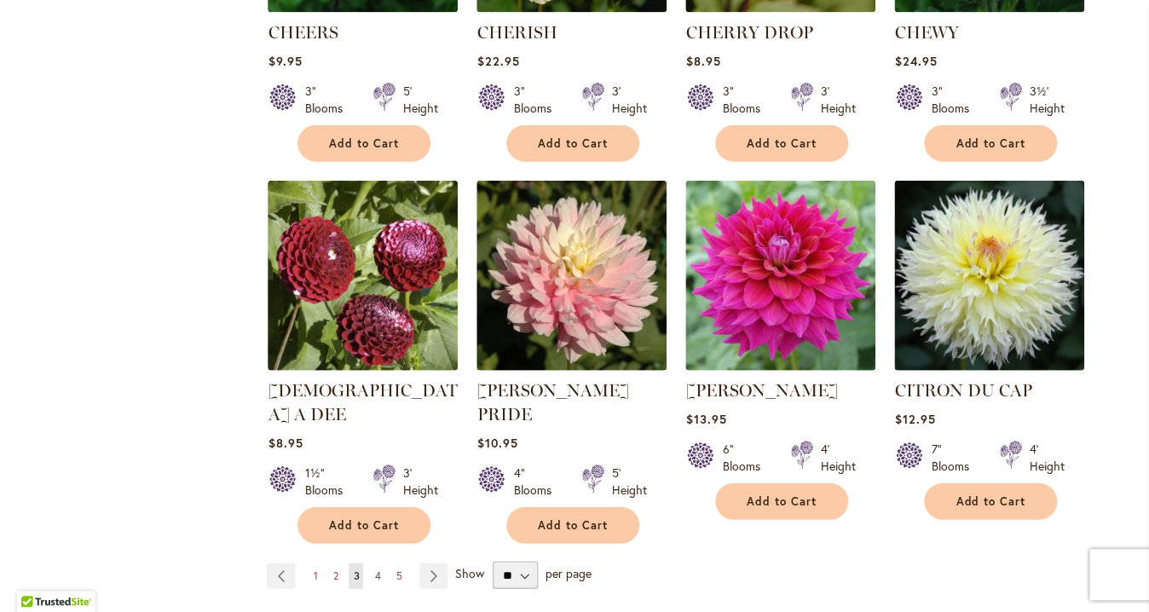
click at [374, 569] on span "4" at bounding box center [377, 575] width 6 height 13
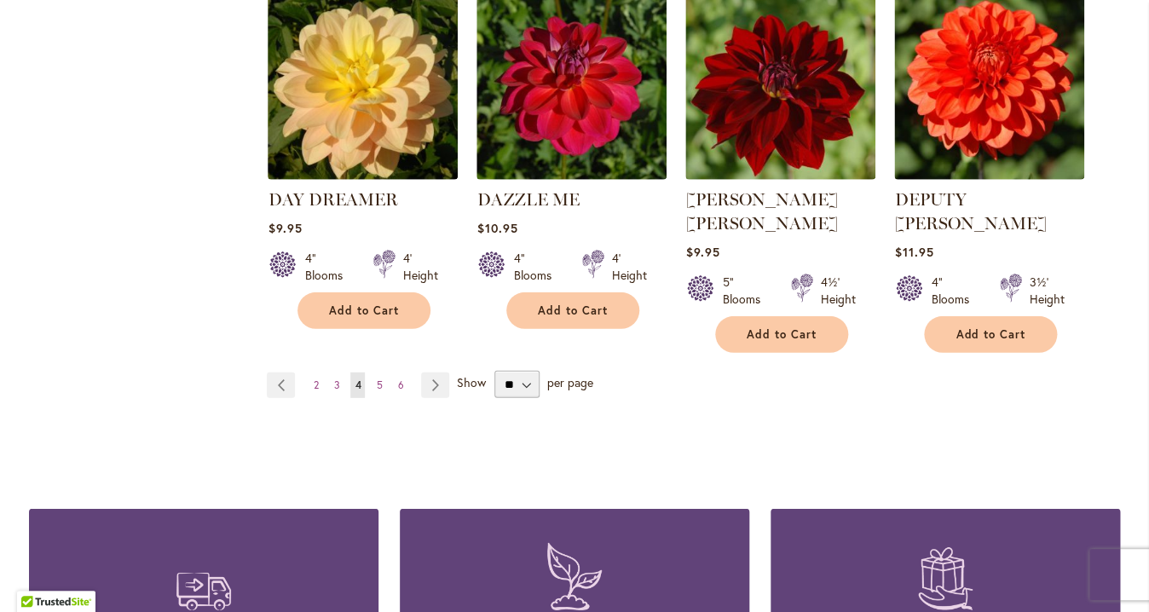
scroll to position [1489, 0]
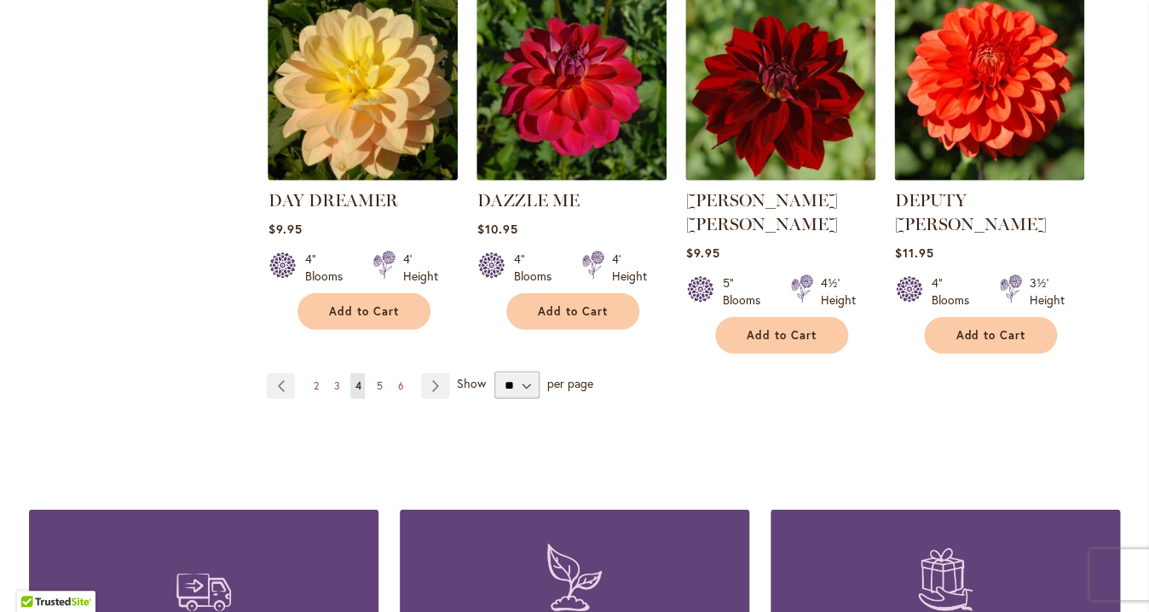
click at [376, 379] on span "5" at bounding box center [379, 385] width 6 height 13
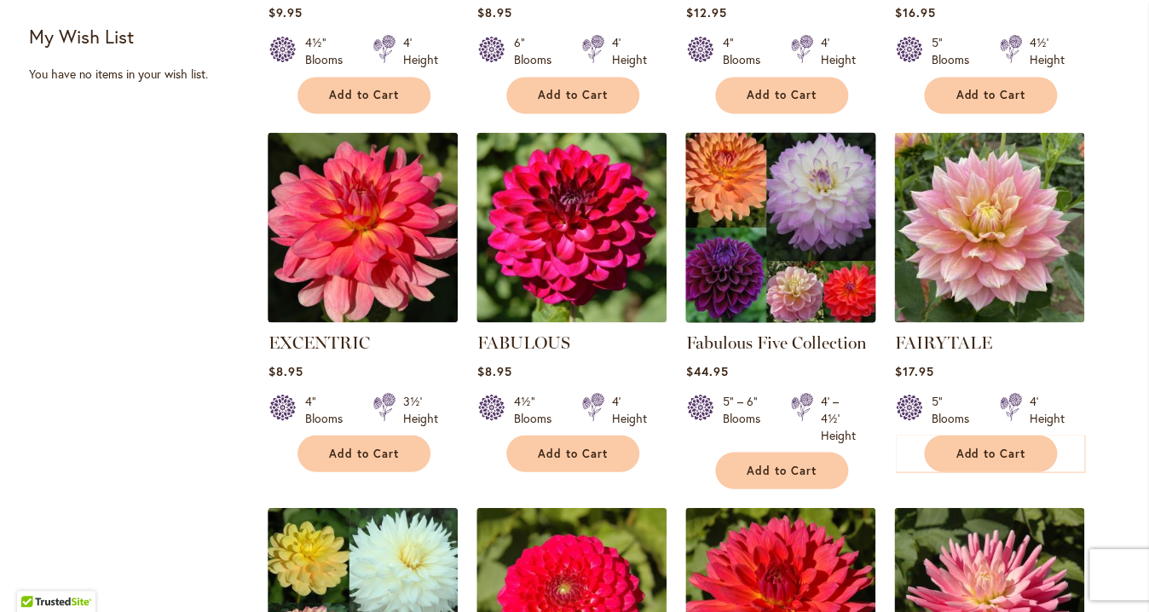
scroll to position [972, 0]
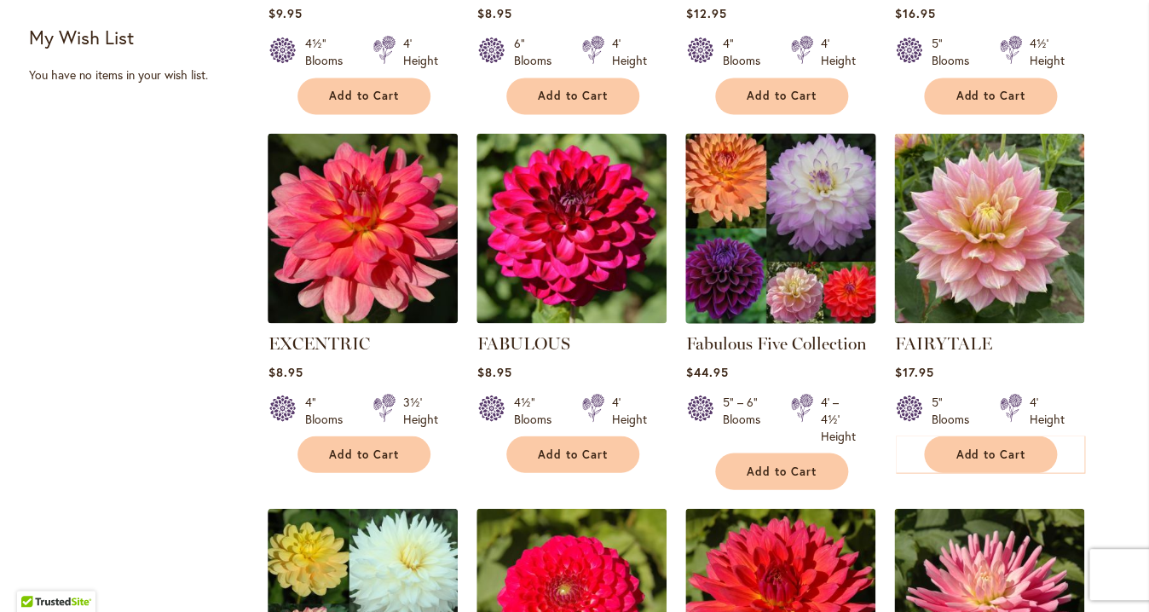
click at [805, 268] on img at bounding box center [780, 227] width 199 height 199
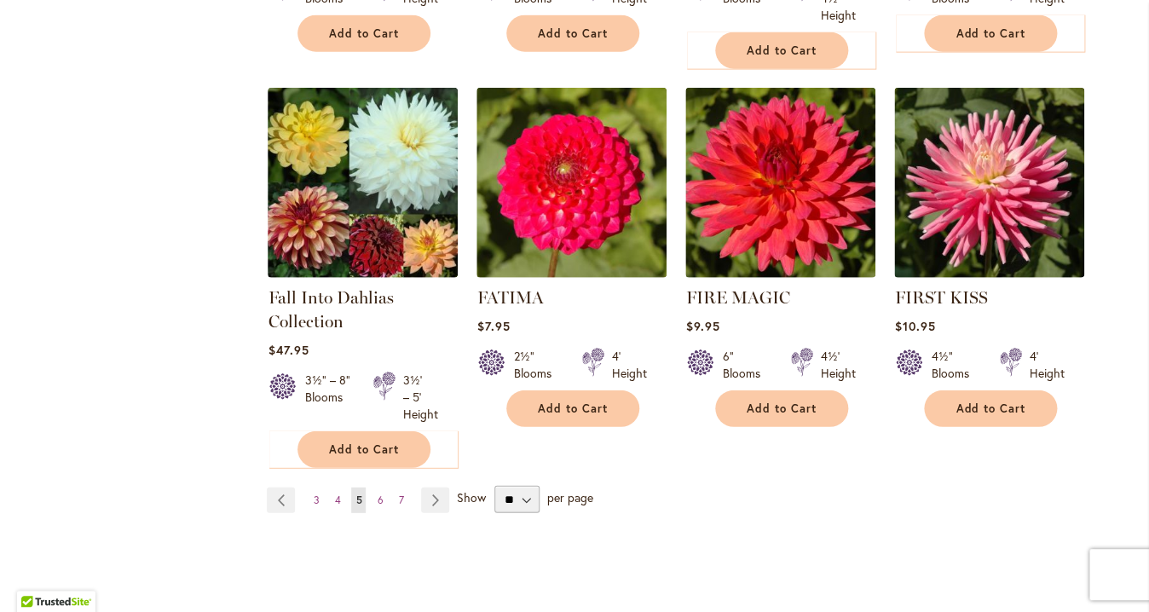
scroll to position [1426, 0]
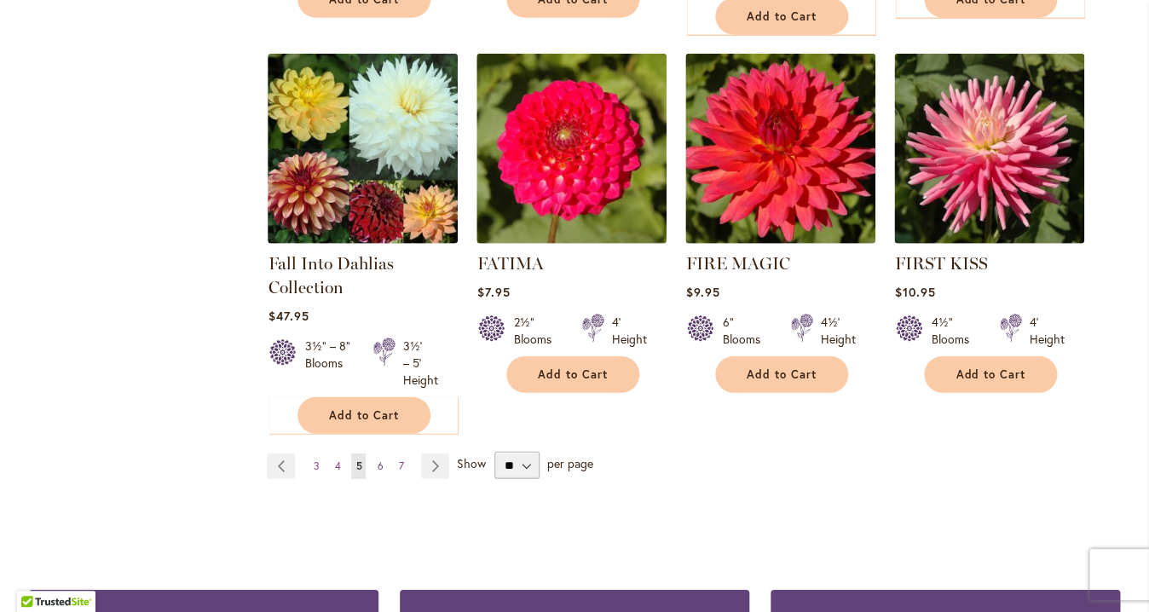
click at [377, 464] on span "6" at bounding box center [380, 465] width 6 height 13
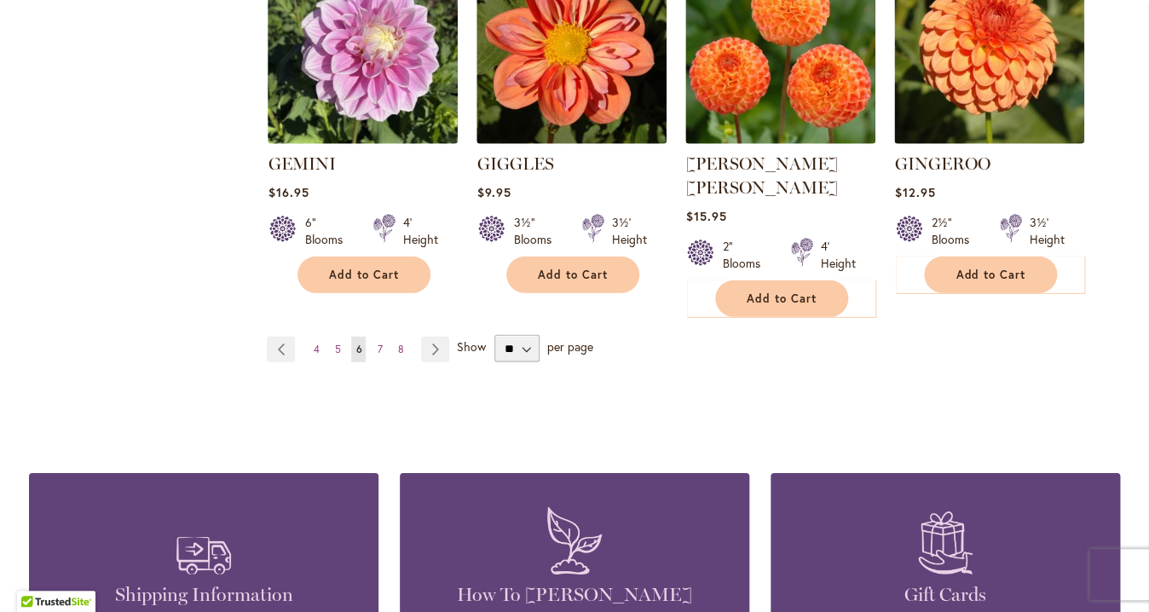
scroll to position [1684, 0]
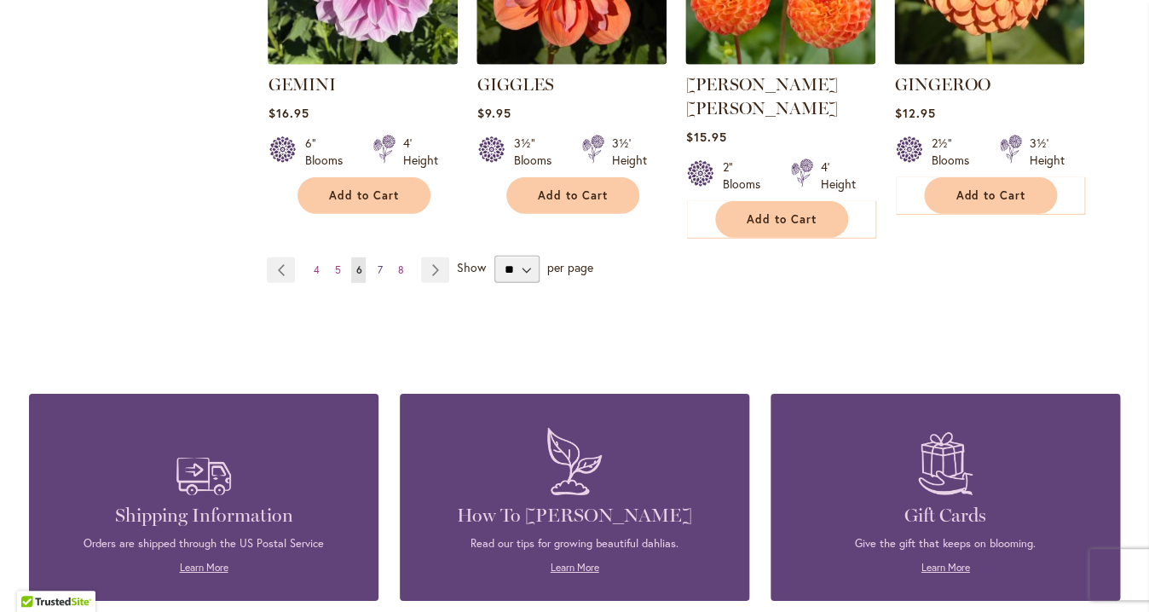
click at [377, 263] on span "7" at bounding box center [379, 269] width 5 height 13
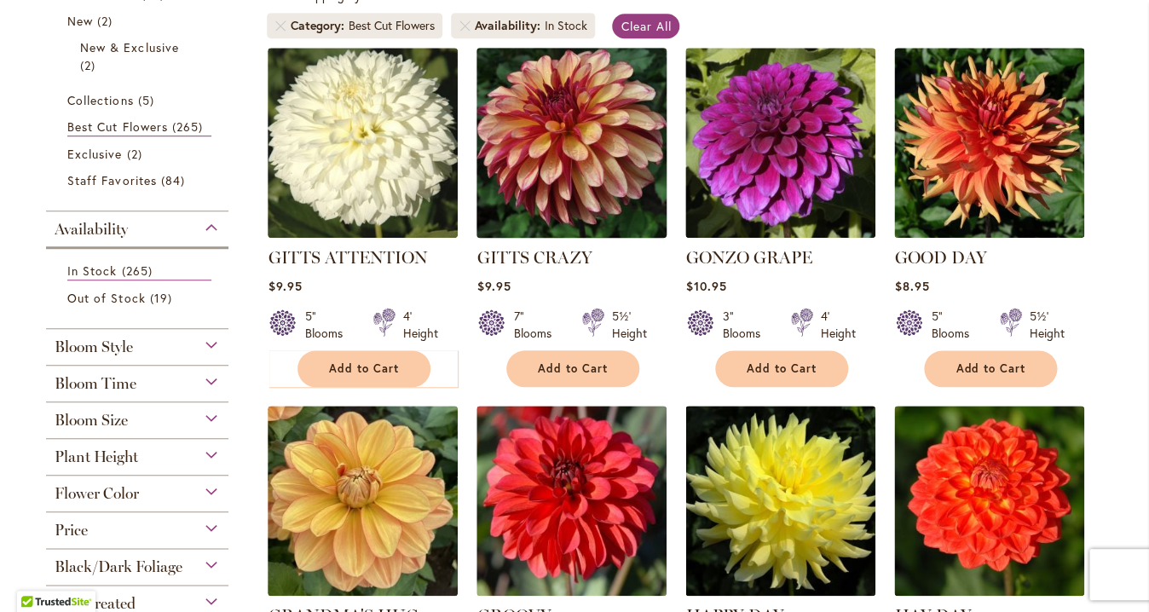
scroll to position [255, 0]
